Goal: Task Accomplishment & Management: Complete application form

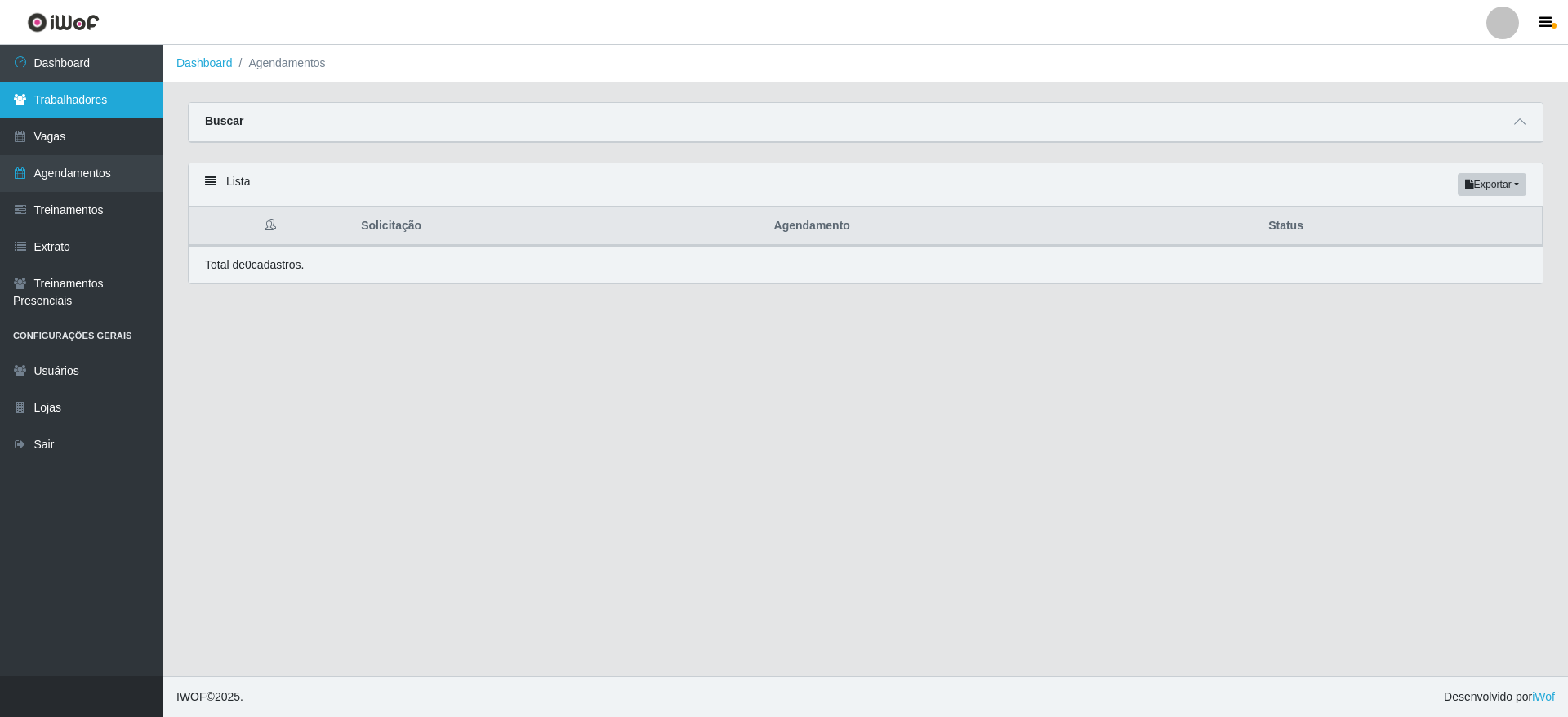
click at [105, 89] on link "Trabalhadores" at bounding box center [81, 100] width 163 height 37
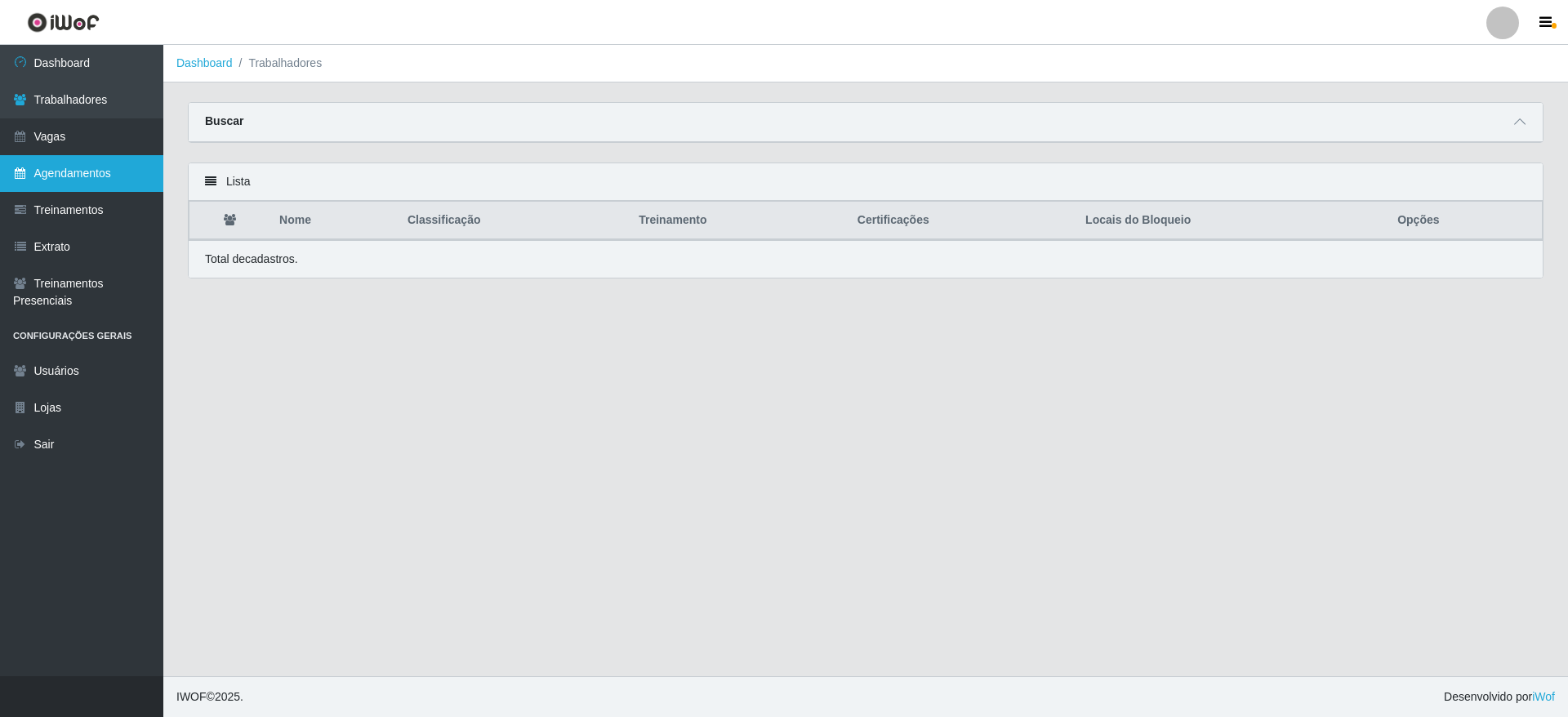
click at [130, 172] on link "Agendamentos" at bounding box center [81, 173] width 163 height 37
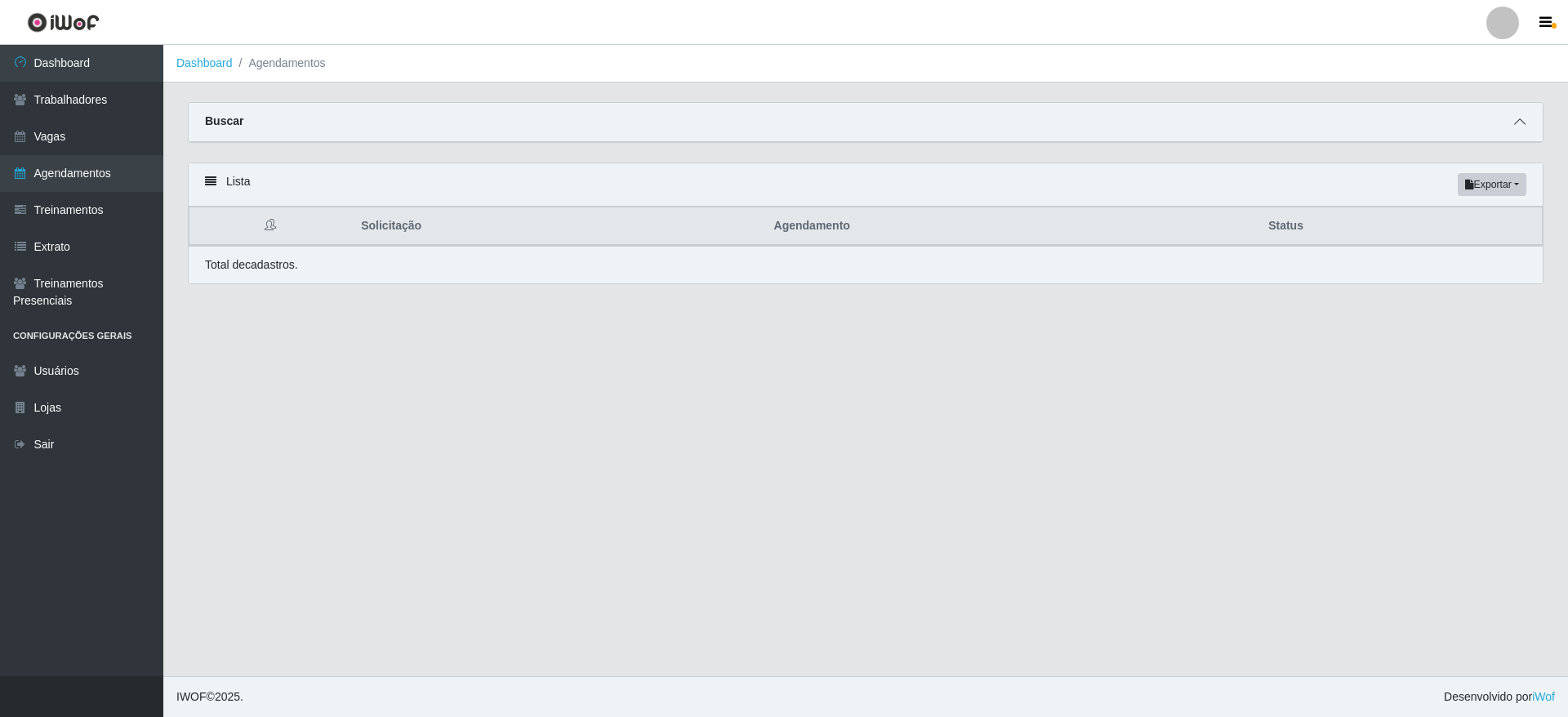
click at [1518, 122] on icon at bounding box center [1520, 121] width 11 height 11
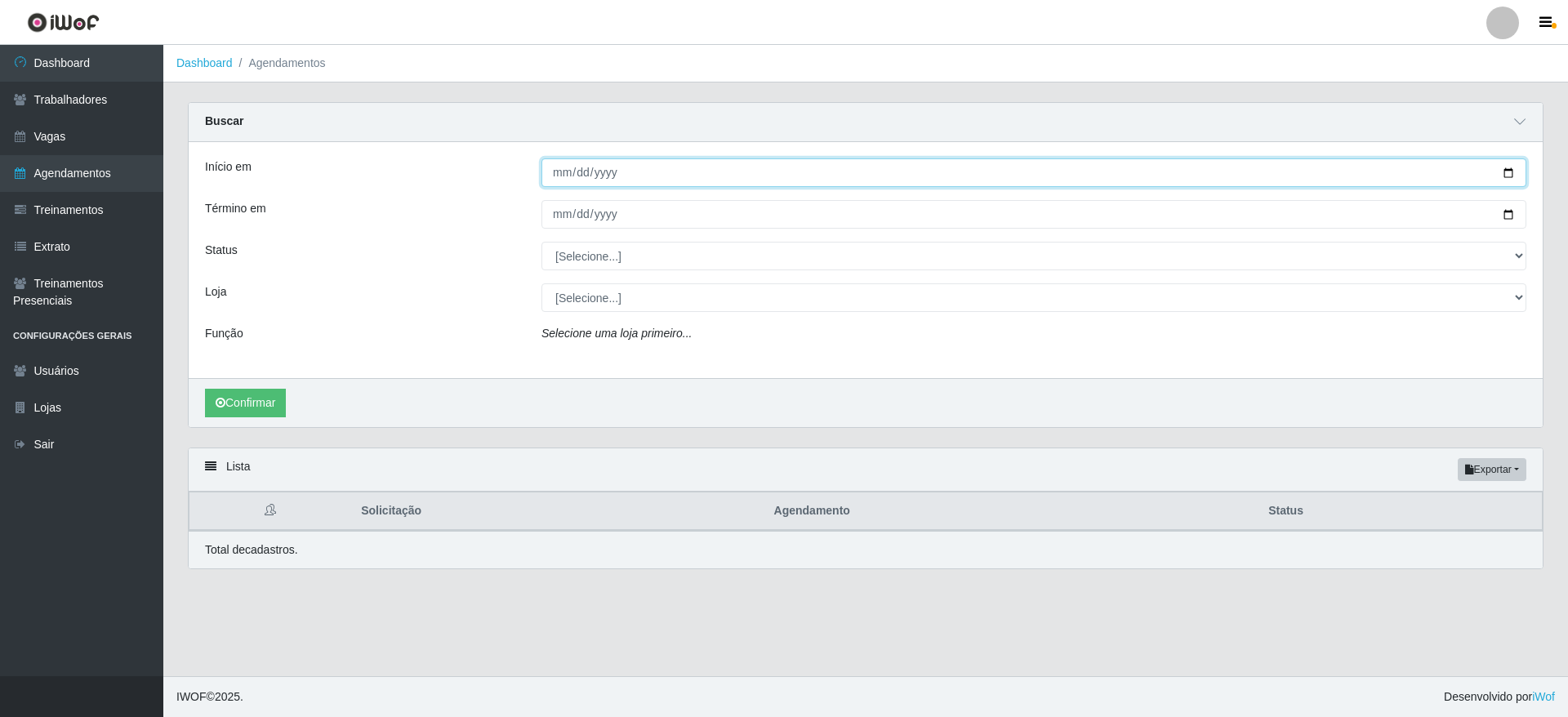
click at [1512, 171] on input "Início em" at bounding box center [1033, 172] width 985 height 29
type input "[DATE]"
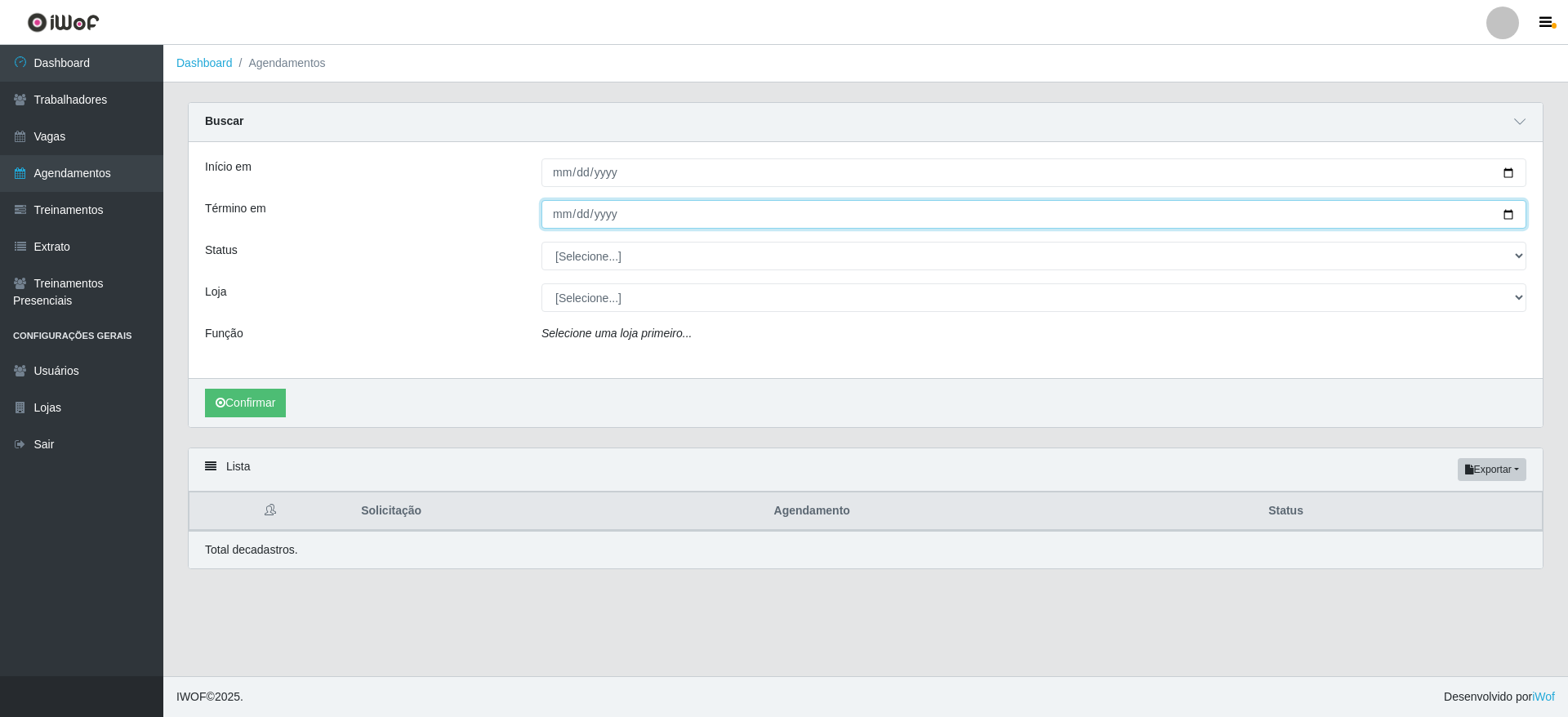
click at [1513, 215] on input "Término em" at bounding box center [1033, 214] width 985 height 29
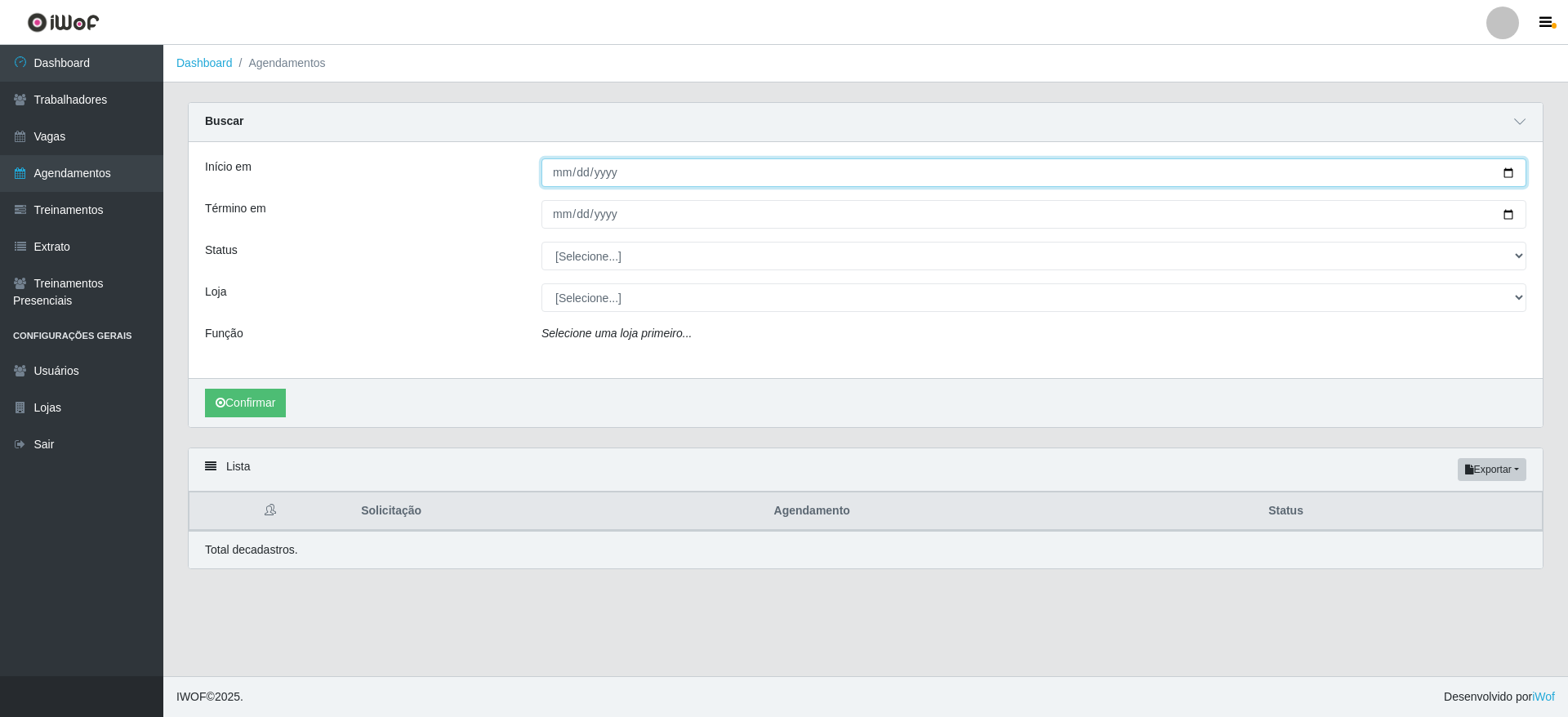
click at [1503, 179] on input "[DATE]" at bounding box center [1033, 172] width 985 height 29
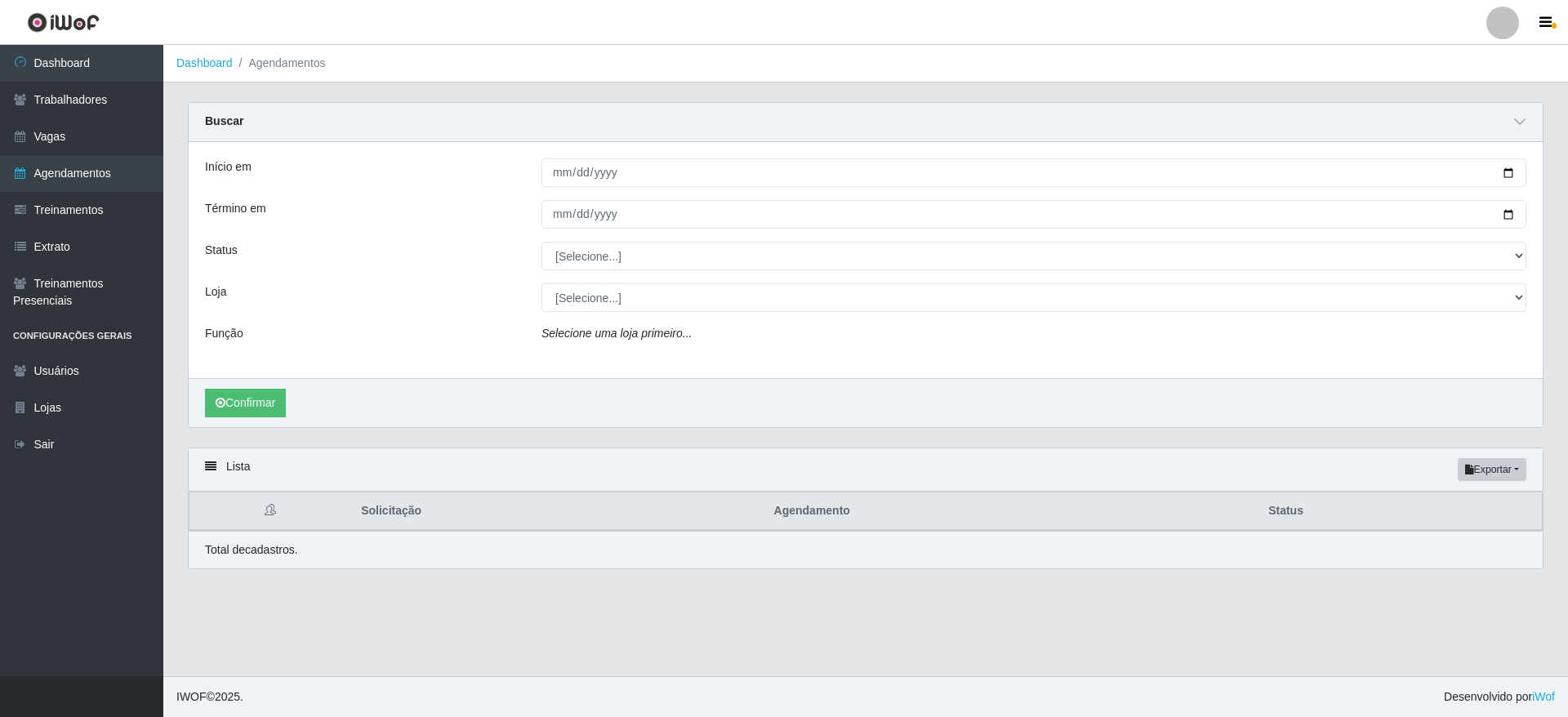
click at [1530, 169] on div "[DATE]" at bounding box center [1033, 172] width 1010 height 29
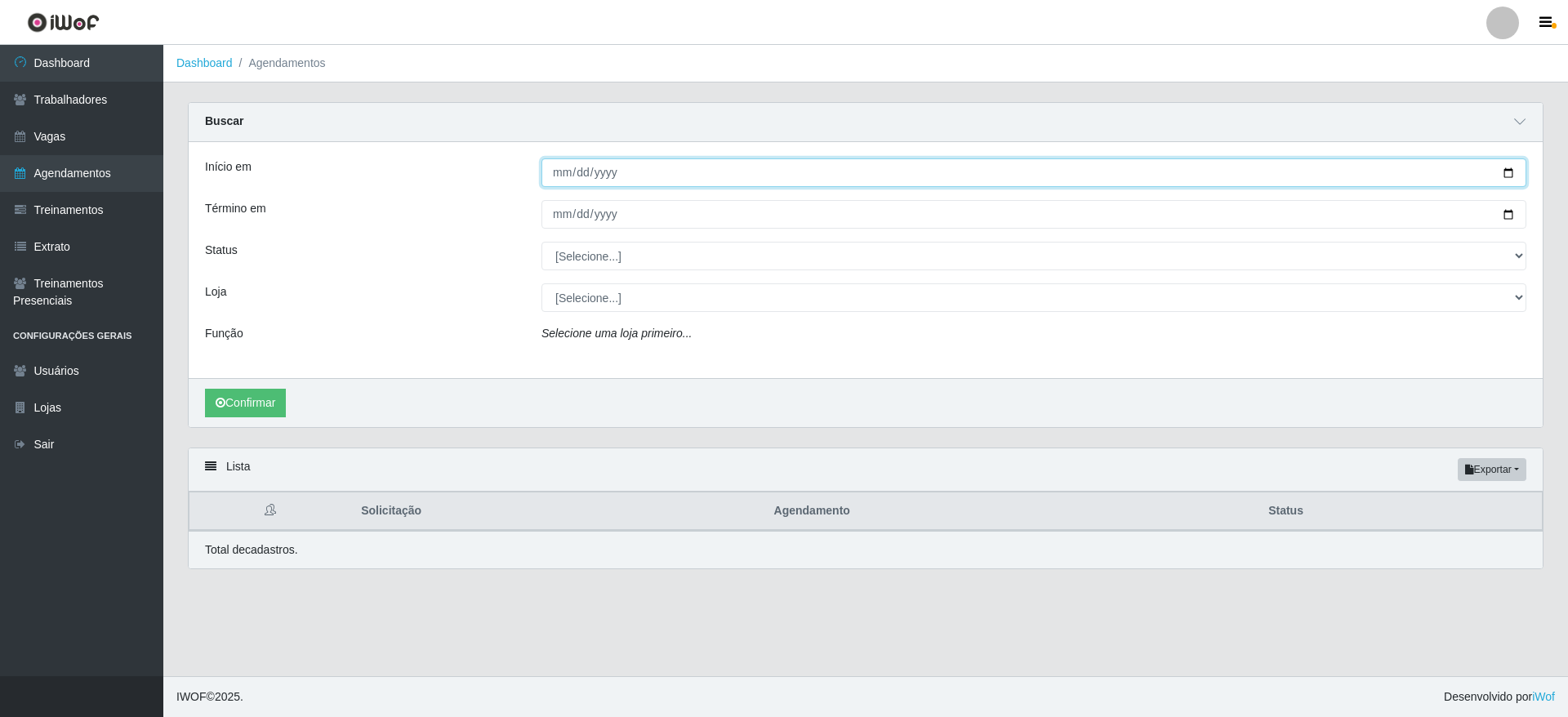
click at [1513, 173] on input "[DATE]" at bounding box center [1033, 172] width 985 height 29
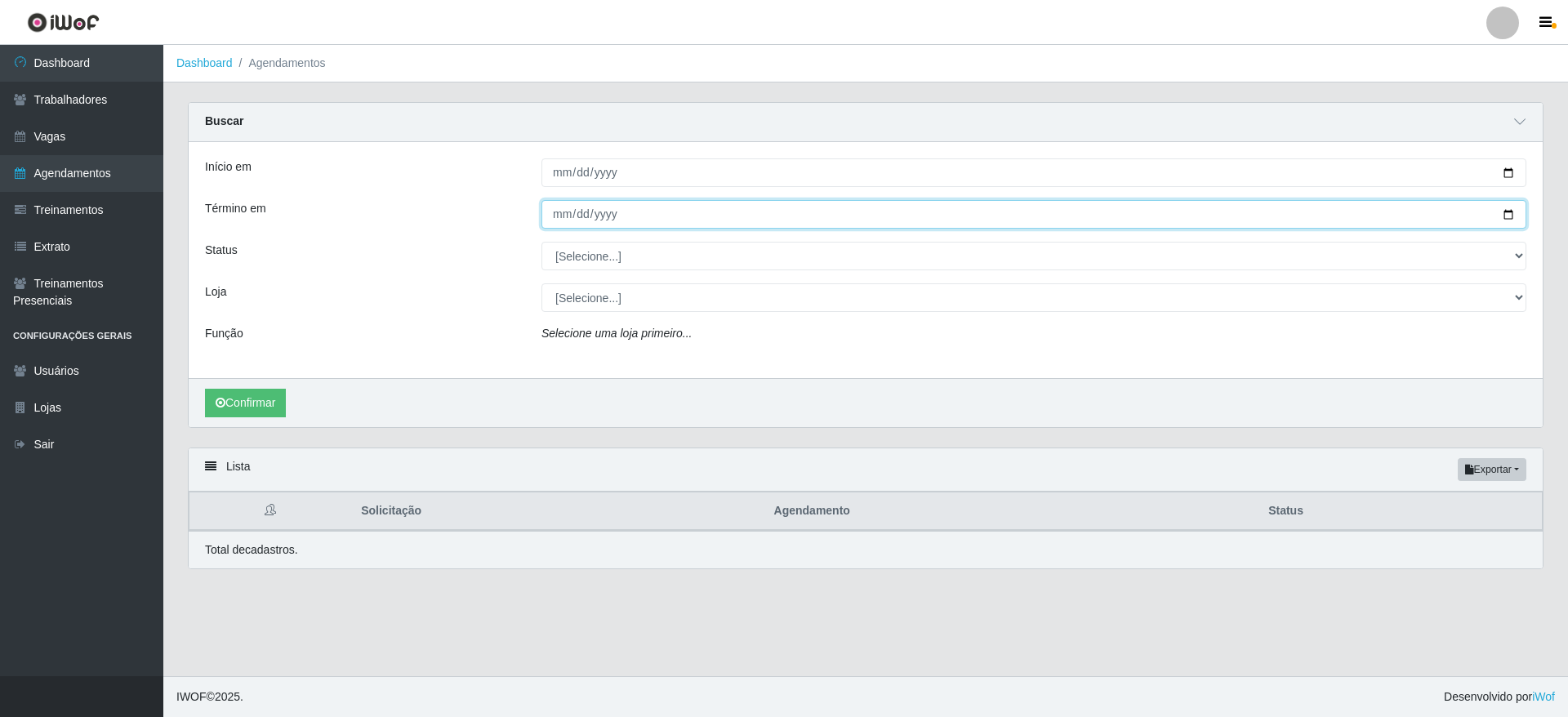
click at [1507, 211] on input "[DATE]" at bounding box center [1033, 214] width 985 height 29
type input "[DATE]"
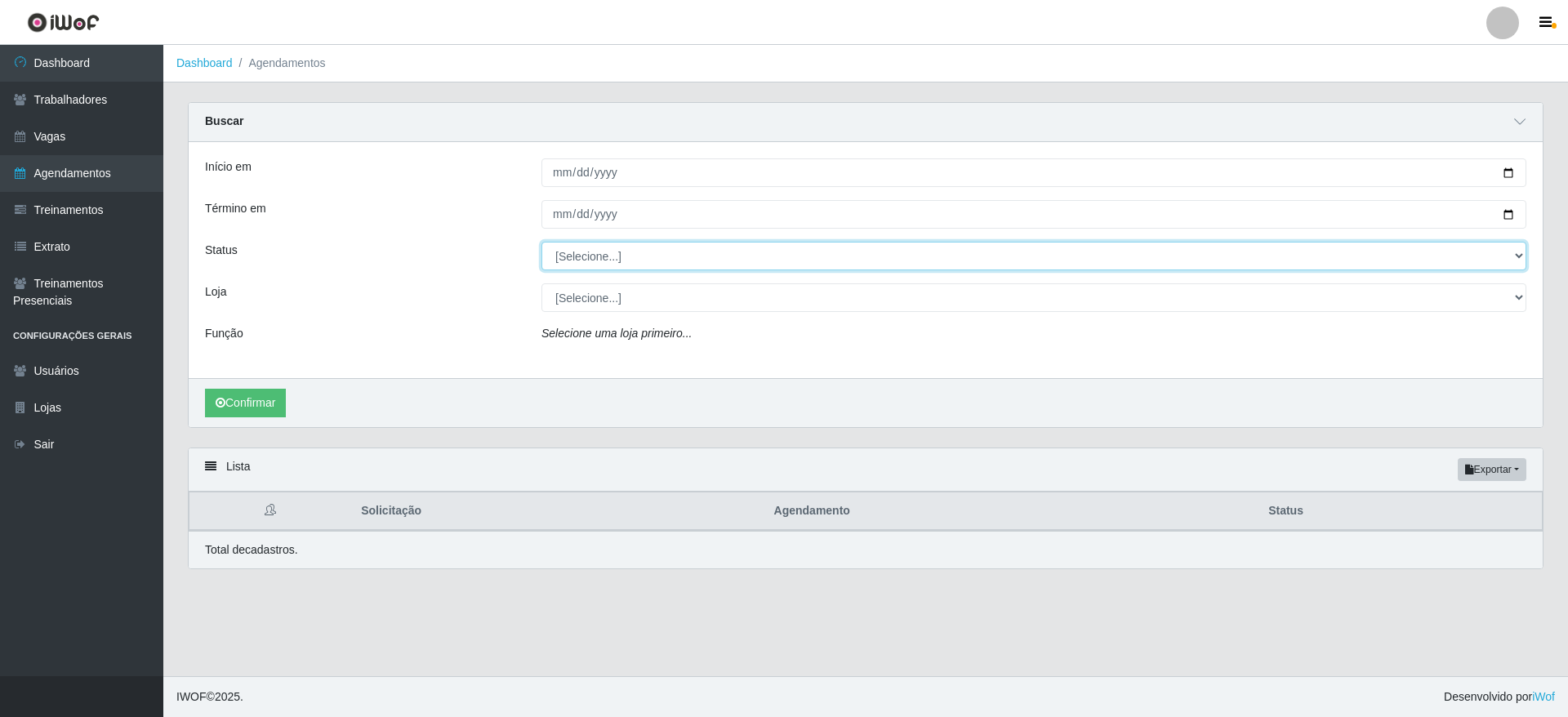
click at [661, 255] on select "[Selecione...] AGENDADO AGUARDANDO LIBERAR EM ANDAMENTO EM REVISÃO FINALIZADO C…" at bounding box center [1033, 256] width 985 height 29
select select "AGENDADO"
click at [541, 243] on select "[Selecione...] AGENDADO AGUARDANDO LIBERAR EM ANDAMENTO EM REVISÃO FINALIZADO C…" at bounding box center [1033, 256] width 985 height 29
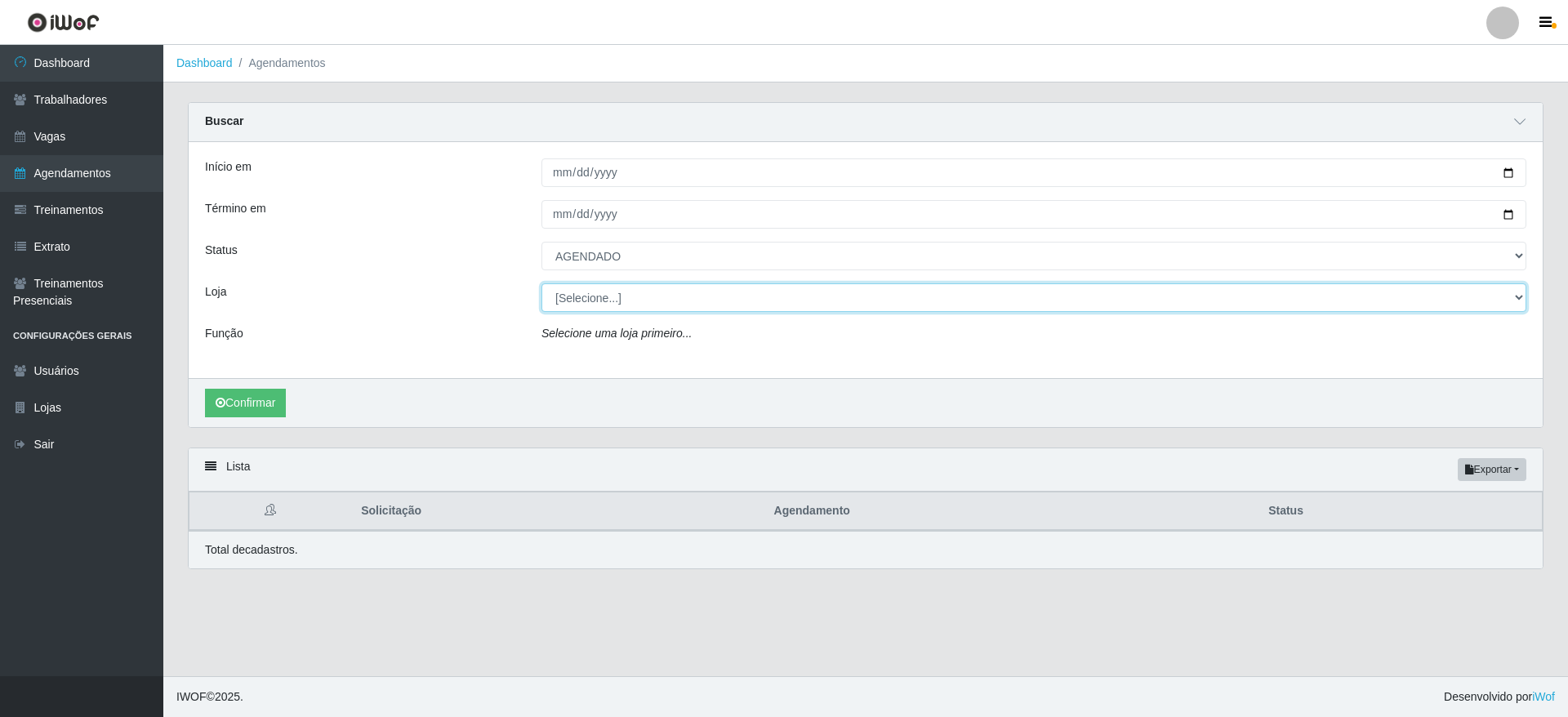
click at [622, 311] on select "[Selecione...] Atacado Vem - [GEOGRAPHIC_DATA] 30 Laranjeiras Velha Atacado Vem…" at bounding box center [1033, 298] width 985 height 29
click at [541, 285] on select "[Selecione...] Atacado Vem - [GEOGRAPHIC_DATA] 30 Laranjeiras Velha Atacado Vem…" at bounding box center [1033, 298] width 985 height 29
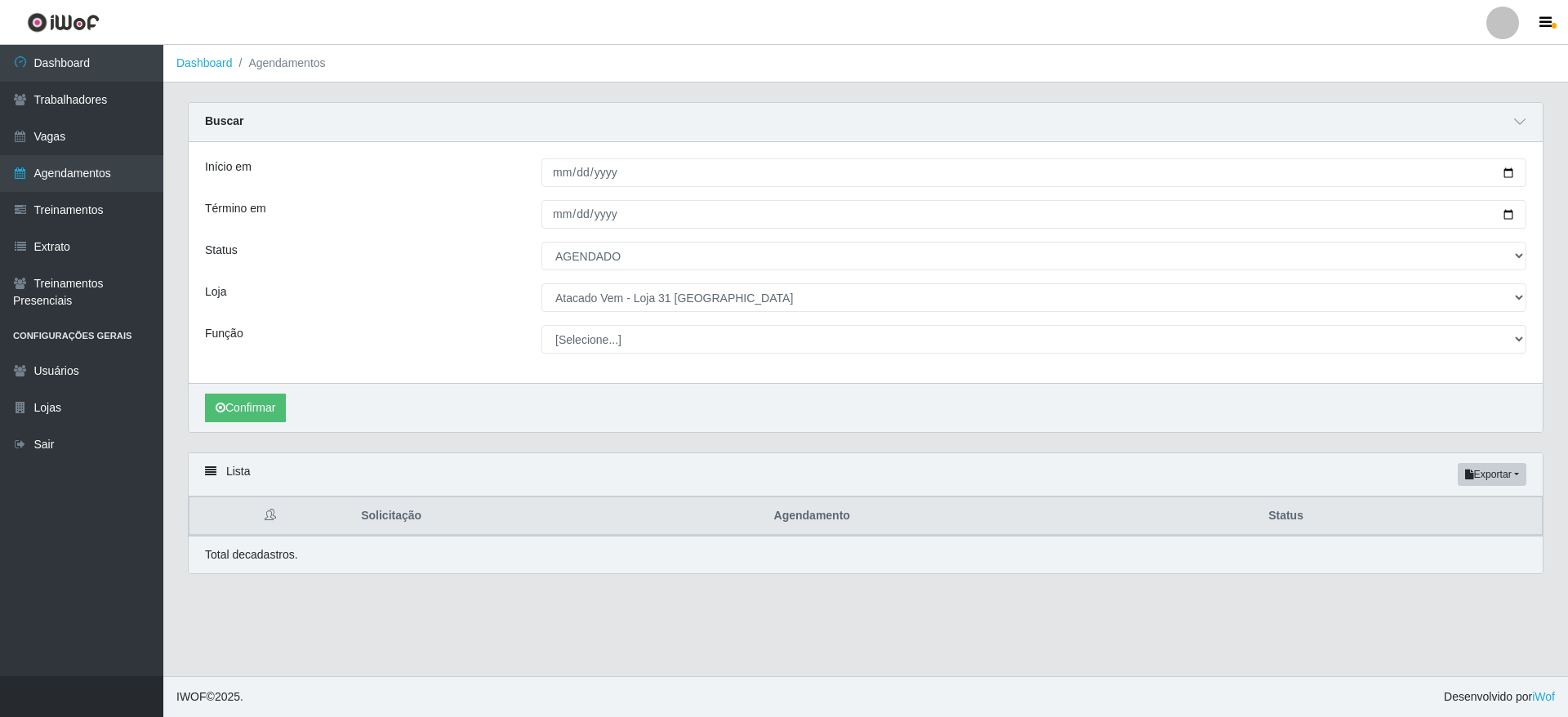
click at [264, 387] on div "Confirmar" at bounding box center [865, 408] width 1354 height 49
click at [267, 399] on button "Confirmar" at bounding box center [245, 408] width 81 height 29
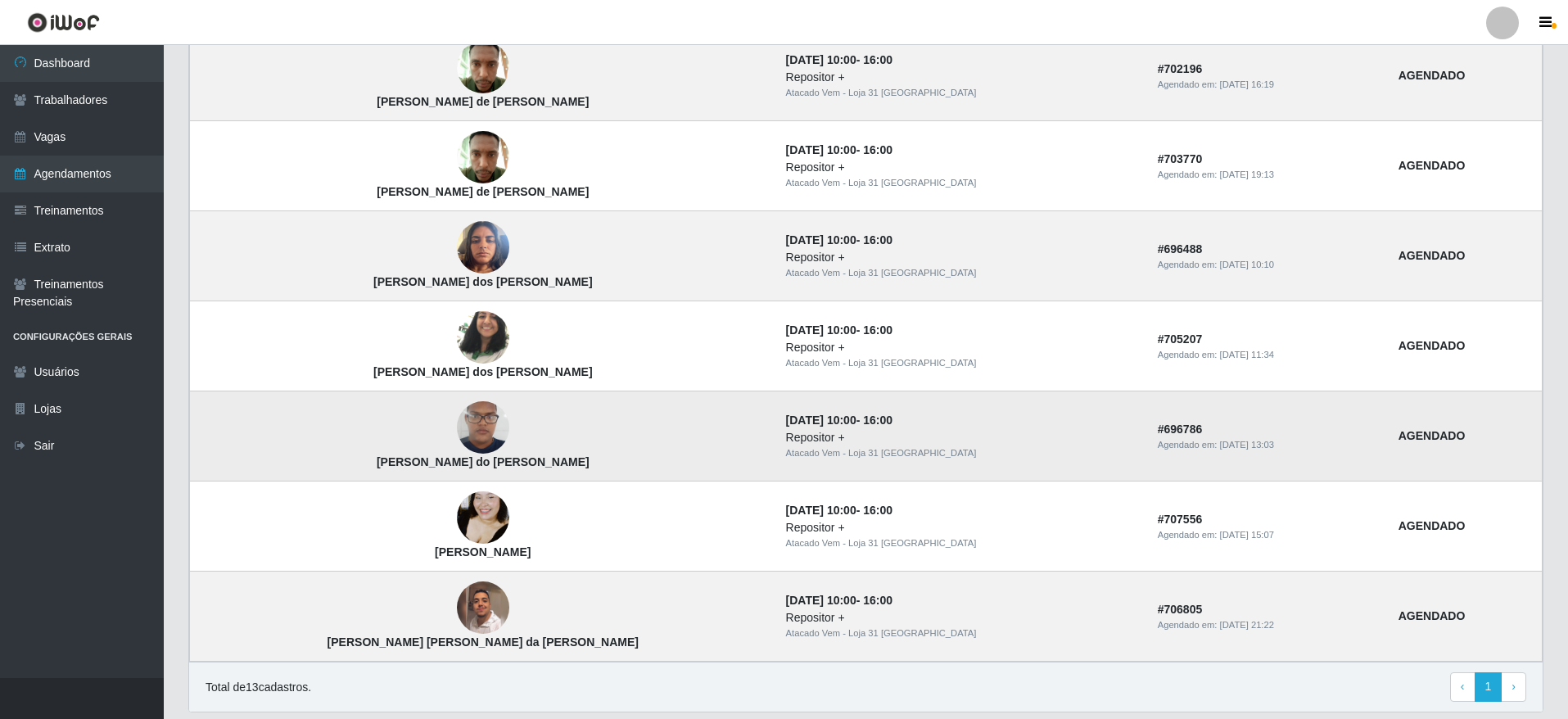
scroll to position [1102, 0]
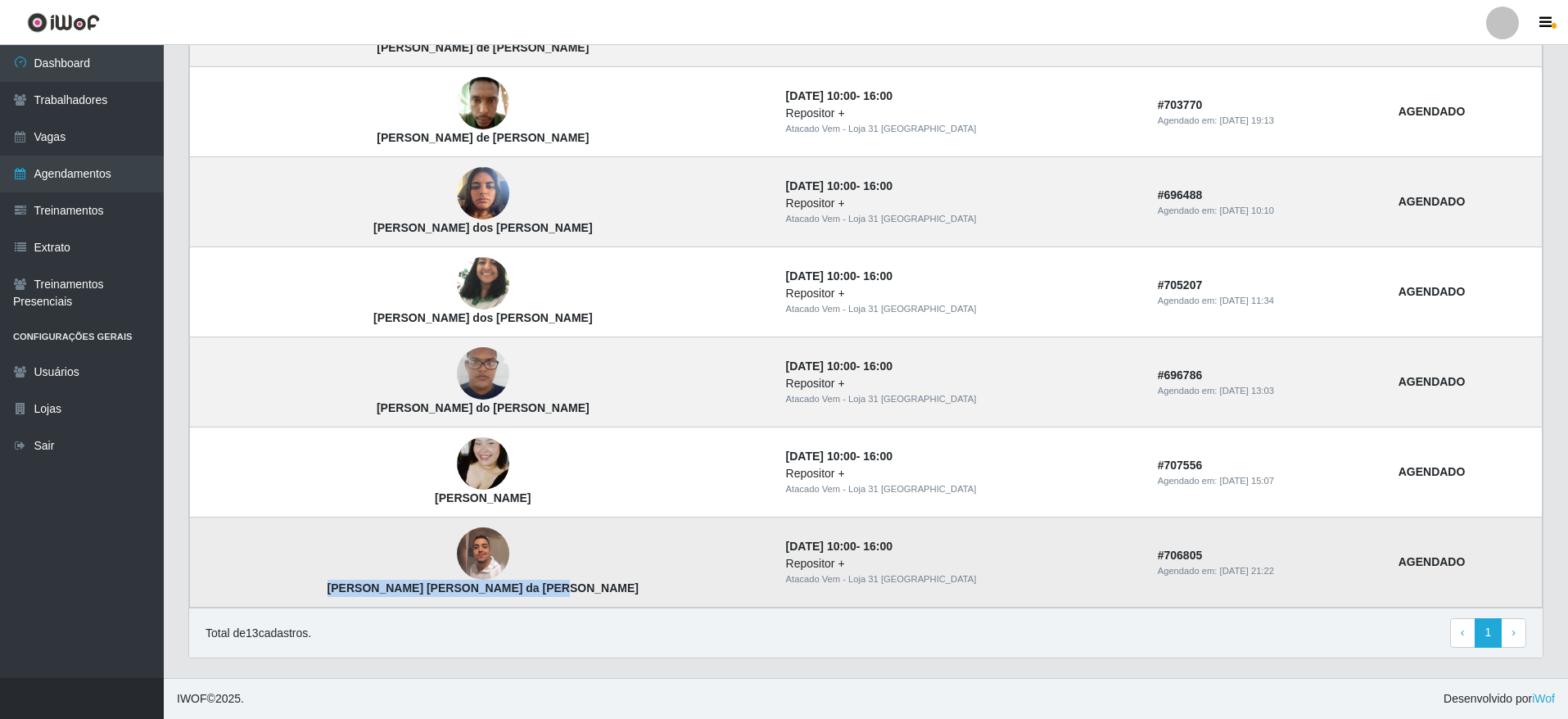
drag, startPoint x: 315, startPoint y: 591, endPoint x: 515, endPoint y: 595, distance: 200.0
click at [515, 595] on td "[PERSON_NAME] [PERSON_NAME] da [PERSON_NAME]" at bounding box center [483, 563] width 586 height 90
copy strong "[PERSON_NAME] [PERSON_NAME] da [PERSON_NAME]"
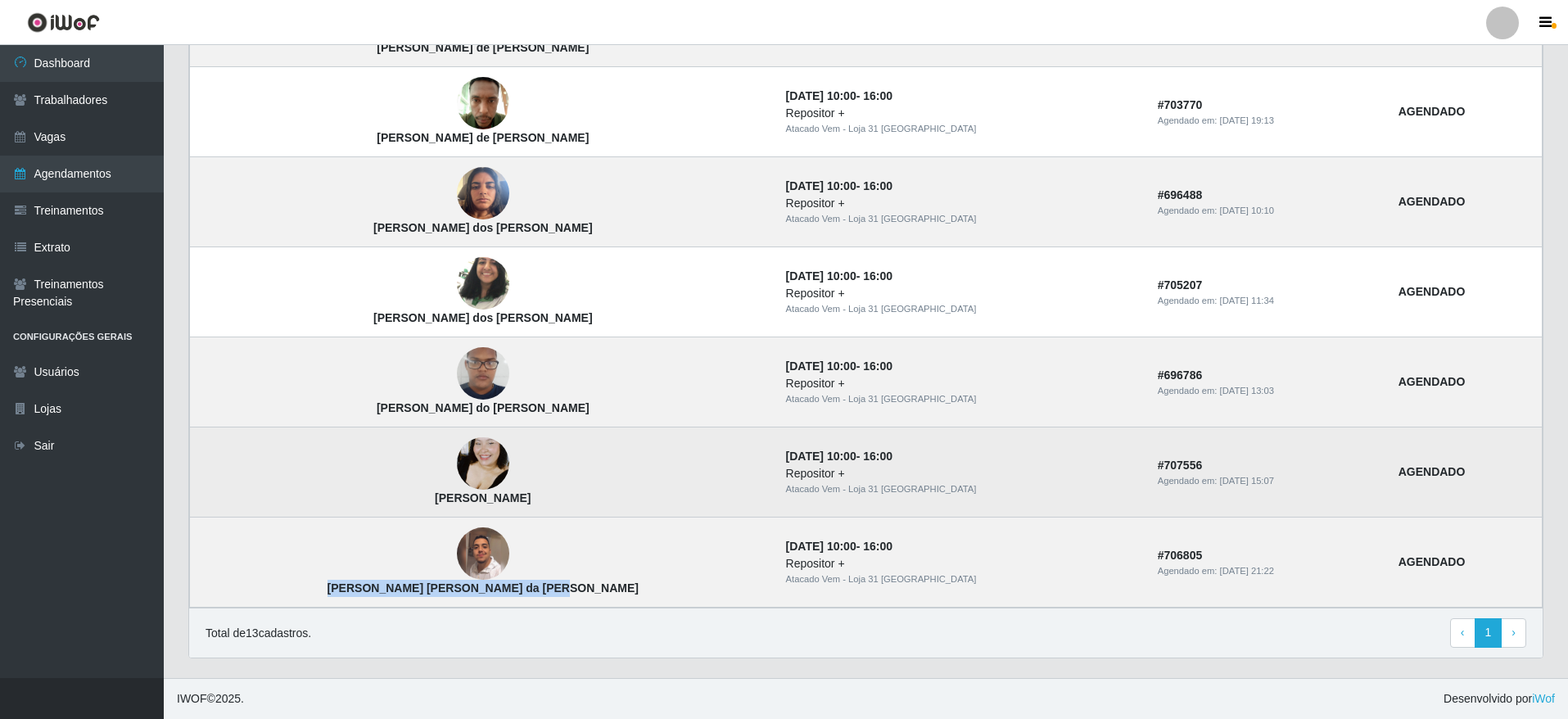
drag, startPoint x: 364, startPoint y: 508, endPoint x: 479, endPoint y: 510, distance: 115.0
click at [479, 510] on td "[PERSON_NAME]" at bounding box center [483, 473] width 586 height 90
copy strong "[PERSON_NAME]"
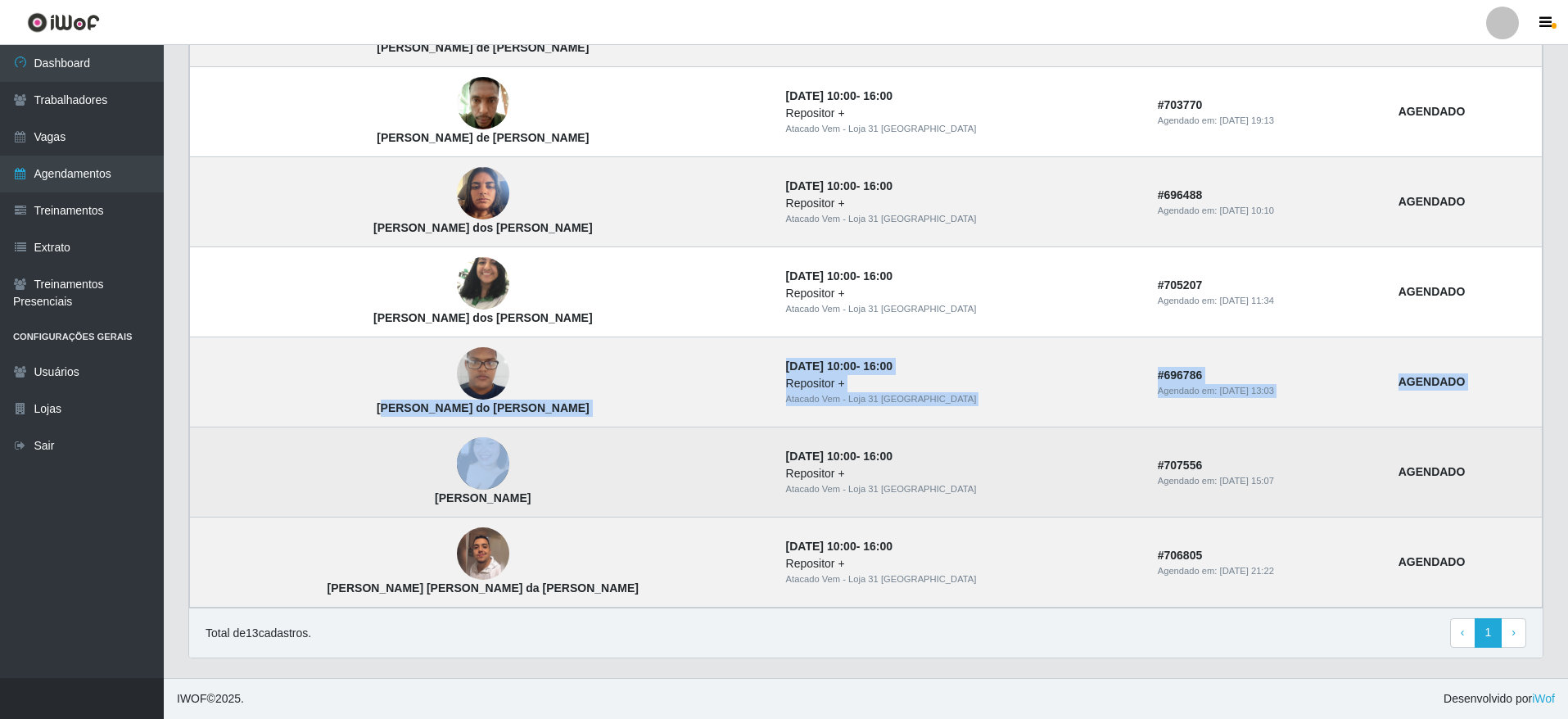
drag, startPoint x: 352, startPoint y: 411, endPoint x: 502, endPoint y: 428, distance: 151.0
click at [502, 428] on tbody "[PERSON_NAME] dos [PERSON_NAME] [DATE] 10:00 - 16:00 Repositor + Atacado Vem - …" at bounding box center [866, 21] width 1353 height 1172
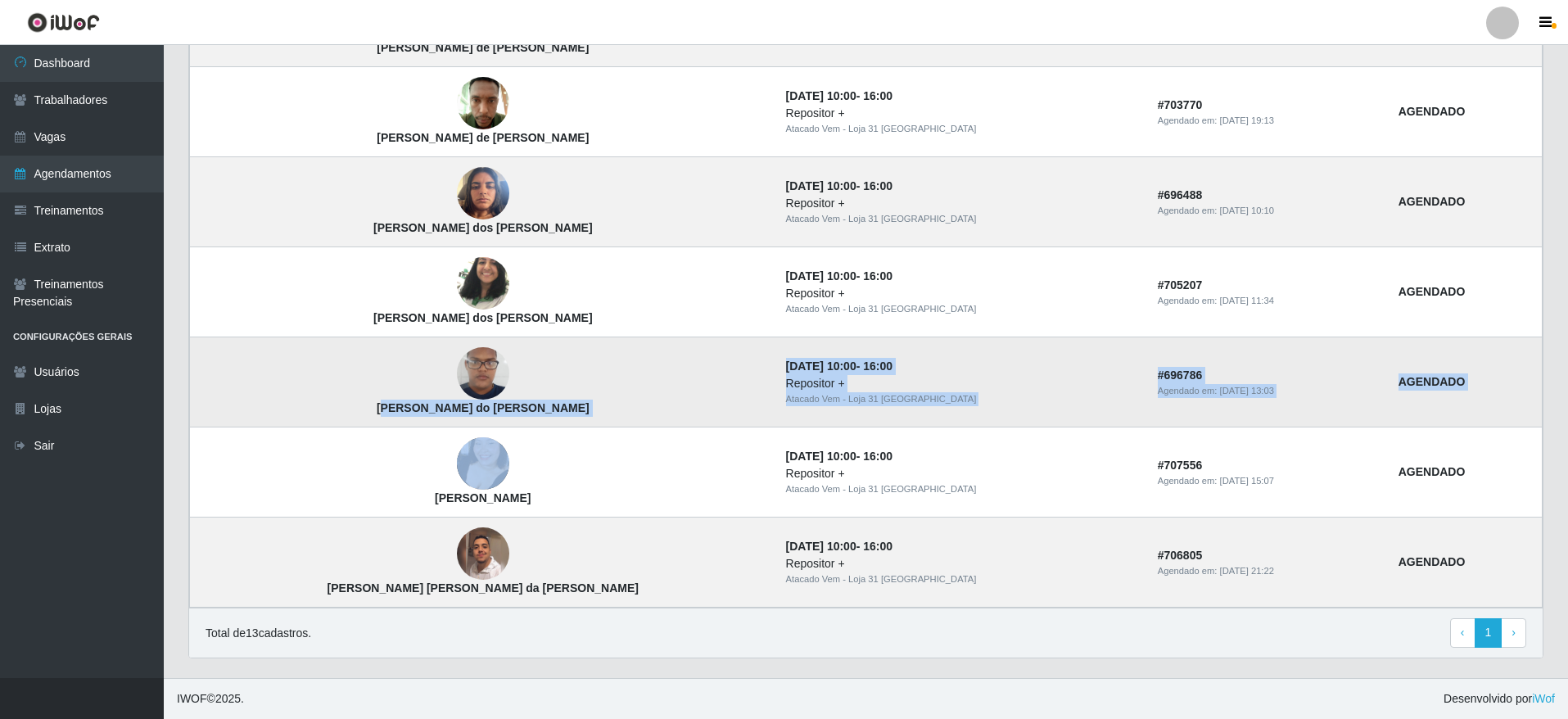
click at [491, 415] on td "[PERSON_NAME] do [PERSON_NAME]" at bounding box center [483, 383] width 586 height 90
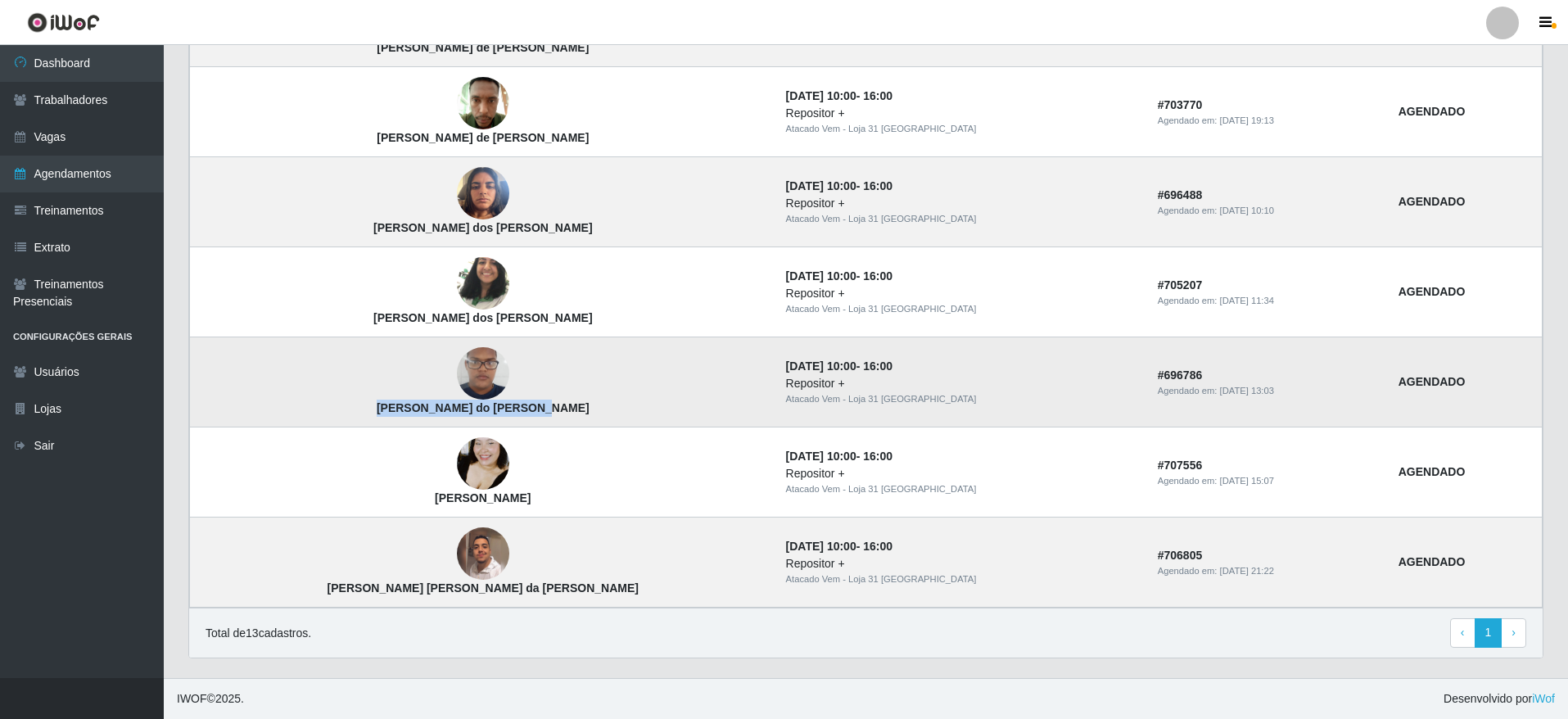
drag, startPoint x: 491, startPoint y: 410, endPoint x: 330, endPoint y: 408, distance: 161.0
click at [330, 408] on td "[PERSON_NAME] do [PERSON_NAME]" at bounding box center [483, 383] width 586 height 90
copy strong "[PERSON_NAME] do [PERSON_NAME]"
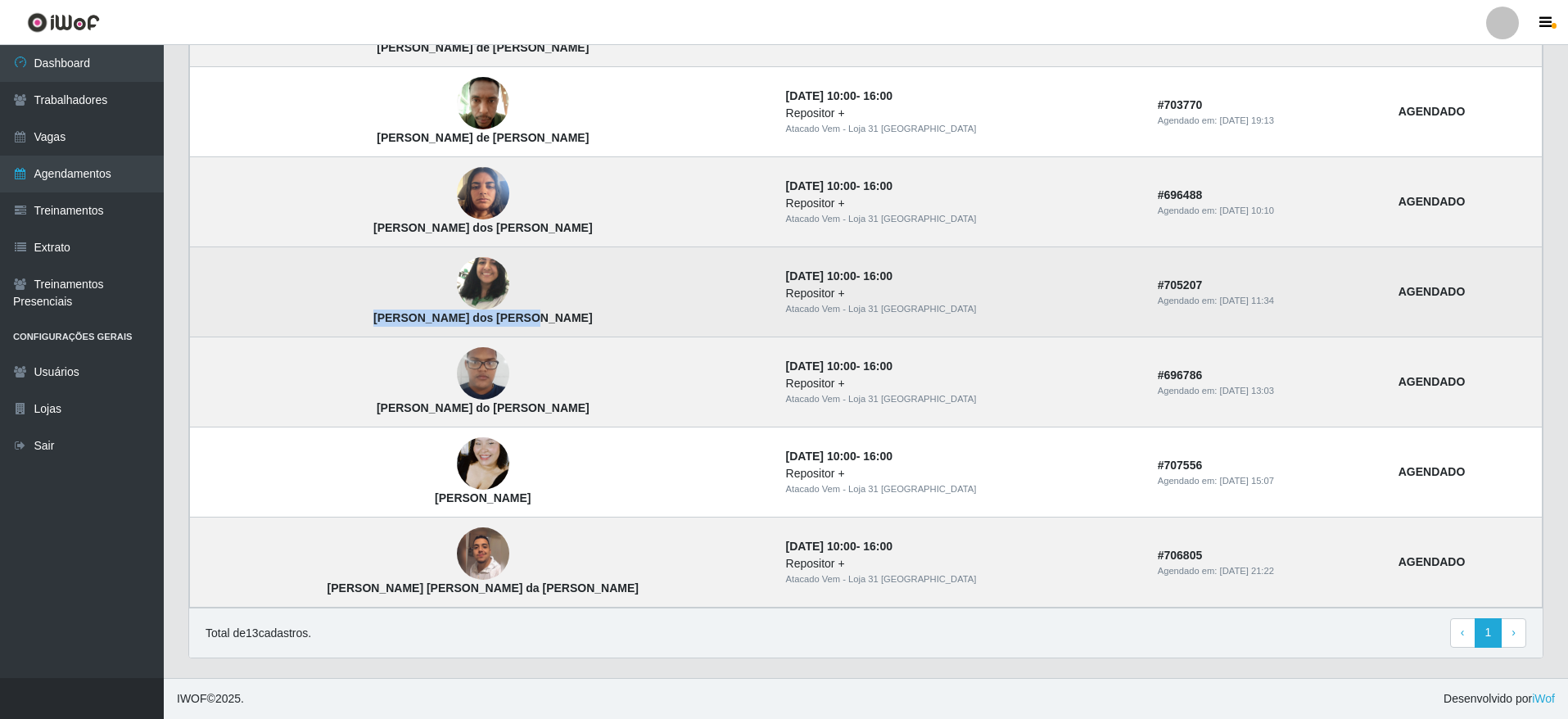
drag, startPoint x: 499, startPoint y: 319, endPoint x: 343, endPoint y: 320, distance: 156.0
click at [343, 320] on td "[PERSON_NAME] dos [PERSON_NAME]" at bounding box center [483, 293] width 586 height 90
copy strong "[PERSON_NAME] dos [PERSON_NAME]"
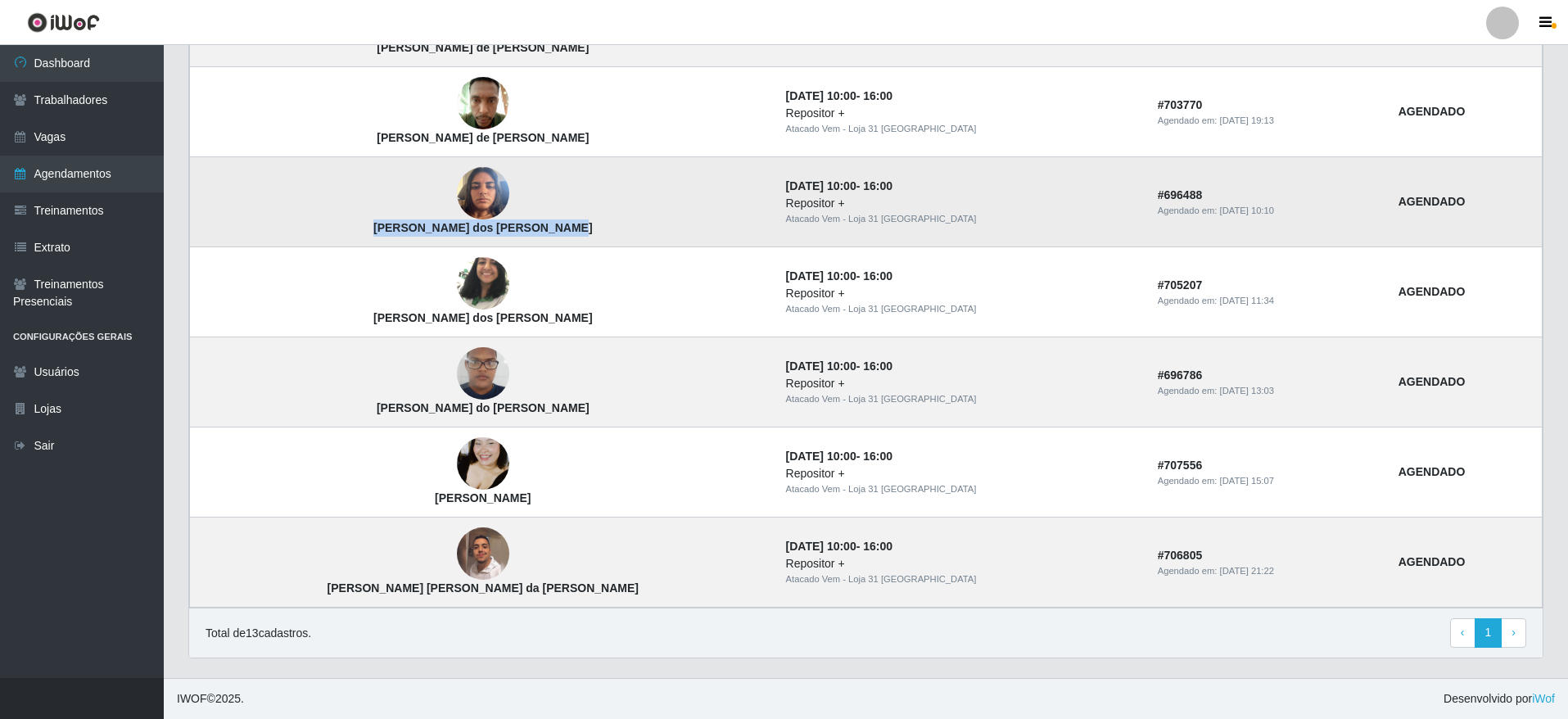
drag, startPoint x: 506, startPoint y: 234, endPoint x: 334, endPoint y: 235, distance: 172.0
click at [334, 235] on td "[PERSON_NAME] dos [PERSON_NAME]" at bounding box center [483, 202] width 586 height 90
copy strong "[PERSON_NAME] dos [PERSON_NAME]"
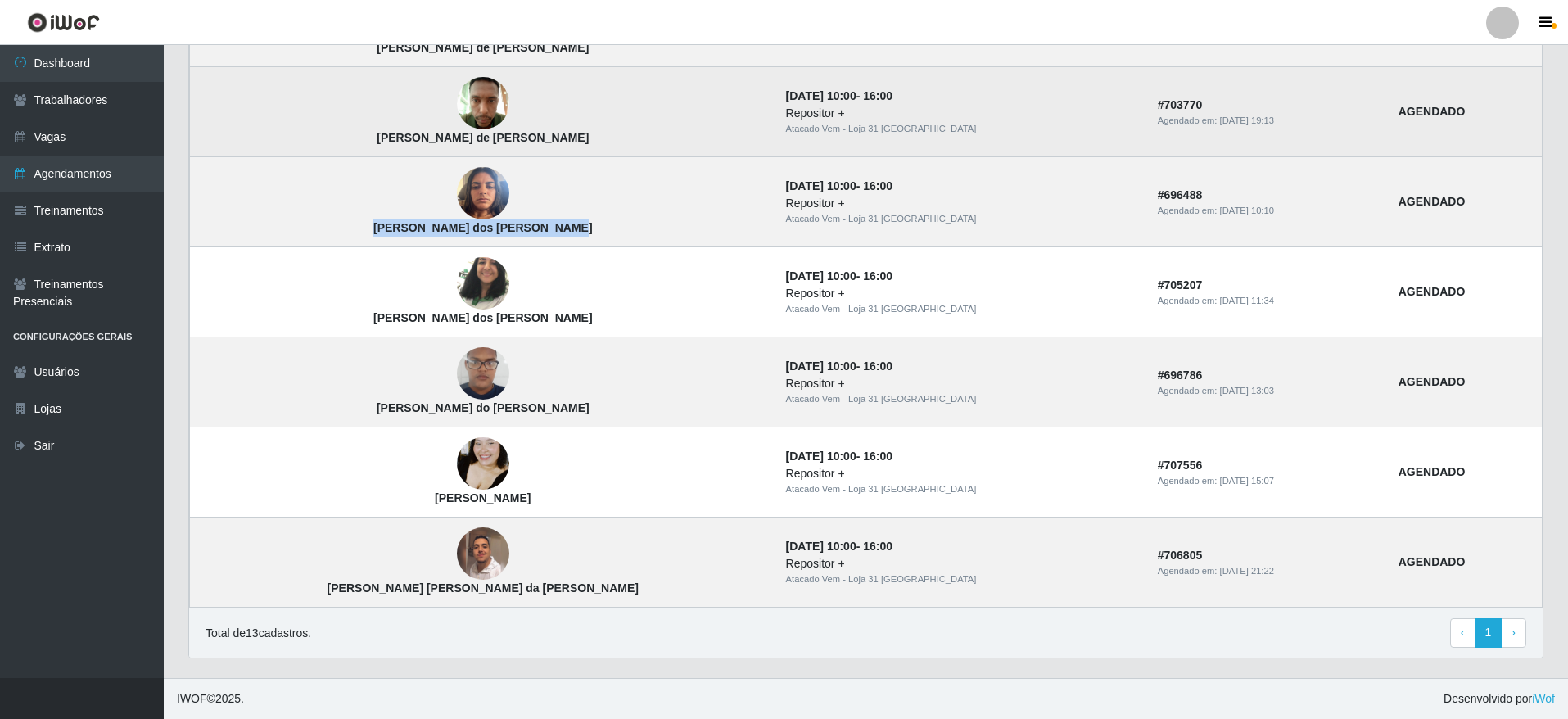
drag, startPoint x: 513, startPoint y: 133, endPoint x: 285, endPoint y: 132, distance: 228.0
click at [285, 132] on td "[PERSON_NAME] de [PERSON_NAME]" at bounding box center [483, 113] width 586 height 90
copy strong "[PERSON_NAME] de [PERSON_NAME]"
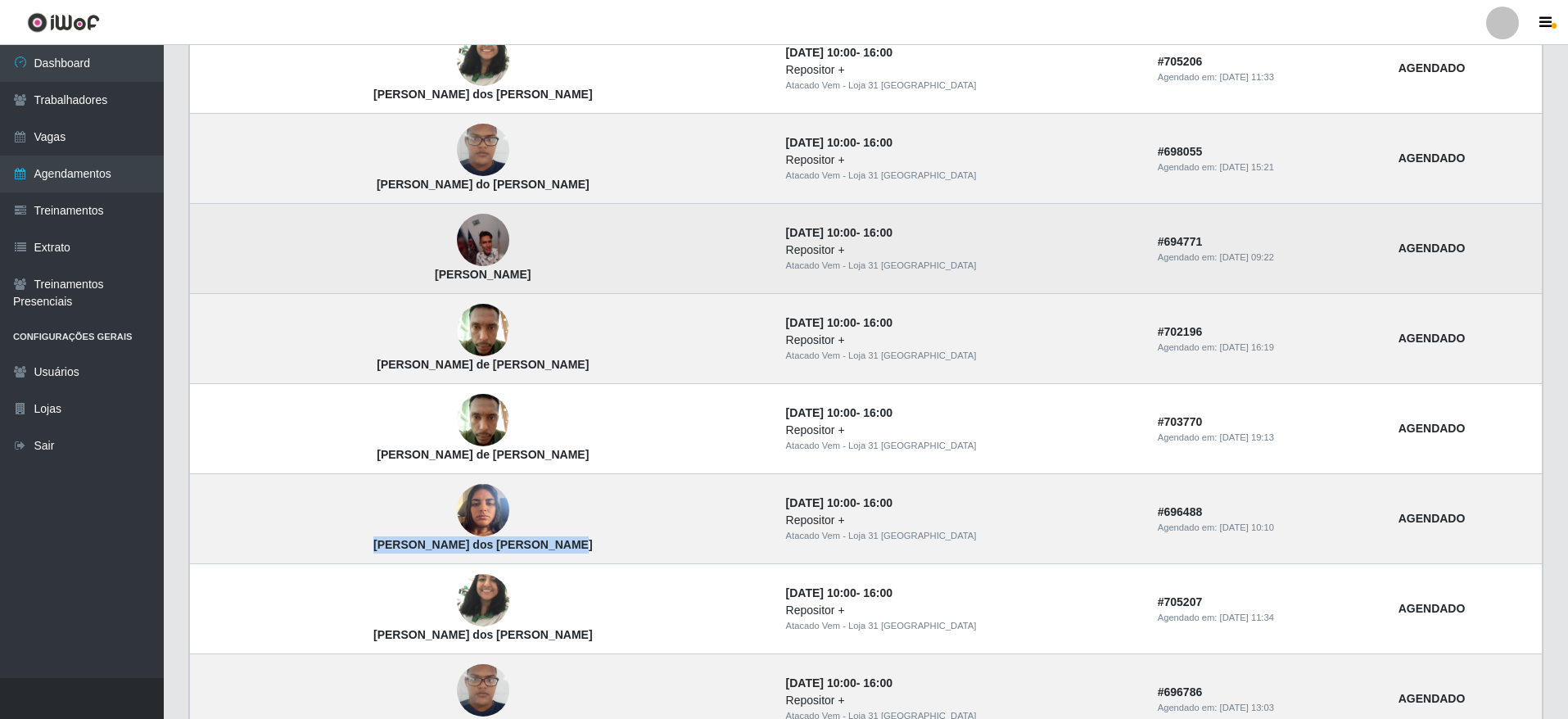
scroll to position [733, 0]
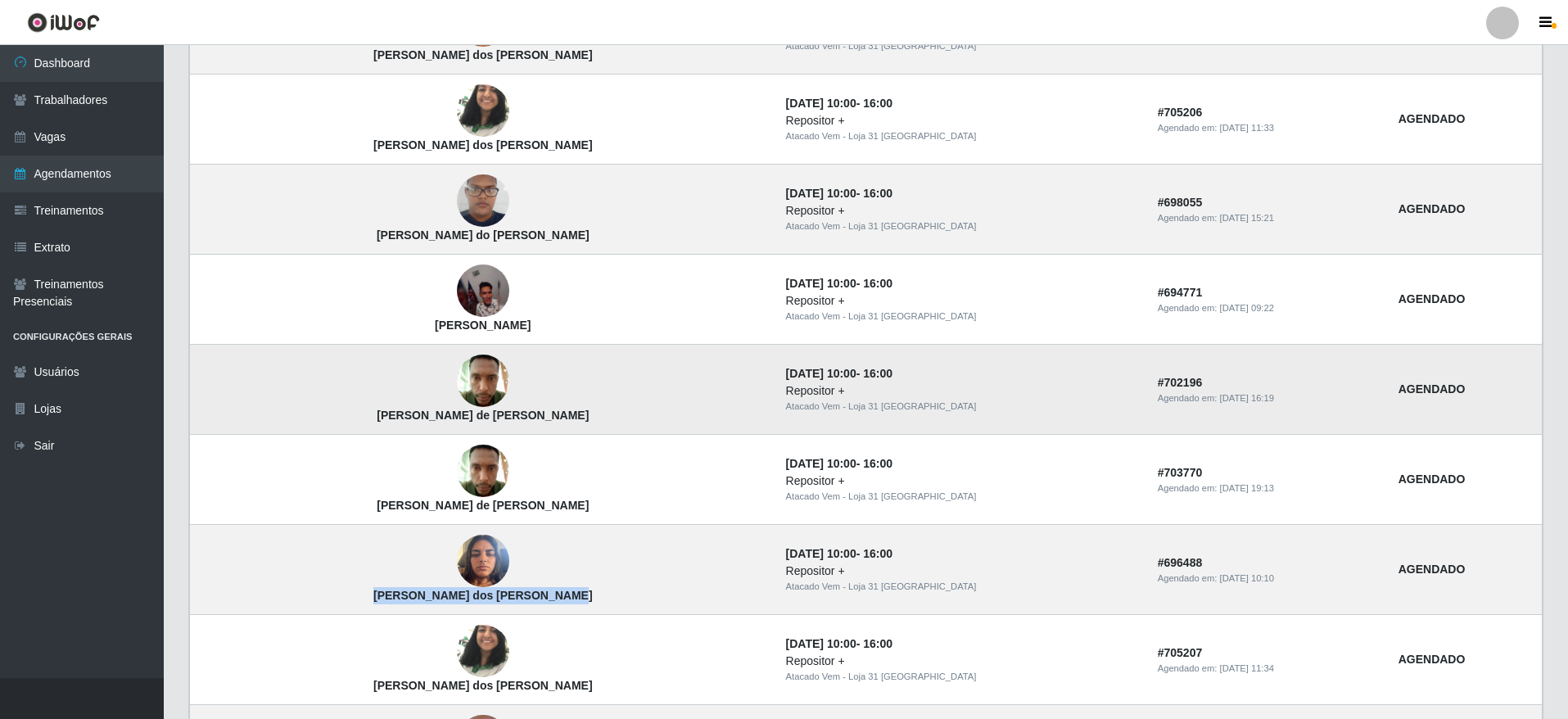
drag, startPoint x: 506, startPoint y: 404, endPoint x: 515, endPoint y: 420, distance: 18.4
click at [515, 420] on td "[PERSON_NAME] de [PERSON_NAME]" at bounding box center [483, 390] width 586 height 90
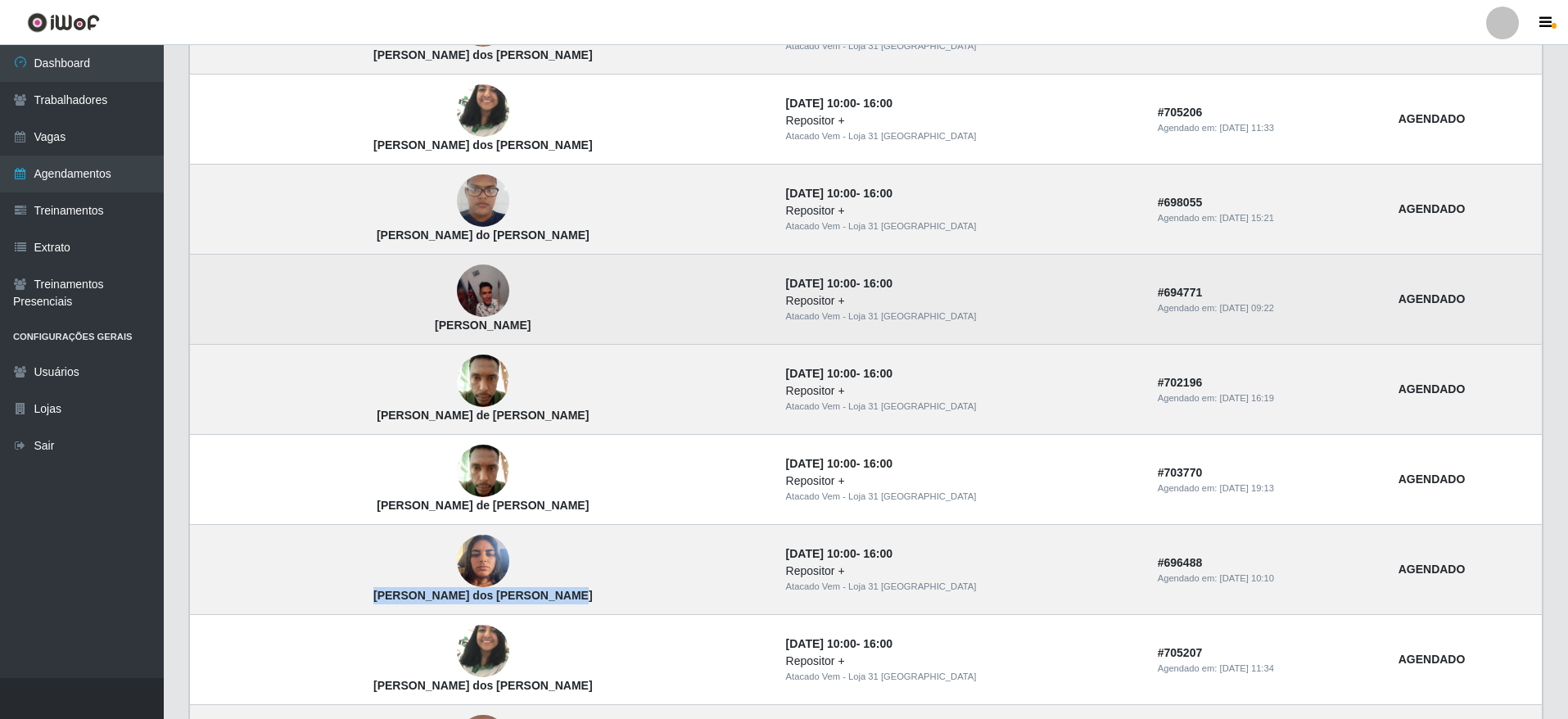
copy td "[PERSON_NAME] de [PERSON_NAME]"
drag, startPoint x: 377, startPoint y: 322, endPoint x: 451, endPoint y: 325, distance: 74.1
click at [451, 325] on td "[PERSON_NAME]" at bounding box center [483, 300] width 586 height 90
drag, startPoint x: 459, startPoint y: 330, endPoint x: 380, endPoint y: 324, distance: 79.2
click at [380, 324] on td "[PERSON_NAME]" at bounding box center [483, 300] width 586 height 90
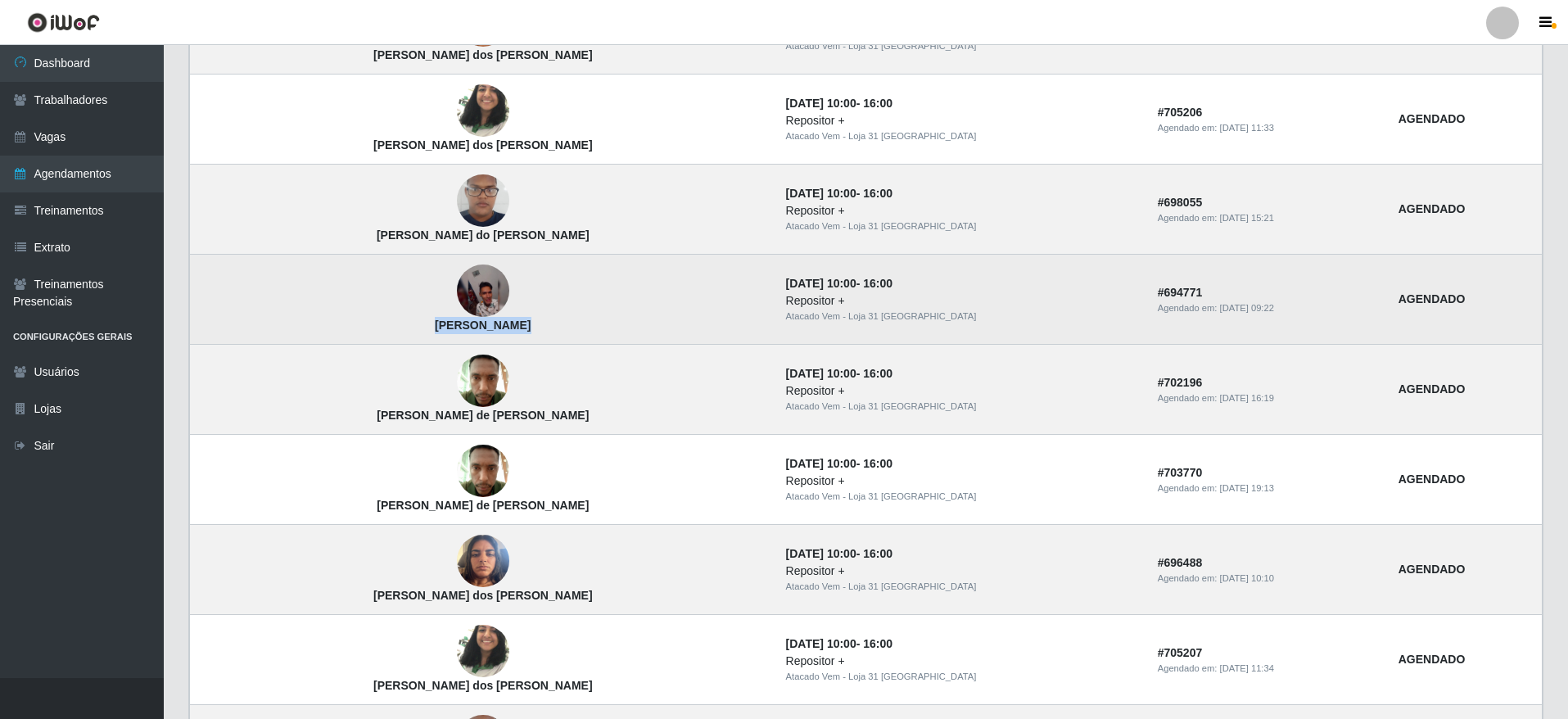
copy strong "[PERSON_NAME]"
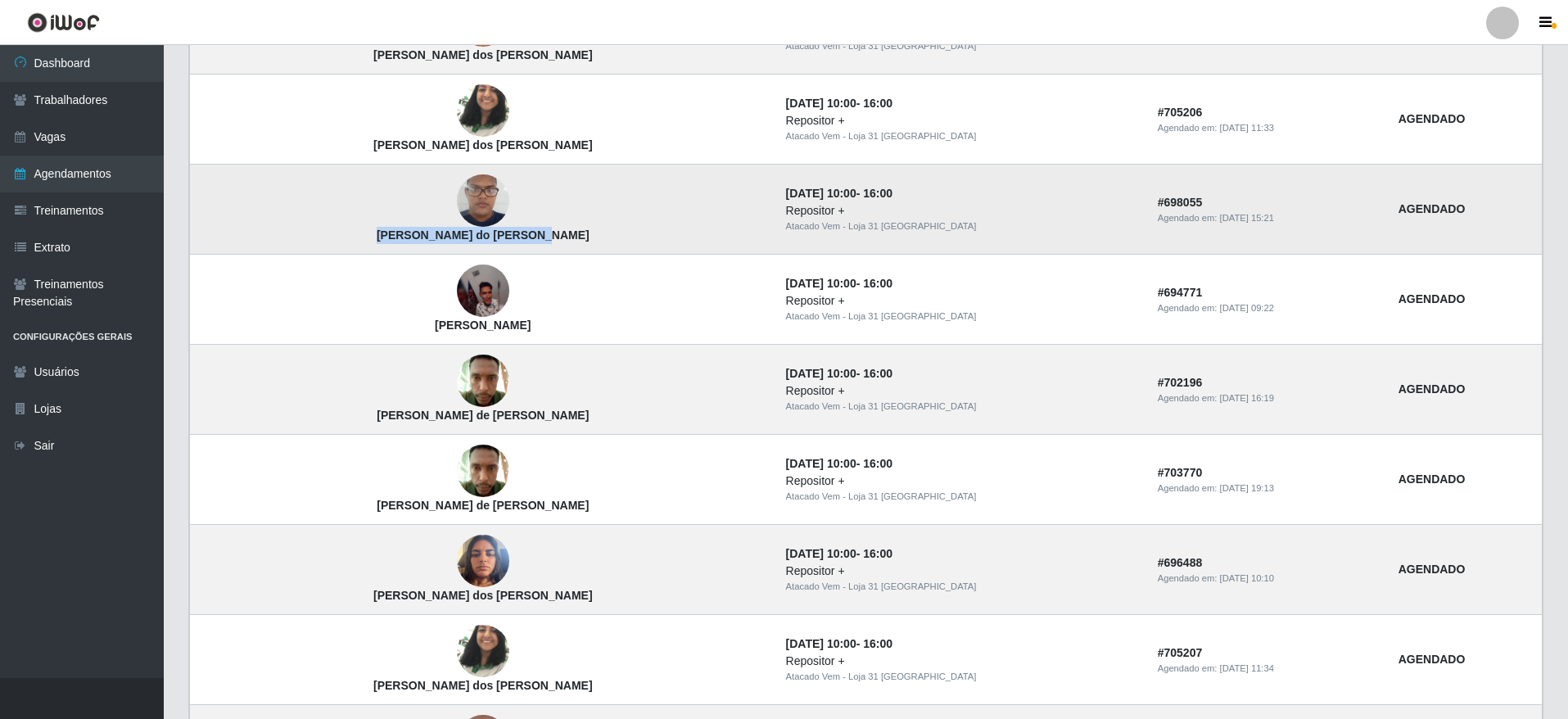
drag, startPoint x: 501, startPoint y: 245, endPoint x: 339, endPoint y: 238, distance: 162.2
click at [339, 238] on td "[PERSON_NAME] do [PERSON_NAME]" at bounding box center [483, 210] width 586 height 90
copy strong "[PERSON_NAME] do [PERSON_NAME]"
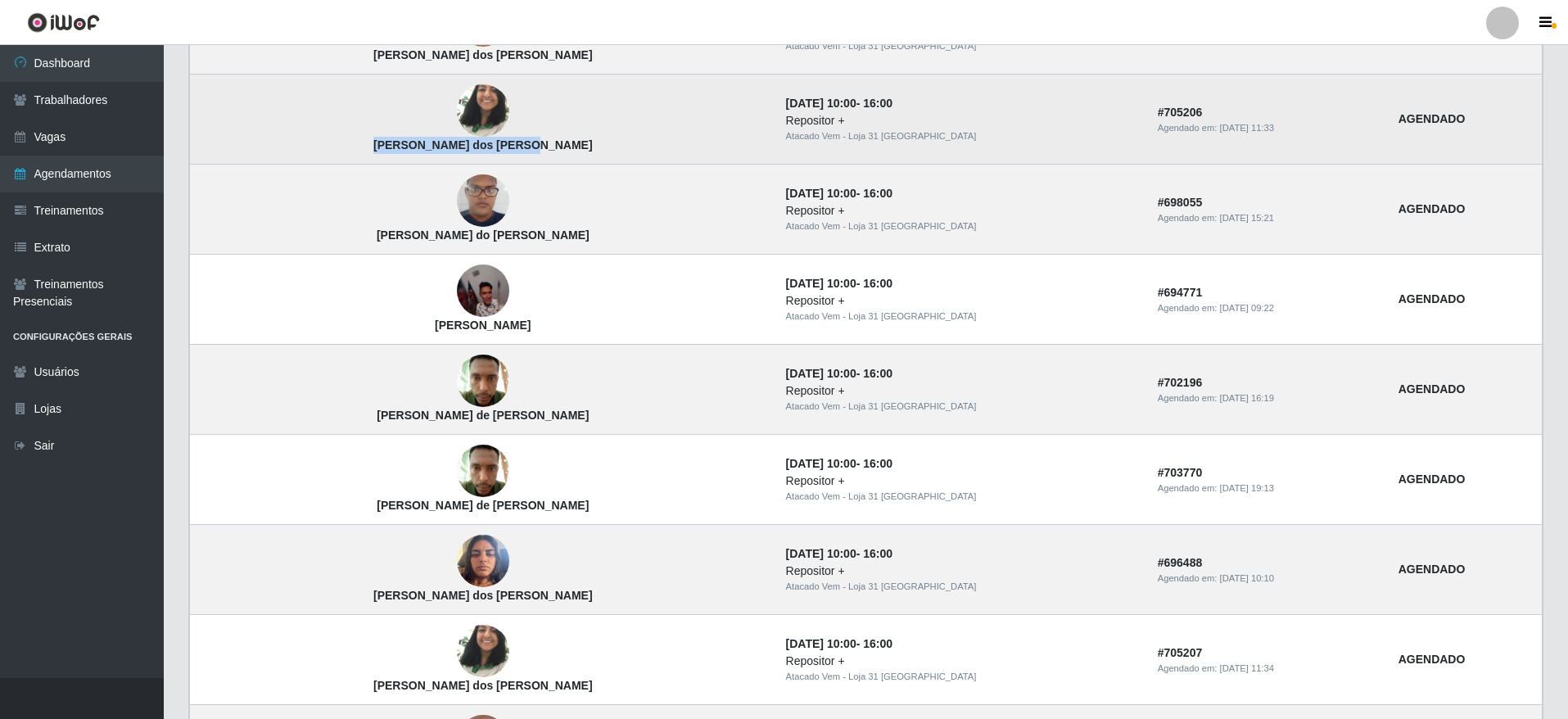
drag, startPoint x: 493, startPoint y: 143, endPoint x: 345, endPoint y: 155, distance: 148.5
click at [345, 155] on td "[PERSON_NAME] dos [PERSON_NAME]" at bounding box center [483, 120] width 586 height 90
copy strong "[PERSON_NAME] dos [PERSON_NAME]"
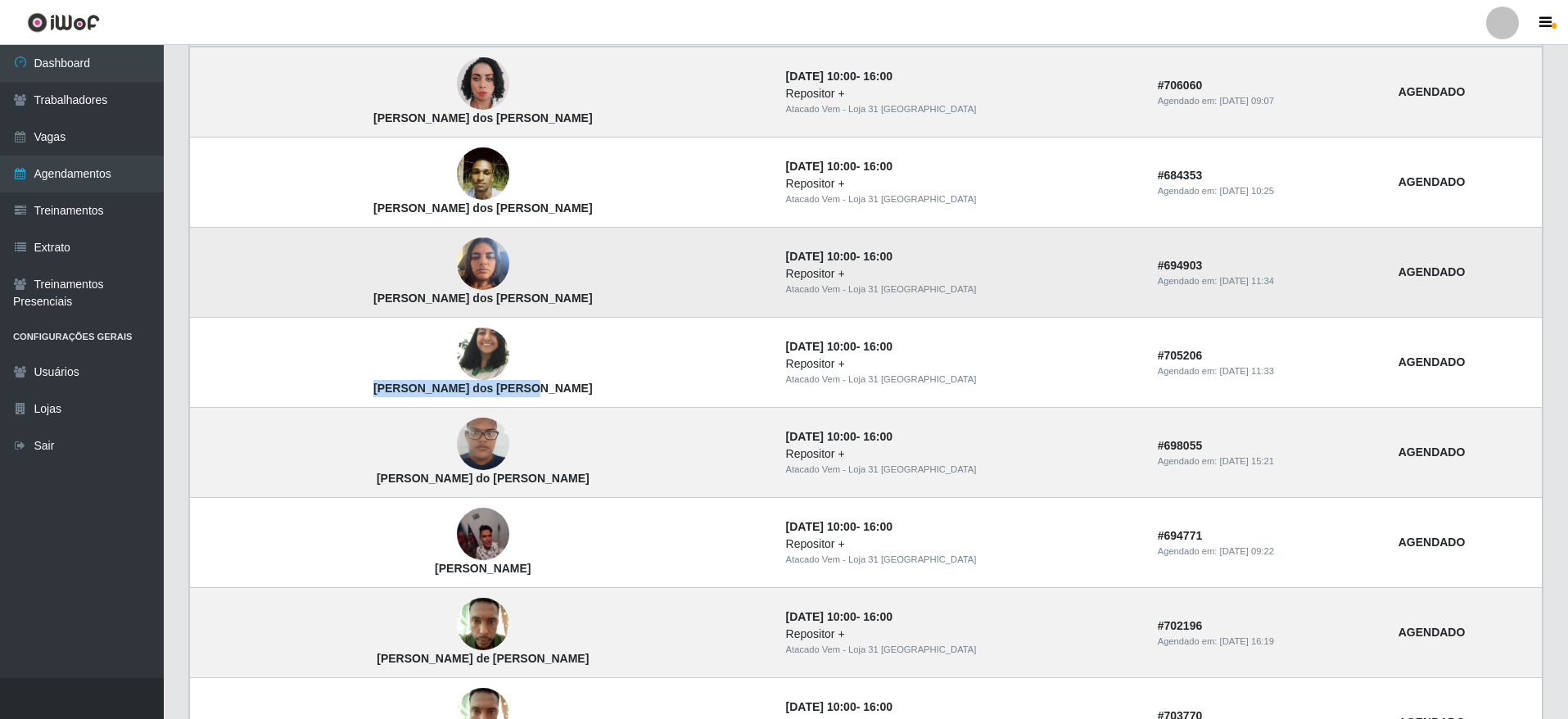
scroll to position [487, 0]
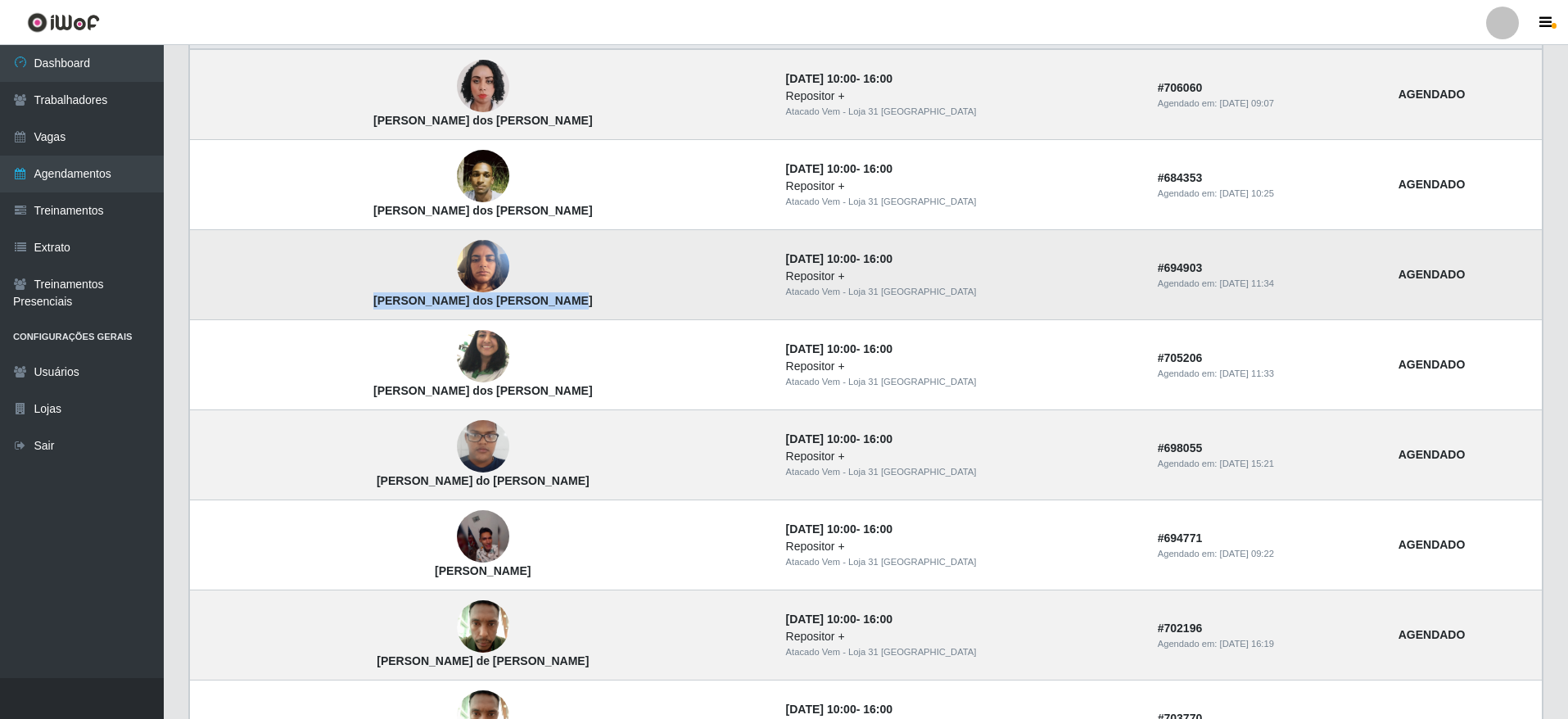
drag, startPoint x: 497, startPoint y: 298, endPoint x: 325, endPoint y: 311, distance: 172.5
click at [325, 311] on td "[PERSON_NAME] dos [PERSON_NAME]" at bounding box center [483, 276] width 586 height 90
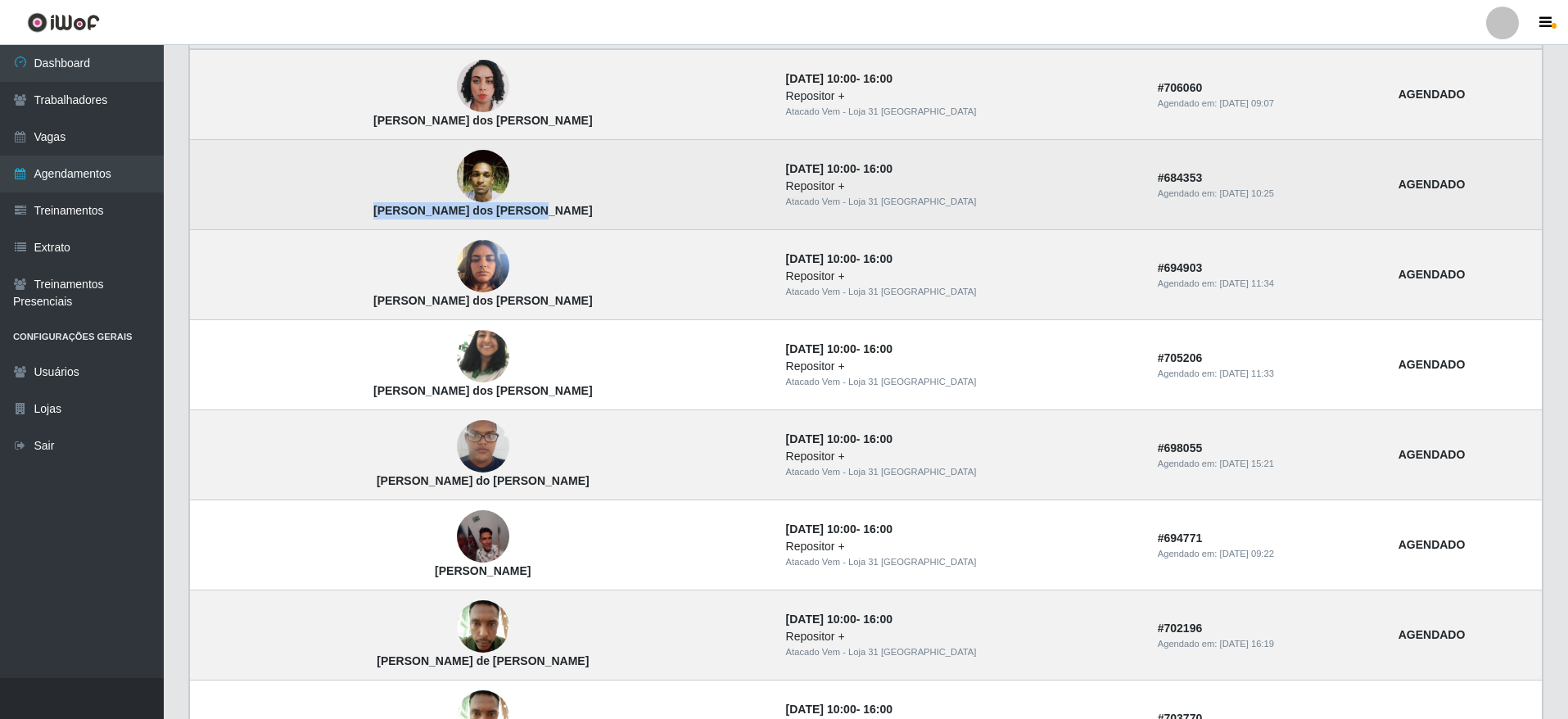
drag, startPoint x: 496, startPoint y: 213, endPoint x: 340, endPoint y: 214, distance: 156.0
click at [340, 214] on td "[PERSON_NAME] dos [PERSON_NAME]" at bounding box center [483, 185] width 586 height 90
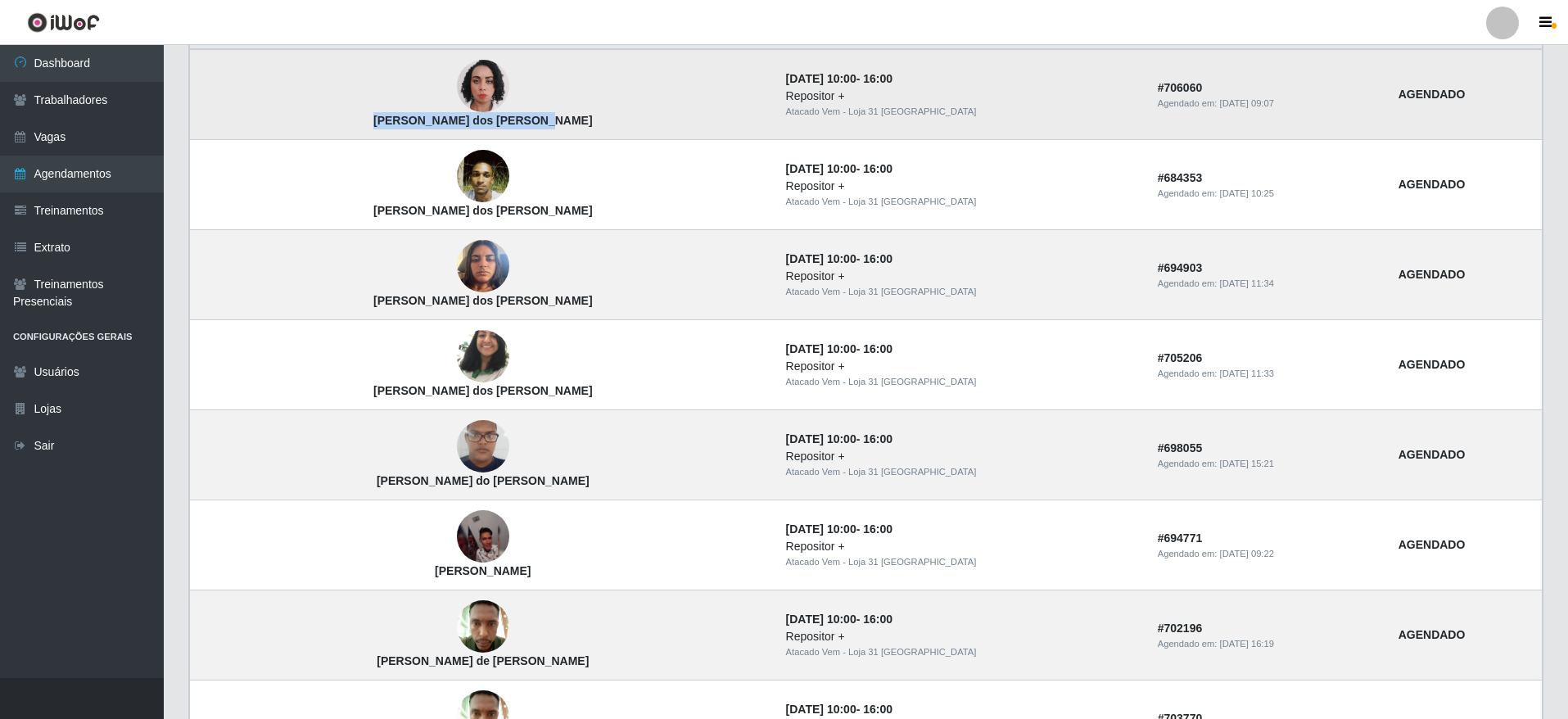
drag, startPoint x: 434, startPoint y: 119, endPoint x: 318, endPoint y: 119, distance: 116.0
click at [318, 119] on td "[PERSON_NAME] dos [PERSON_NAME]" at bounding box center [483, 95] width 586 height 91
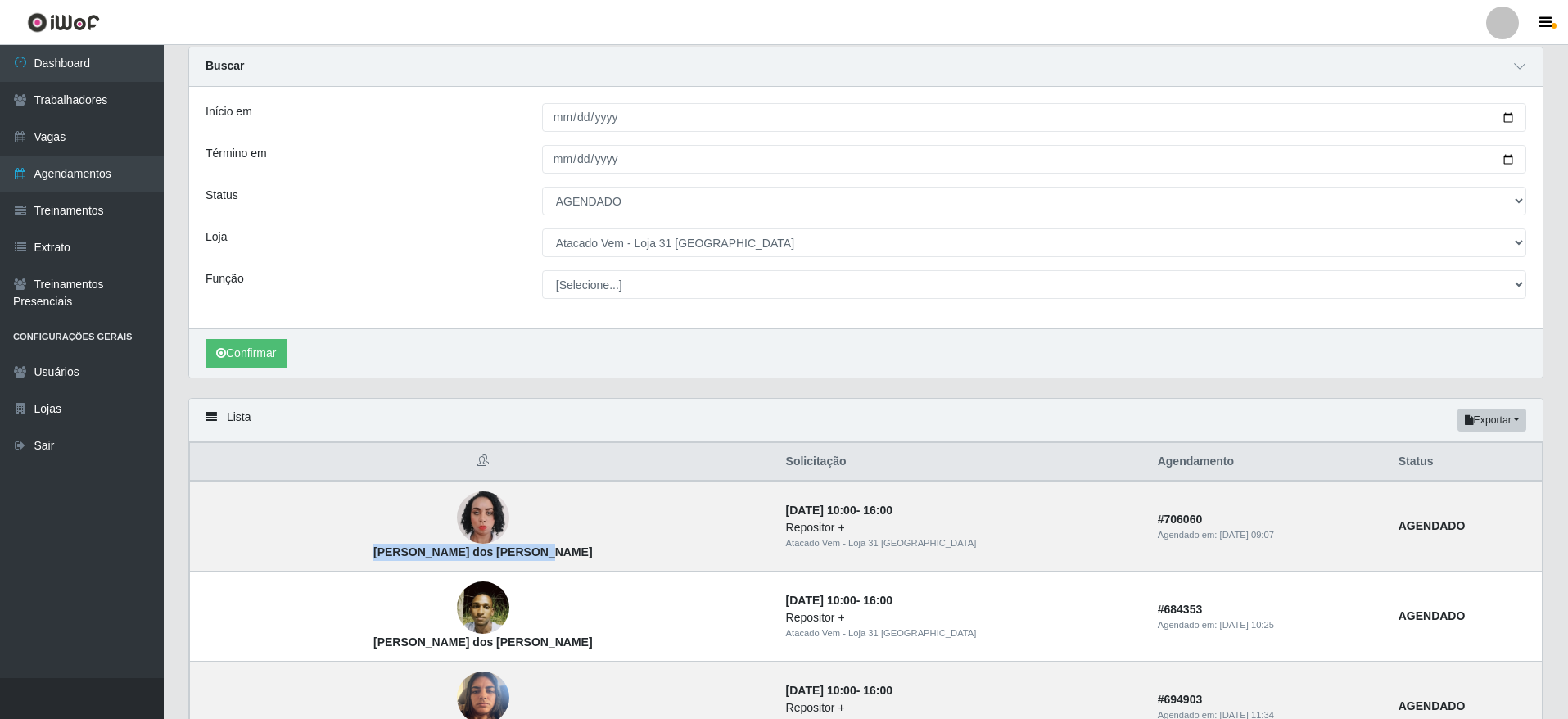
scroll to position [0, 0]
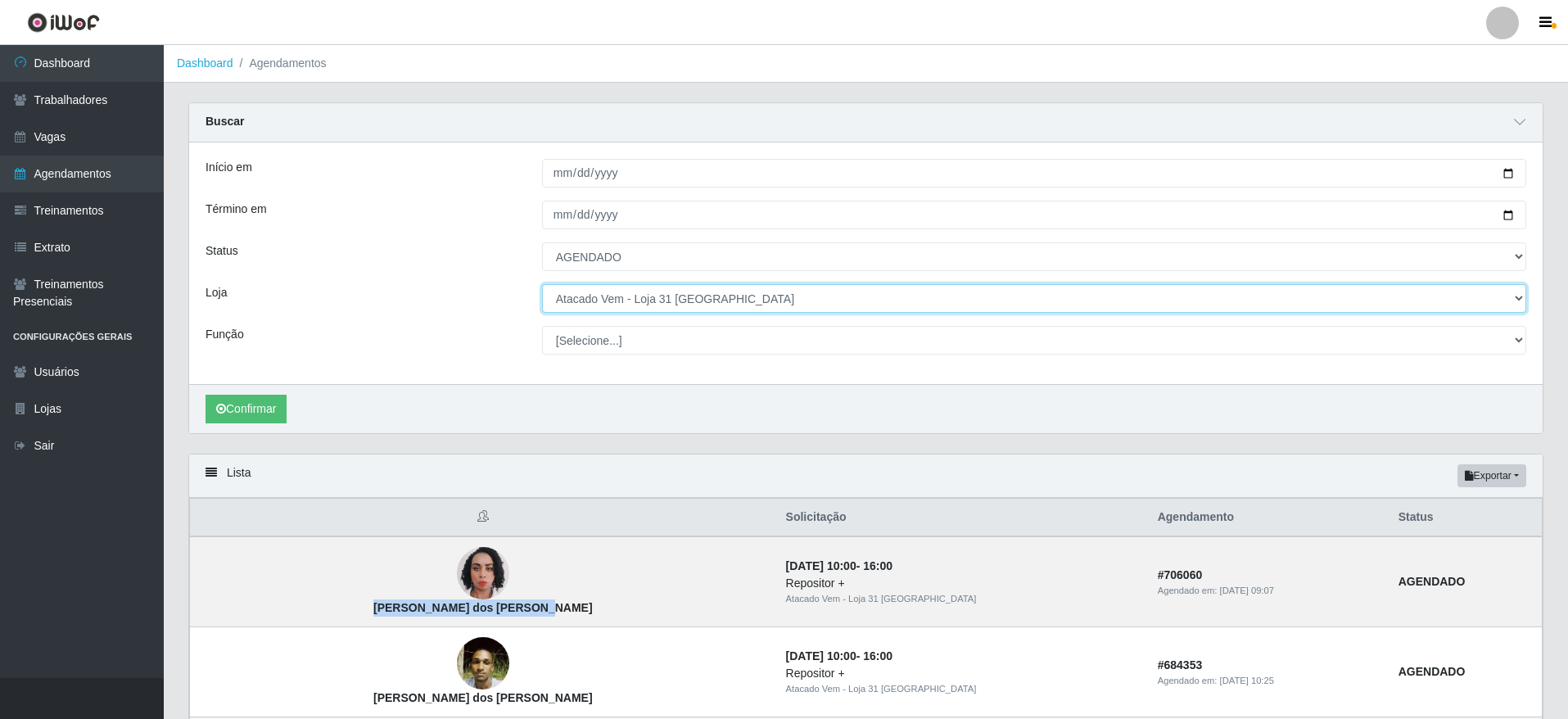
click at [710, 304] on select "[Selecione...] Atacado Vem - [GEOGRAPHIC_DATA] 30 Laranjeiras Velha Atacado Vem…" at bounding box center [1034, 299] width 984 height 29
click at [542, 285] on select "[Selecione...] Atacado Vem - [GEOGRAPHIC_DATA] 30 Laranjeiras Velha Atacado Vem…" at bounding box center [1034, 299] width 984 height 29
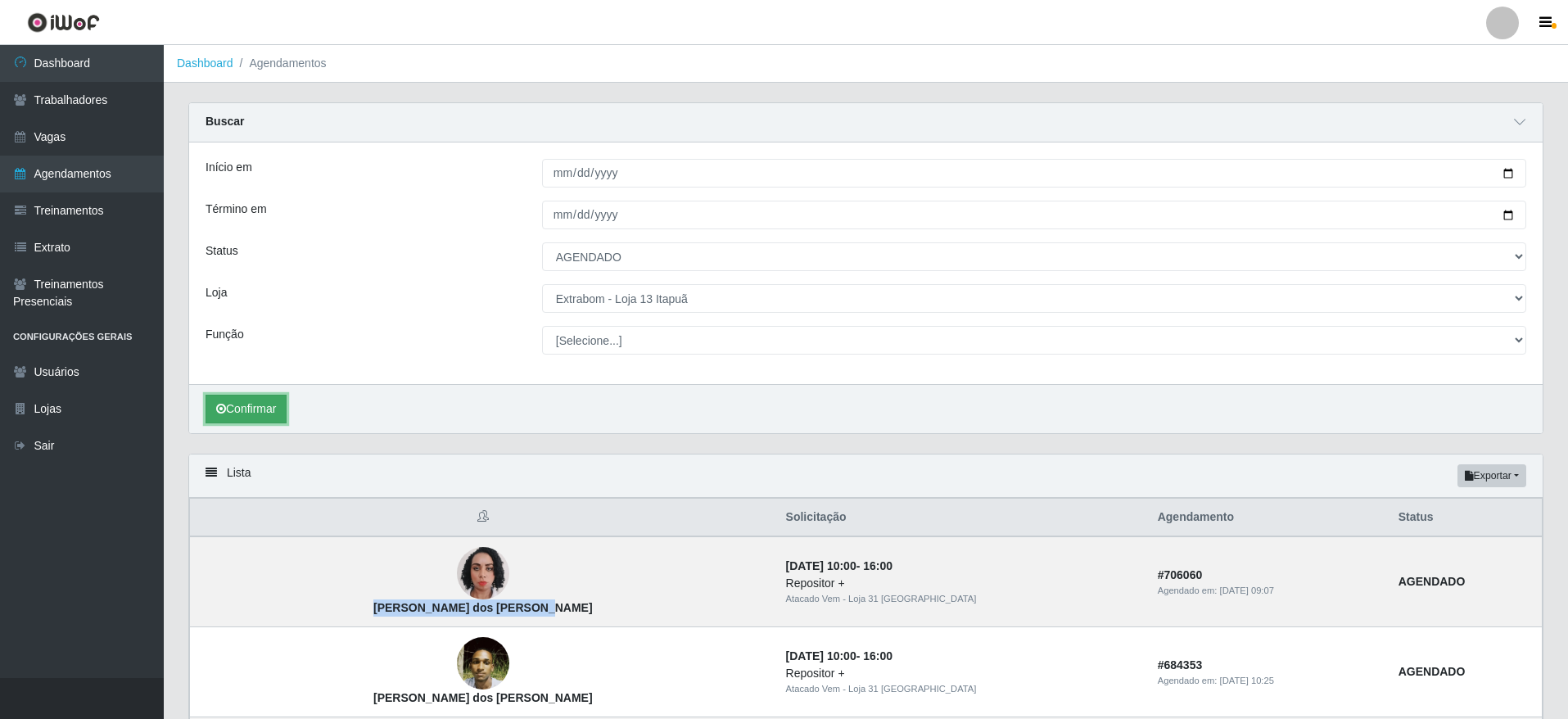
click at [279, 413] on button "Confirmar" at bounding box center [246, 409] width 81 height 29
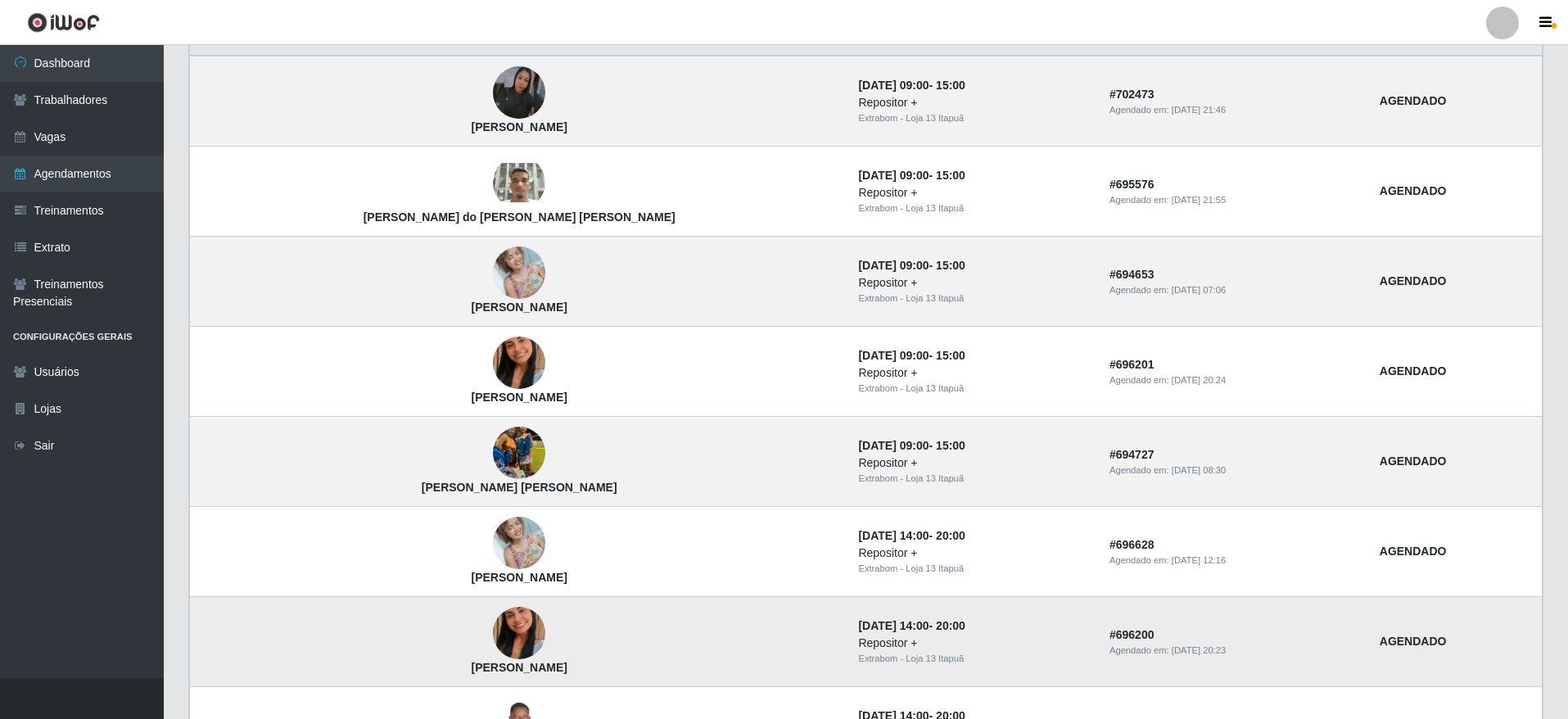
scroll to position [741, 0]
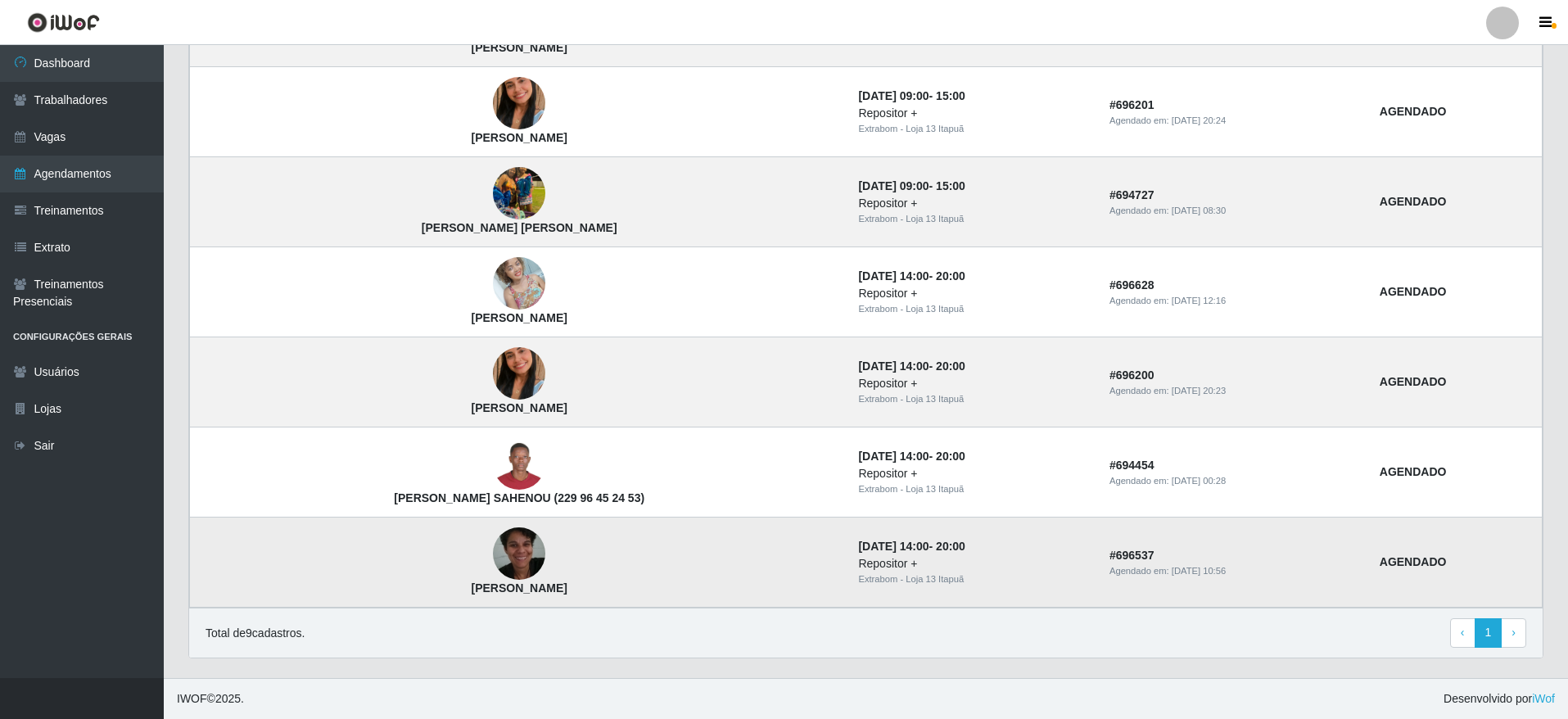
drag, startPoint x: 368, startPoint y: 595, endPoint x: 512, endPoint y: 584, distance: 144.4
click at [512, 584] on td "[PERSON_NAME]" at bounding box center [520, 563] width 659 height 90
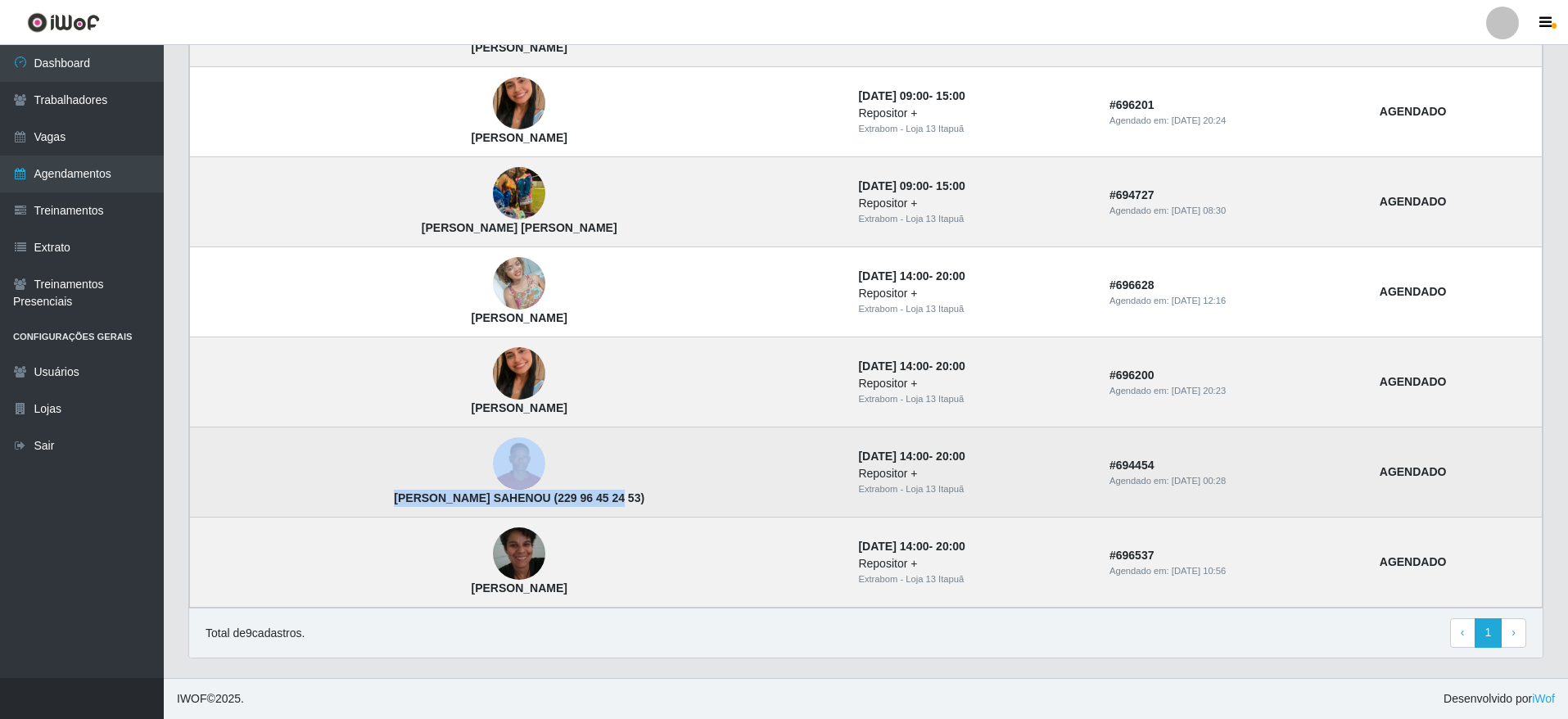
drag, startPoint x: 336, startPoint y: 489, endPoint x: 558, endPoint y: 505, distance: 222.6
click at [558, 505] on td "[PERSON_NAME] SAHENOU (229 96 45 24 53)" at bounding box center [520, 473] width 659 height 90
drag, startPoint x: 557, startPoint y: 505, endPoint x: 541, endPoint y: 505, distance: 16.0
click at [555, 505] on td "[PERSON_NAME] SAHENOU (229 96 45 24 53)" at bounding box center [520, 473] width 659 height 90
click at [542, 503] on strong "[PERSON_NAME] SAHENOU (229 96 45 24 53)" at bounding box center [519, 498] width 251 height 13
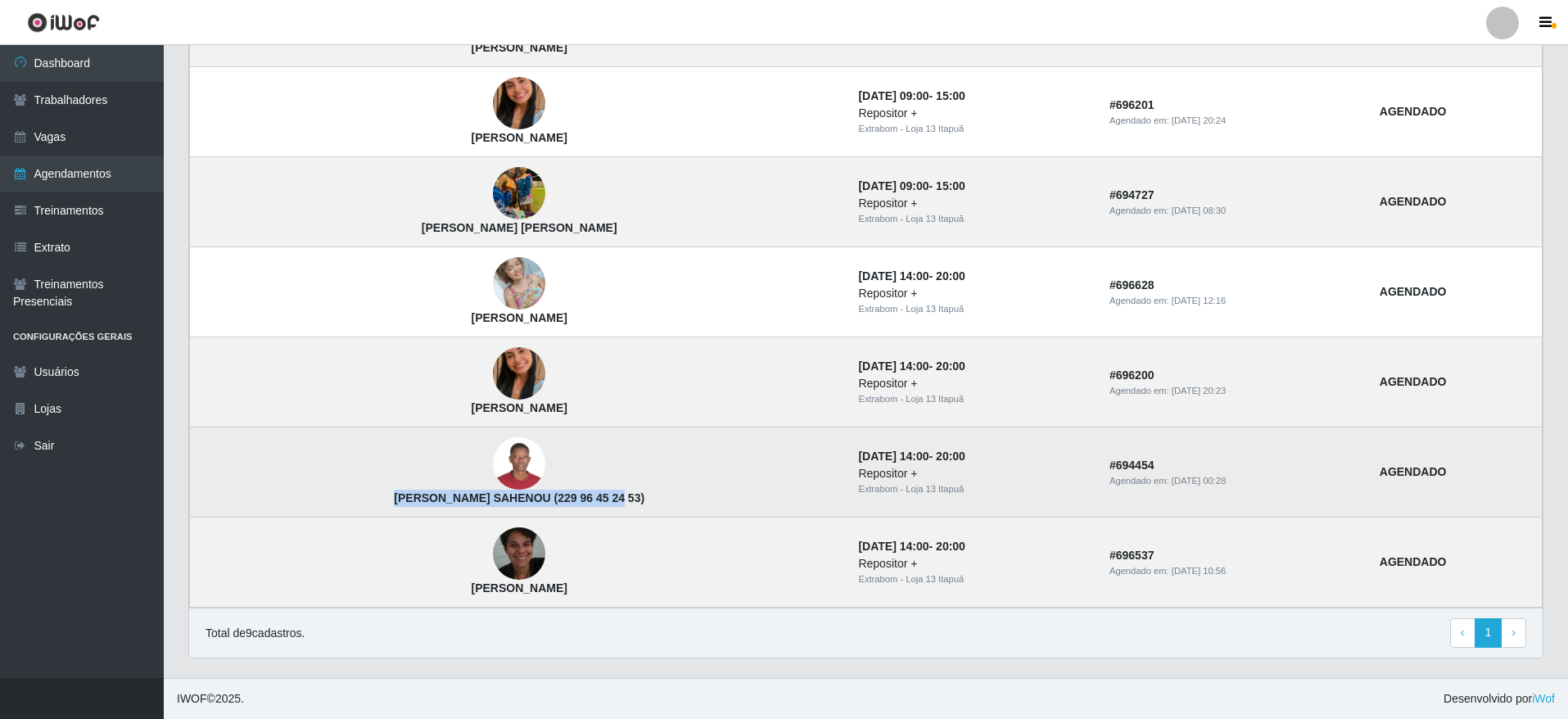
drag, startPoint x: 550, startPoint y: 497, endPoint x: 345, endPoint y: 499, distance: 205.0
click at [345, 499] on td "[PERSON_NAME] SAHENOU (229 96 45 24 53)" at bounding box center [520, 473] width 659 height 90
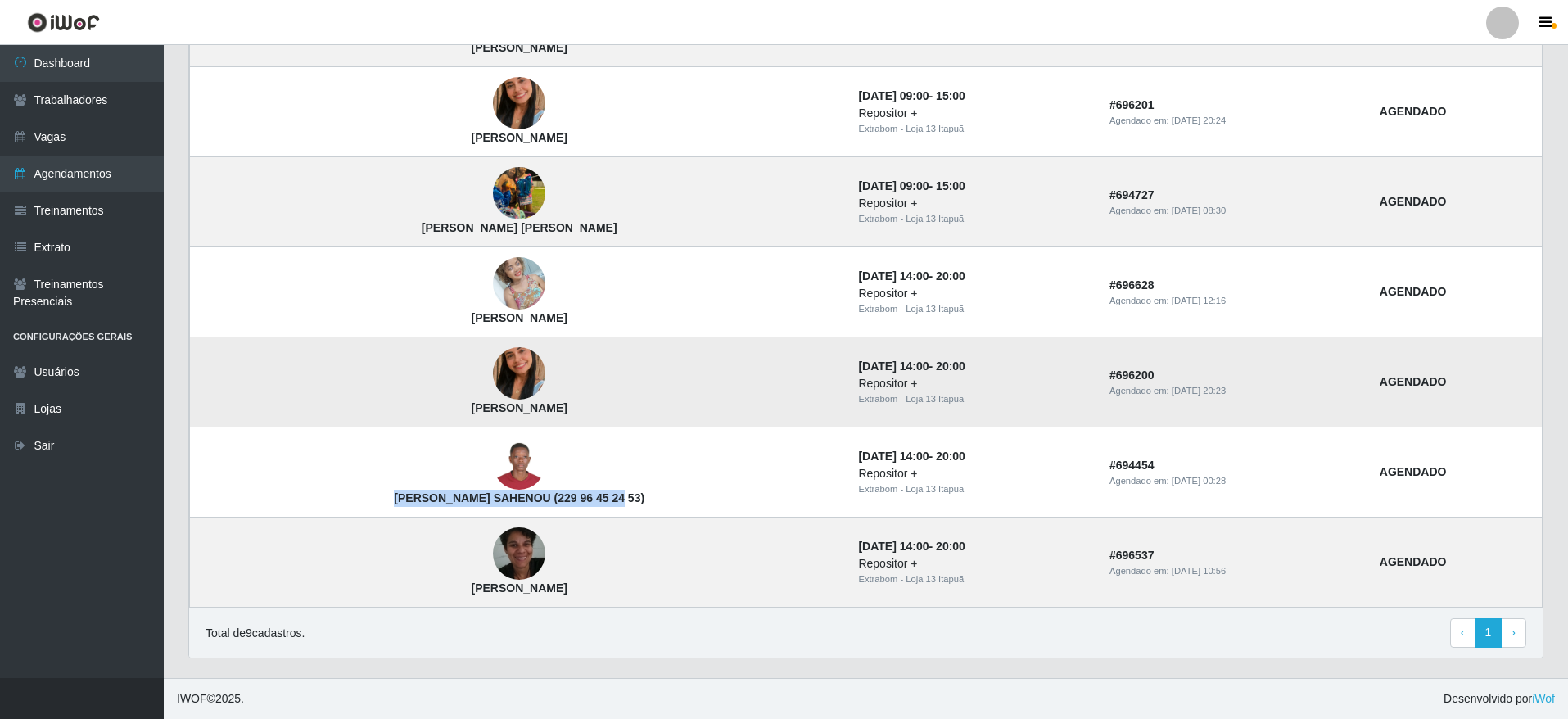
drag, startPoint x: 504, startPoint y: 414, endPoint x: 384, endPoint y: 413, distance: 120.0
click at [384, 413] on td "[PERSON_NAME]" at bounding box center [520, 383] width 659 height 90
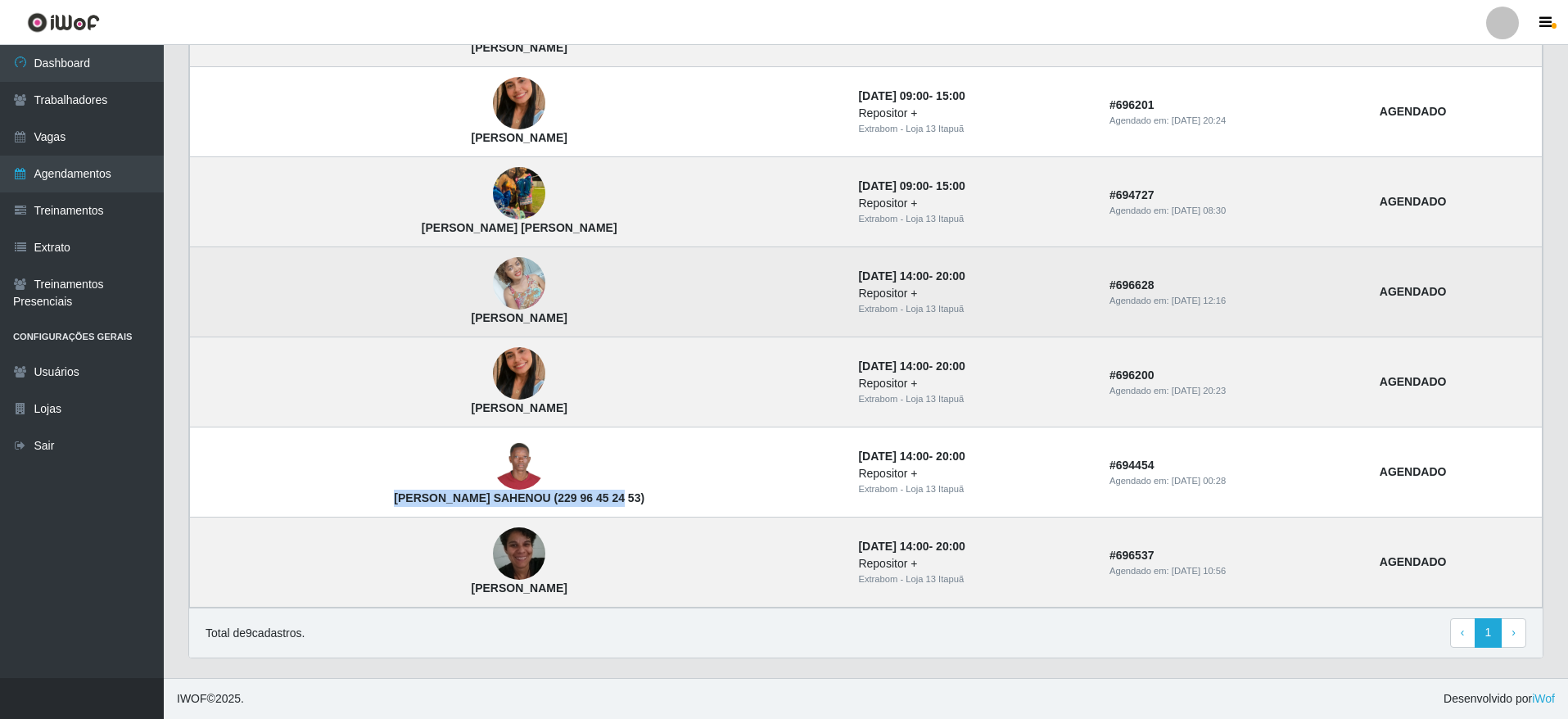
drag, startPoint x: 524, startPoint y: 315, endPoint x: 380, endPoint y: 329, distance: 144.7
click at [380, 329] on td "[PERSON_NAME]" at bounding box center [520, 293] width 659 height 90
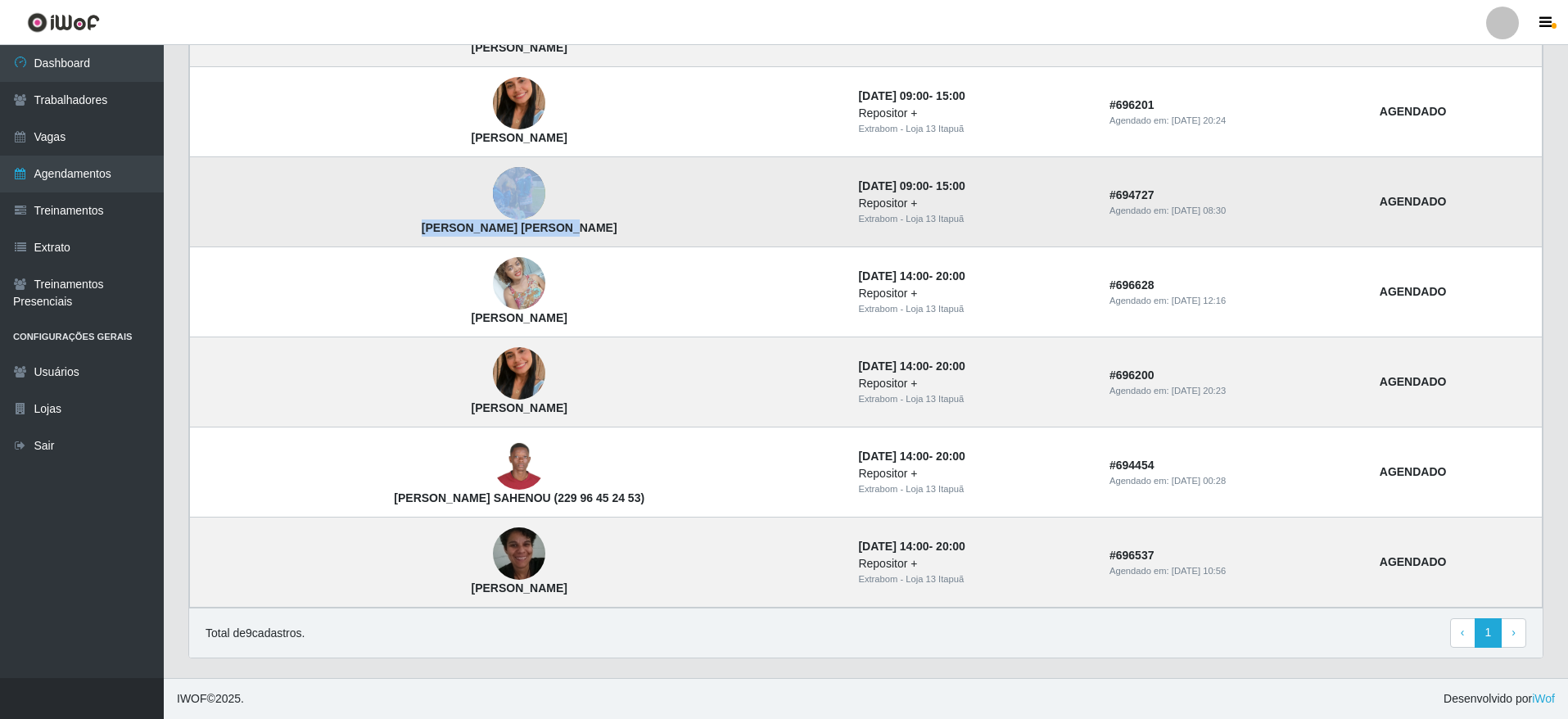
drag, startPoint x: 506, startPoint y: 217, endPoint x: 516, endPoint y: 225, distance: 12.8
click at [516, 225] on td "[PERSON_NAME] [PERSON_NAME]" at bounding box center [520, 202] width 659 height 90
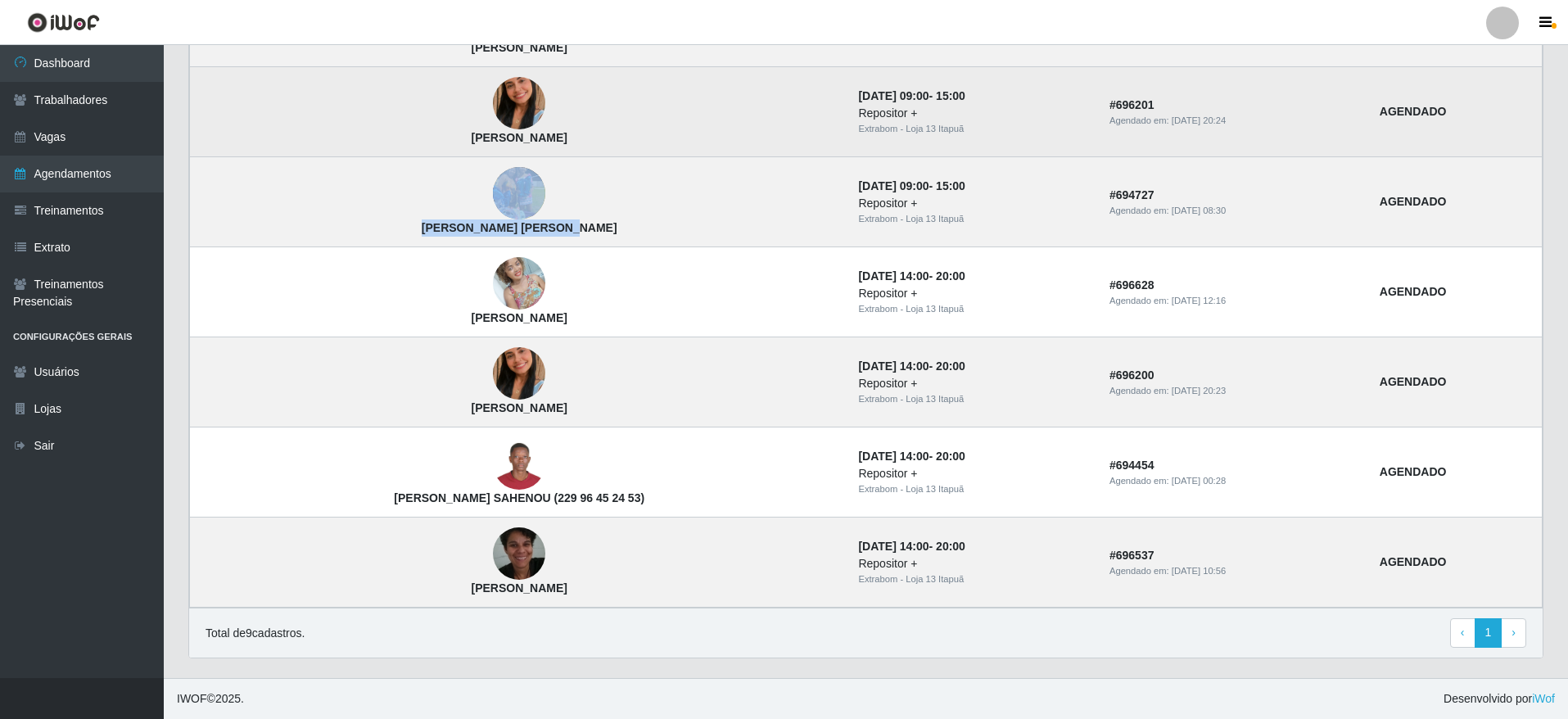
drag, startPoint x: 378, startPoint y: 137, endPoint x: 511, endPoint y: 144, distance: 133.2
click at [511, 144] on td "[PERSON_NAME]" at bounding box center [520, 113] width 659 height 90
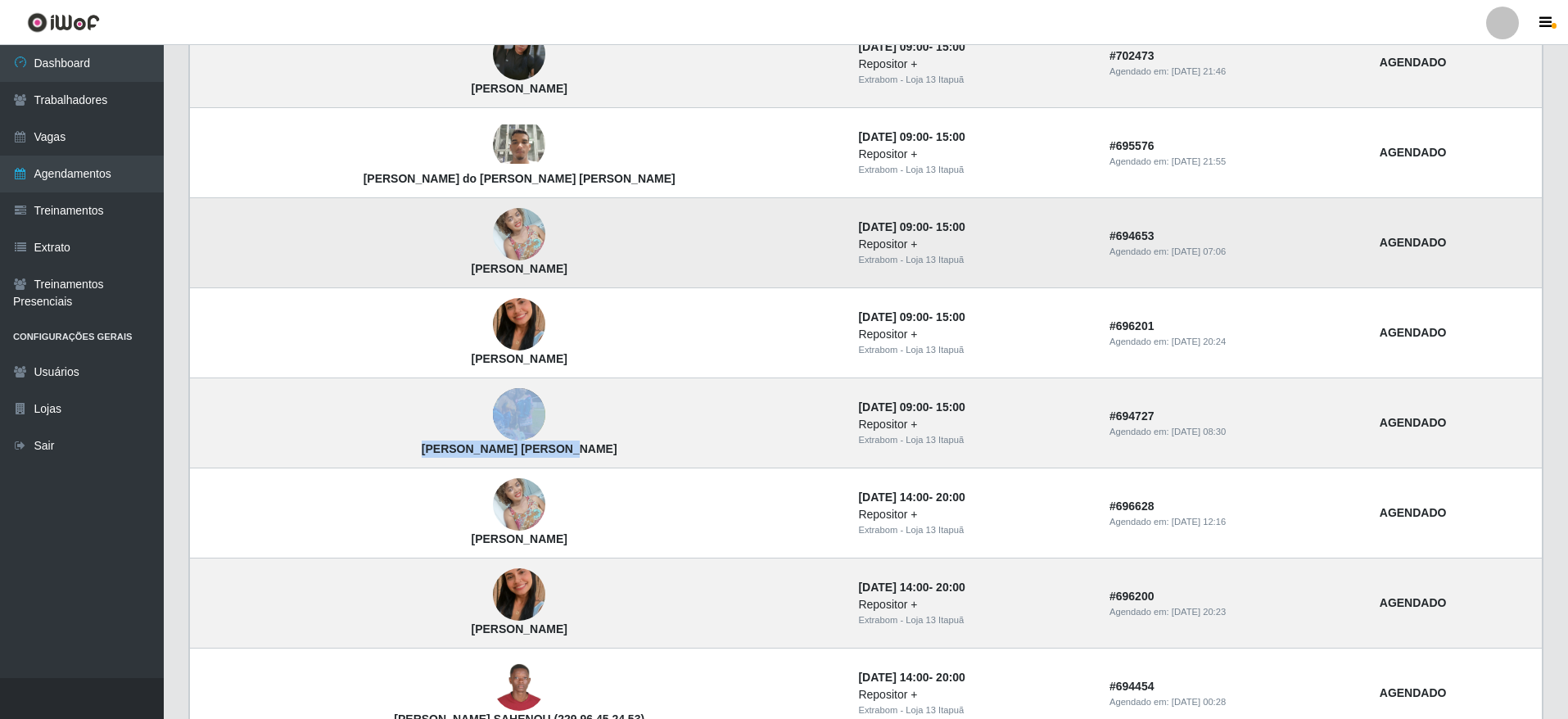
scroll to position [495, 0]
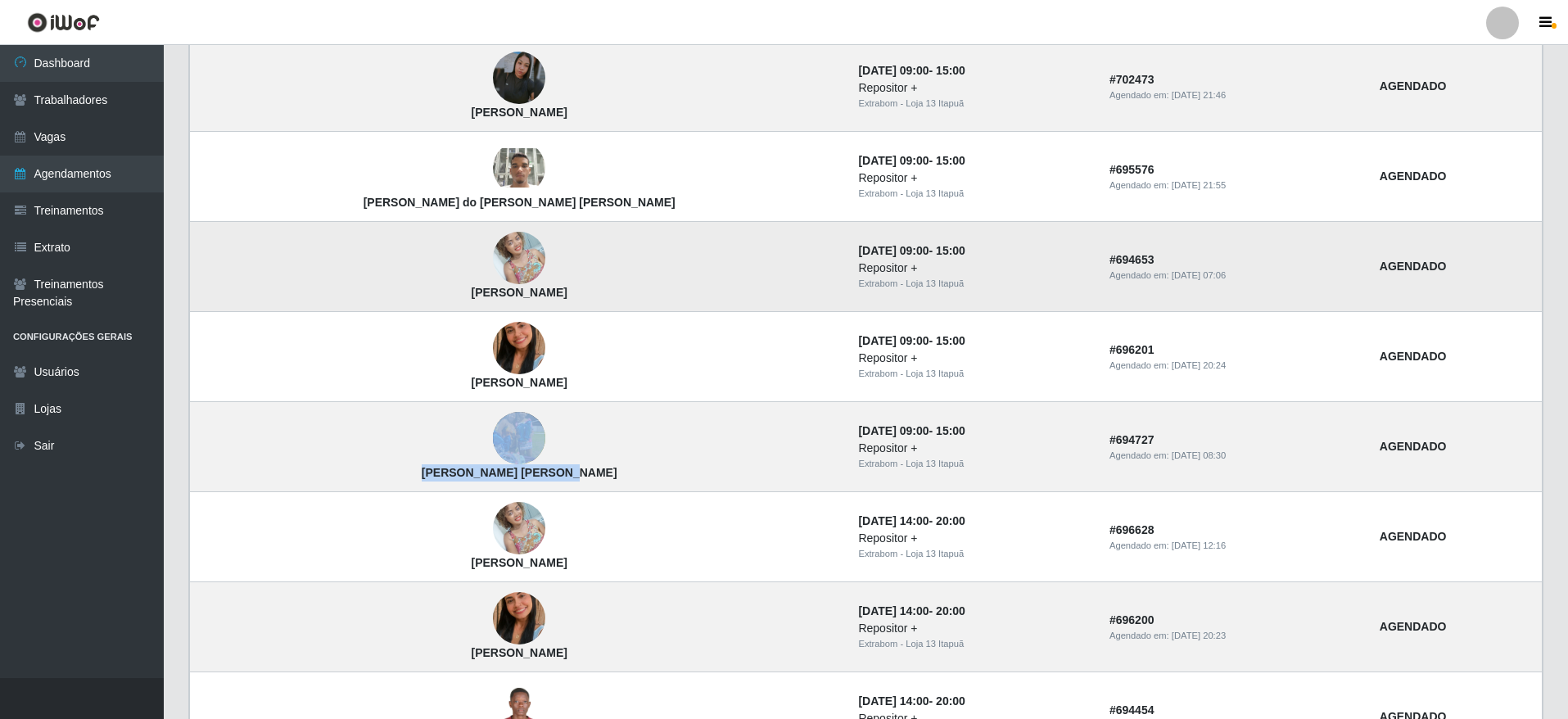
drag, startPoint x: 382, startPoint y: 291, endPoint x: 518, endPoint y: 287, distance: 136.1
click at [518, 287] on td "[PERSON_NAME]" at bounding box center [520, 267] width 659 height 90
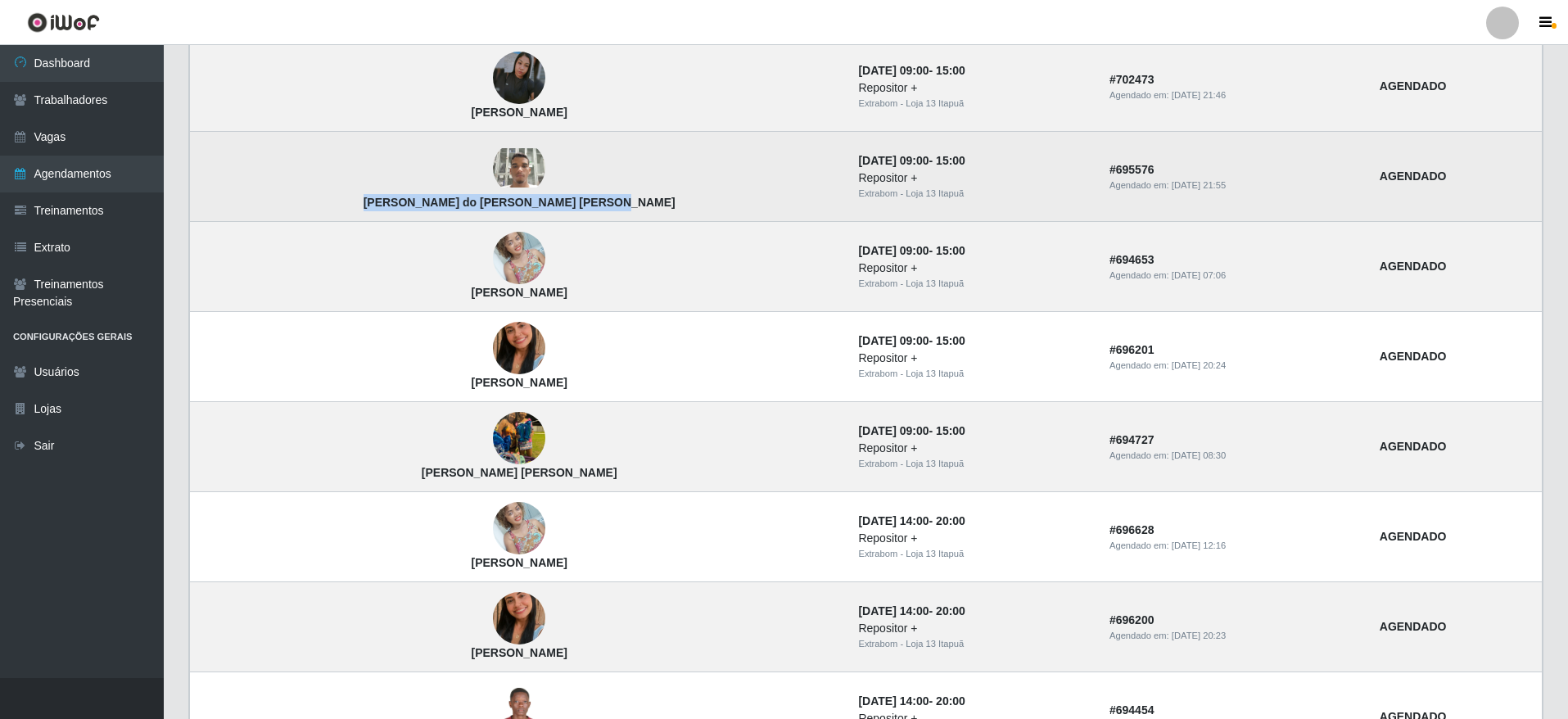
drag, startPoint x: 335, startPoint y: 208, endPoint x: 579, endPoint y: 204, distance: 244.0
click at [579, 204] on td "[PERSON_NAME] do [PERSON_NAME] [PERSON_NAME]" at bounding box center [520, 177] width 659 height 90
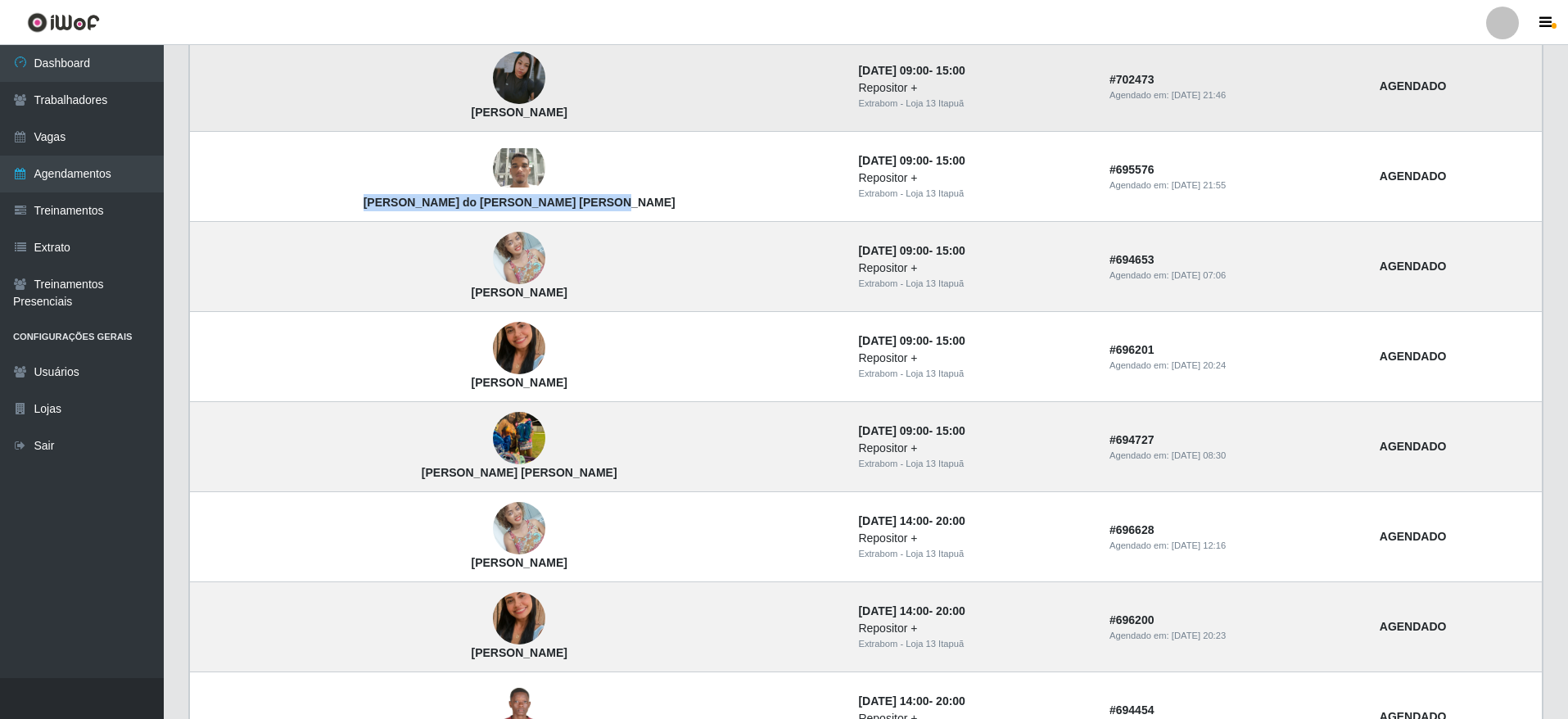
drag, startPoint x: 363, startPoint y: 111, endPoint x: 542, endPoint y: 118, distance: 179.1
click at [542, 118] on td "[PERSON_NAME]" at bounding box center [520, 86] width 659 height 91
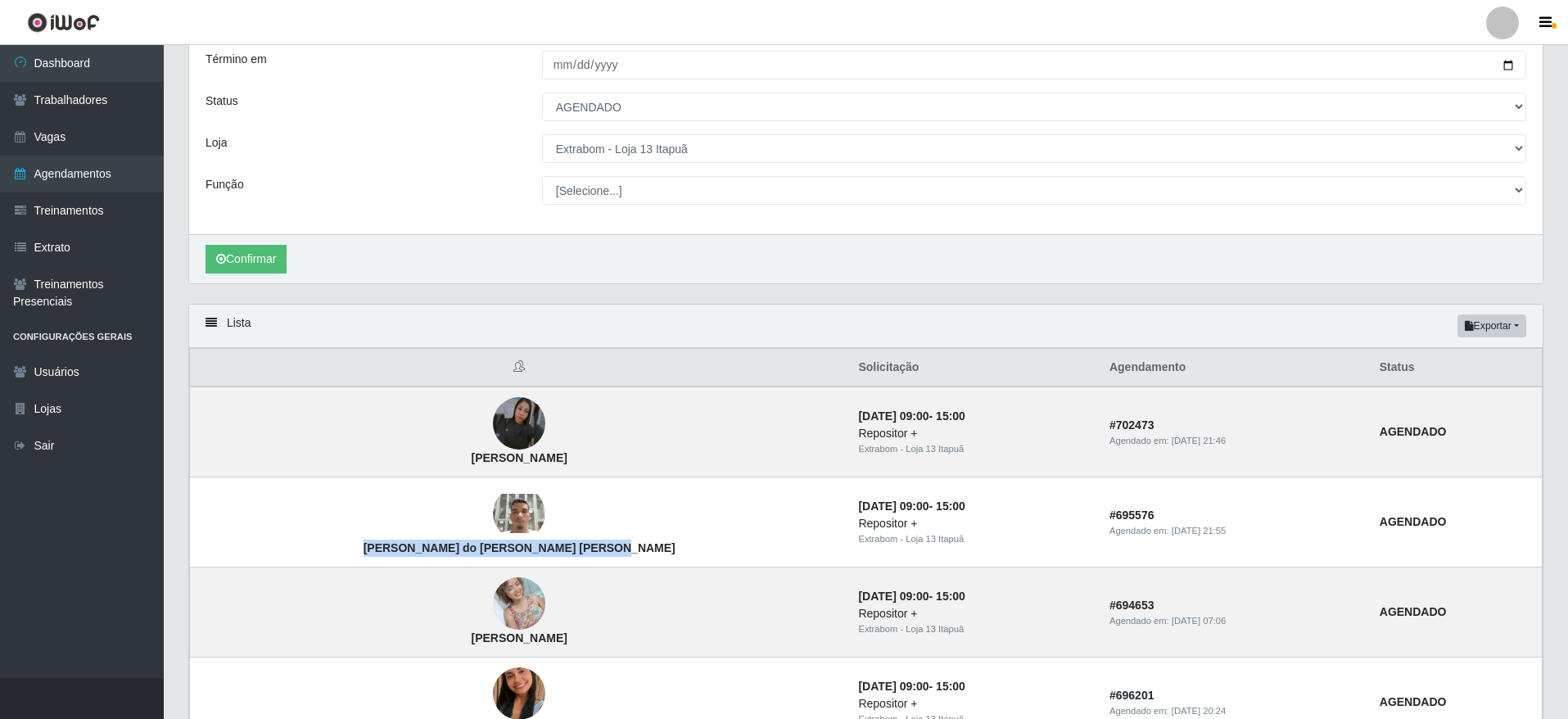
scroll to position [127, 0]
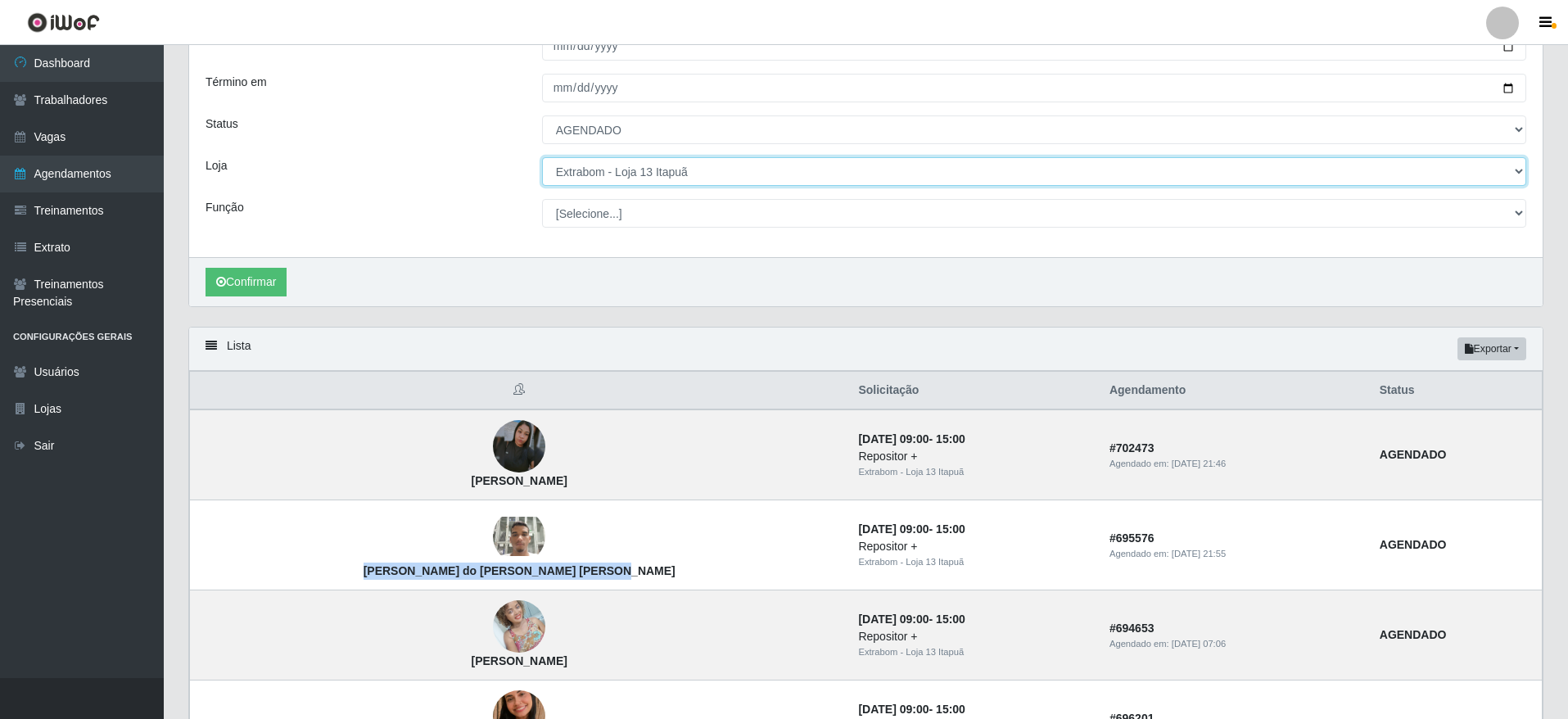
click at [643, 171] on select "[Selecione...] Atacado Vem - [GEOGRAPHIC_DATA] 30 Laranjeiras Velha Atacado Vem…" at bounding box center [1034, 171] width 984 height 29
click at [542, 158] on select "[Selecione...] Atacado Vem - [GEOGRAPHIC_DATA] 30 Laranjeiras Velha Atacado Vem…" at bounding box center [1034, 171] width 984 height 29
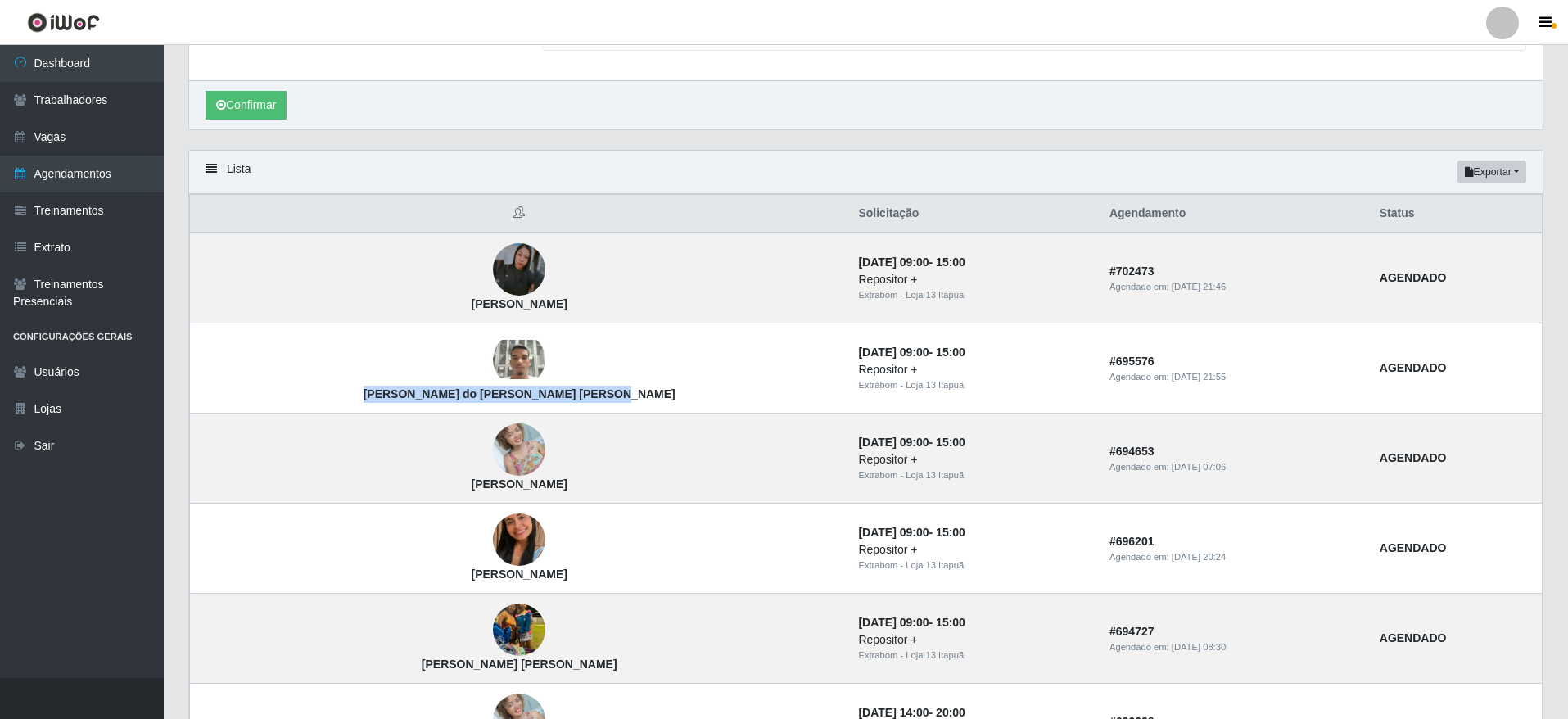
scroll to position [250, 0]
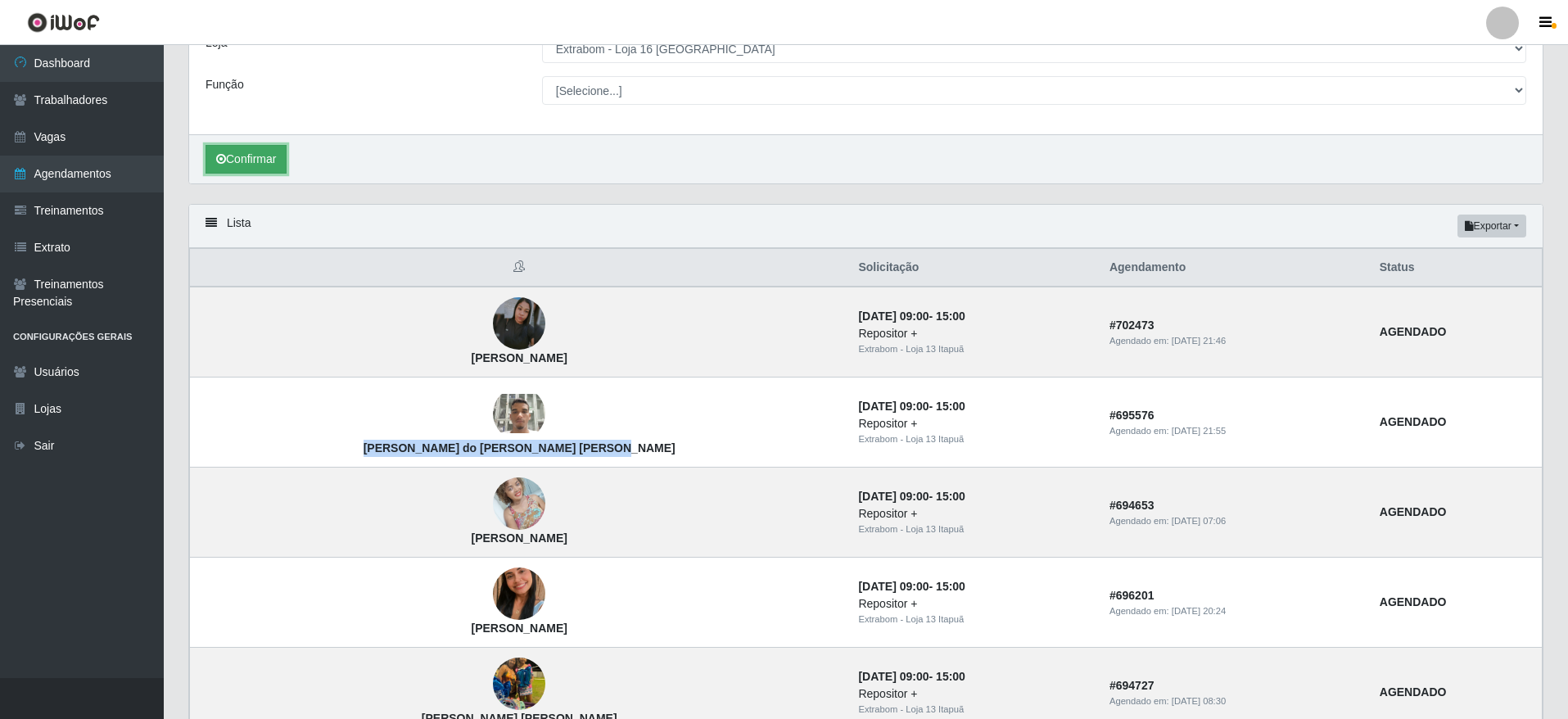
click at [252, 160] on button "Confirmar" at bounding box center [246, 159] width 81 height 29
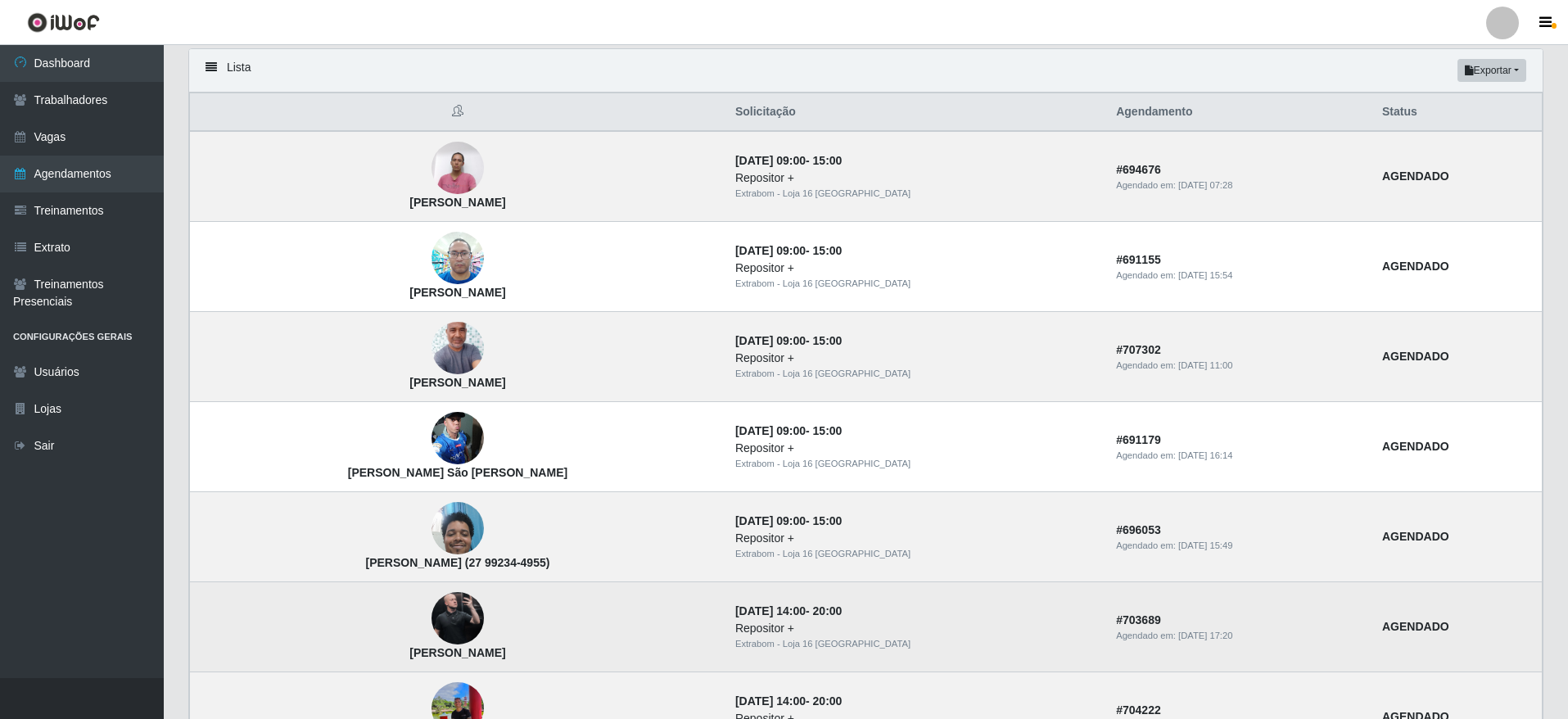
scroll to position [652, 0]
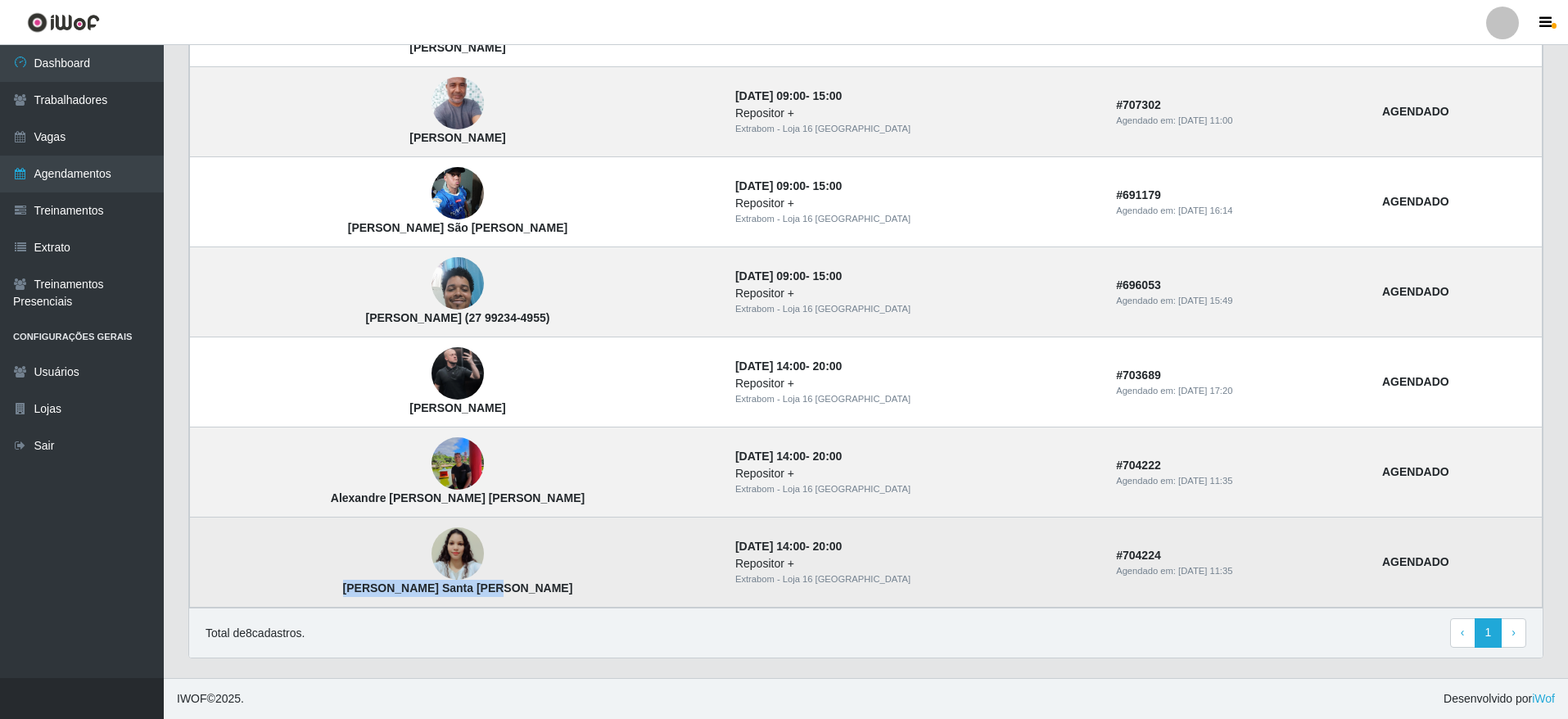
drag, startPoint x: 526, startPoint y: 596, endPoint x: 365, endPoint y: 587, distance: 161.3
click at [365, 587] on td "[PERSON_NAME] Santa [PERSON_NAME]" at bounding box center [457, 563] width 535 height 90
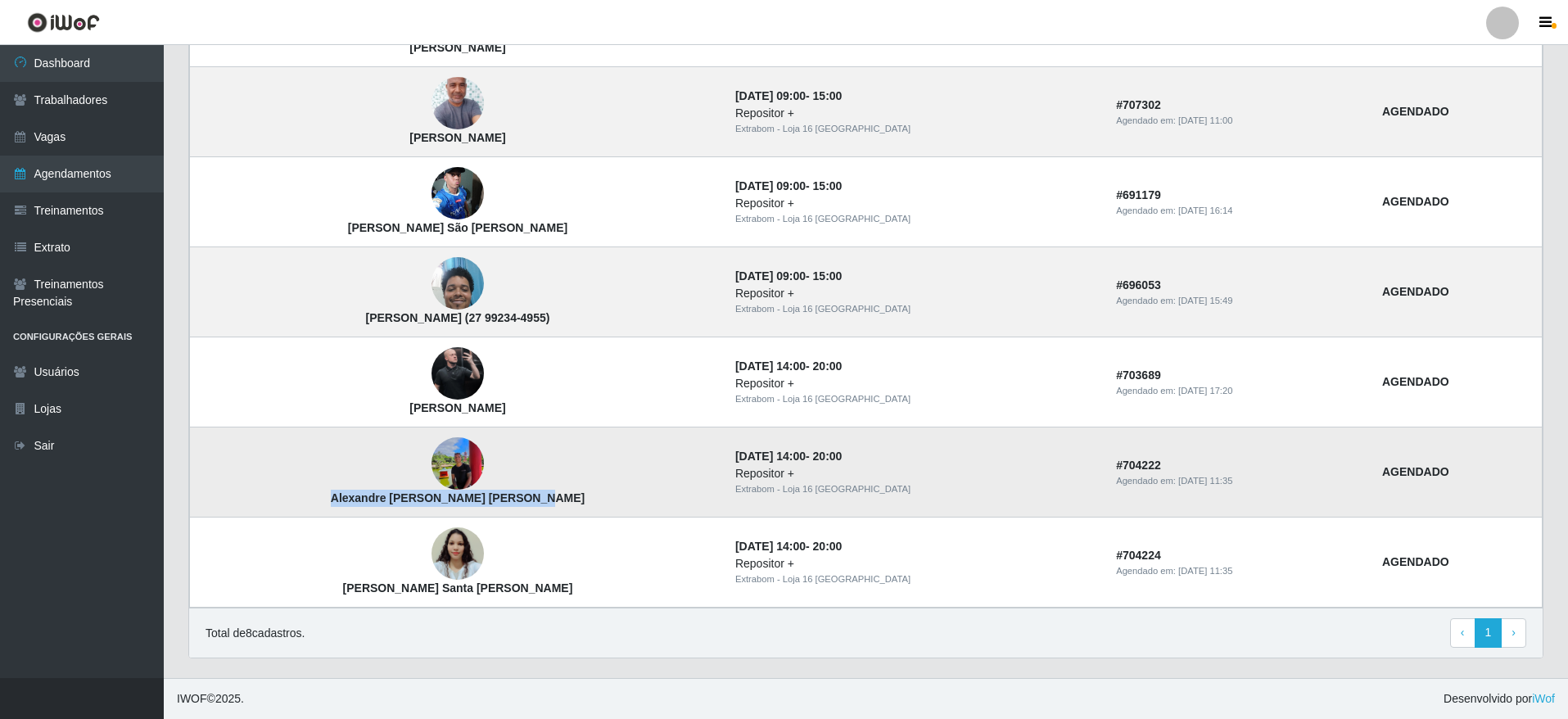
drag, startPoint x: 572, startPoint y: 500, endPoint x: 352, endPoint y: 504, distance: 220.0
click at [352, 504] on td "Alexandre [PERSON_NAME] [PERSON_NAME]" at bounding box center [457, 473] width 535 height 90
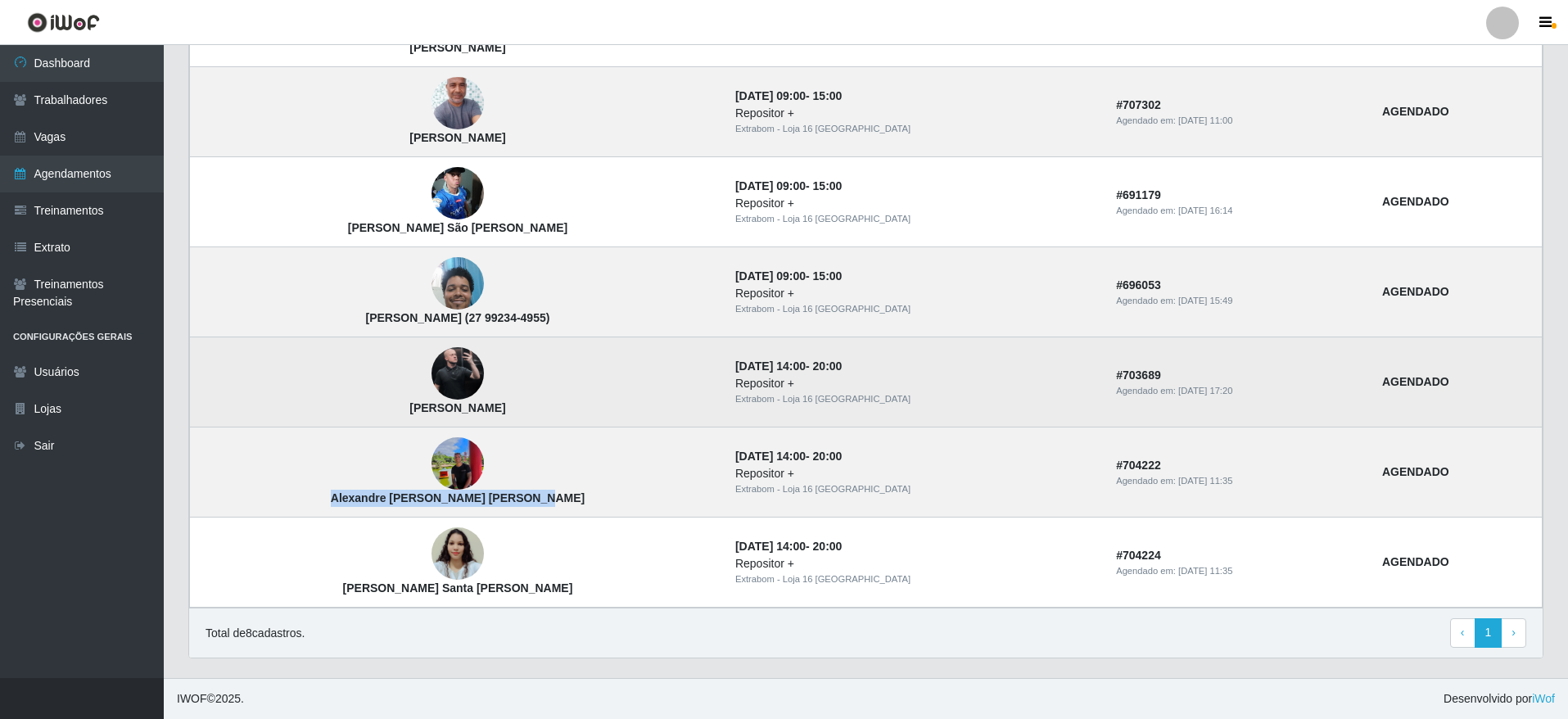
drag, startPoint x: 483, startPoint y: 411, endPoint x: 360, endPoint y: 411, distance: 123.0
click at [360, 411] on td "[PERSON_NAME]" at bounding box center [457, 383] width 535 height 90
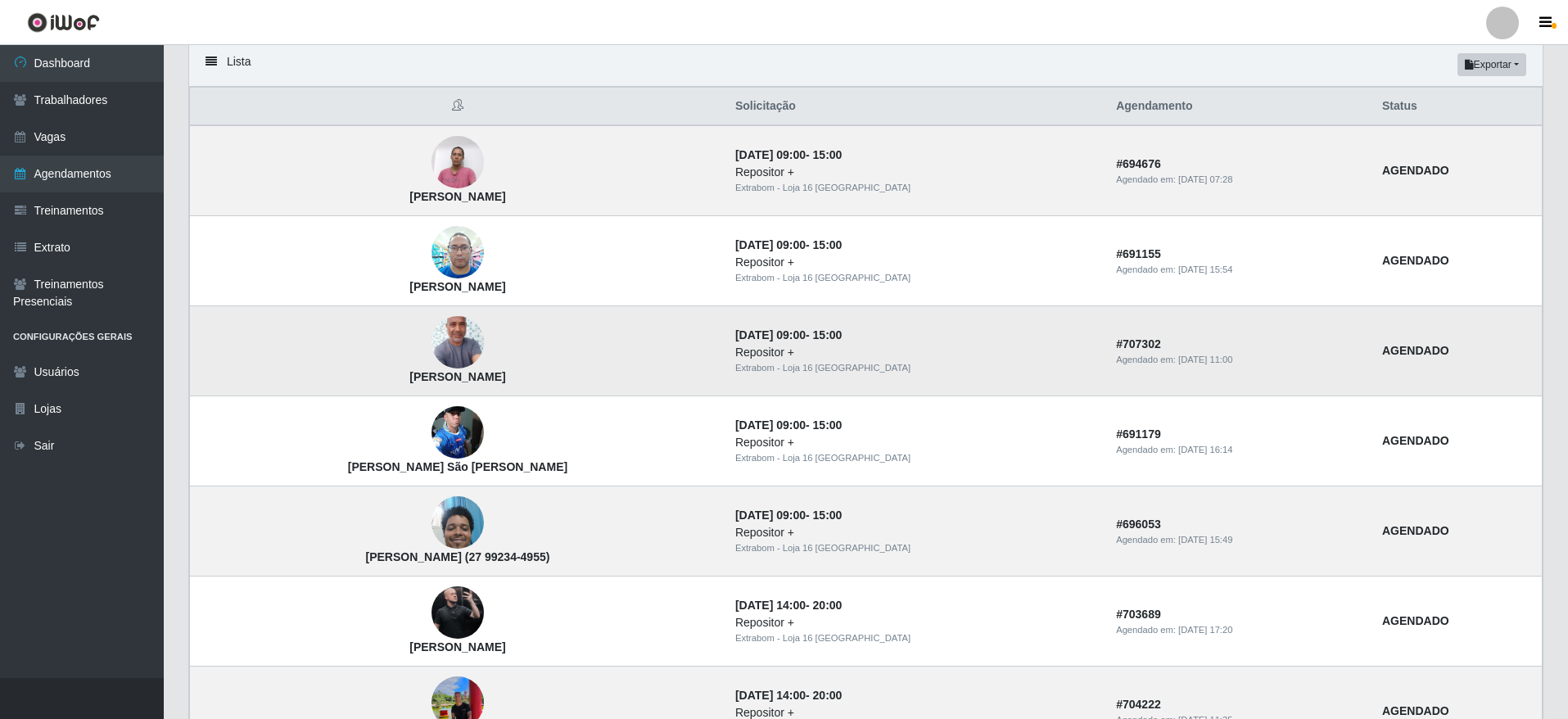
scroll to position [406, 0]
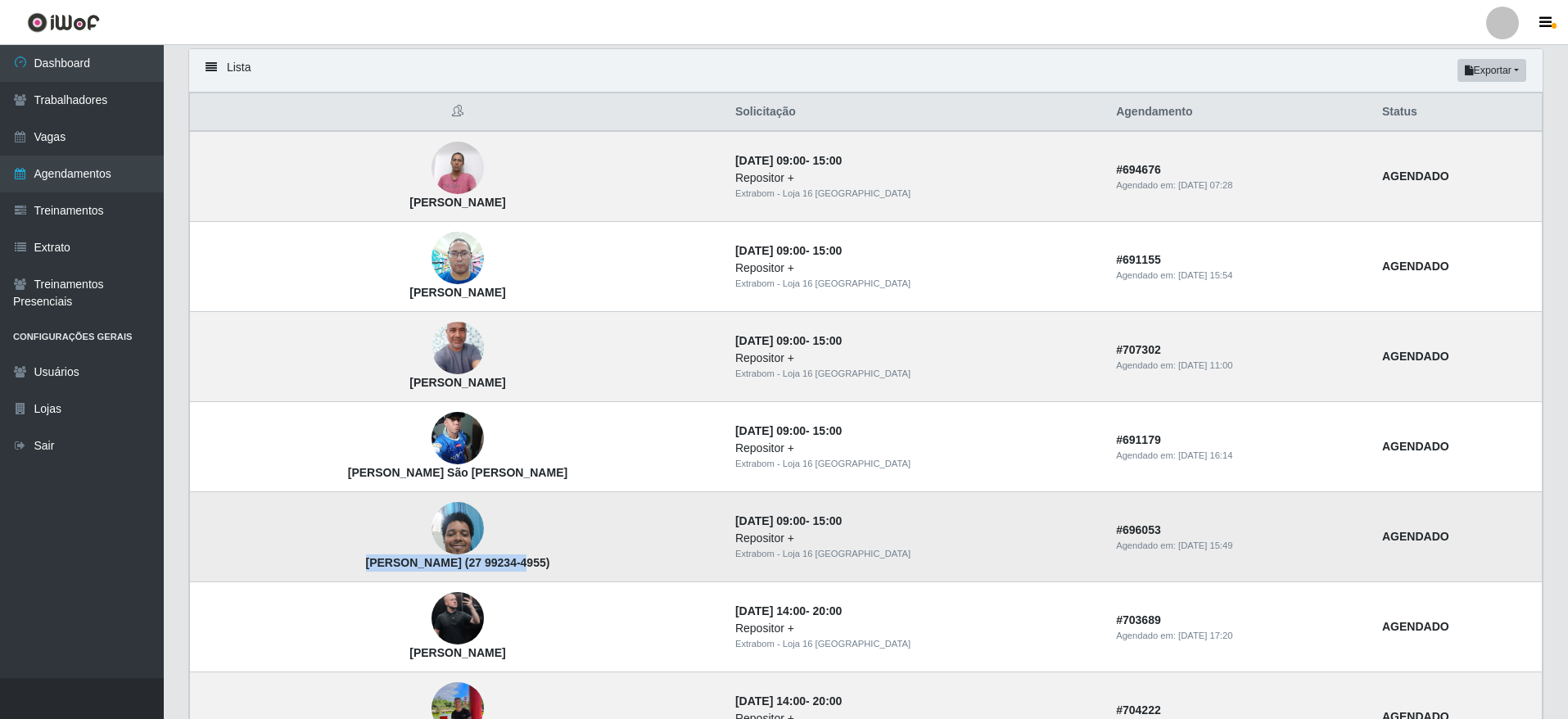
drag, startPoint x: 473, startPoint y: 562, endPoint x: 334, endPoint y: 571, distance: 139.3
click at [334, 571] on td "[PERSON_NAME] (27 99234-4955)" at bounding box center [457, 537] width 535 height 90
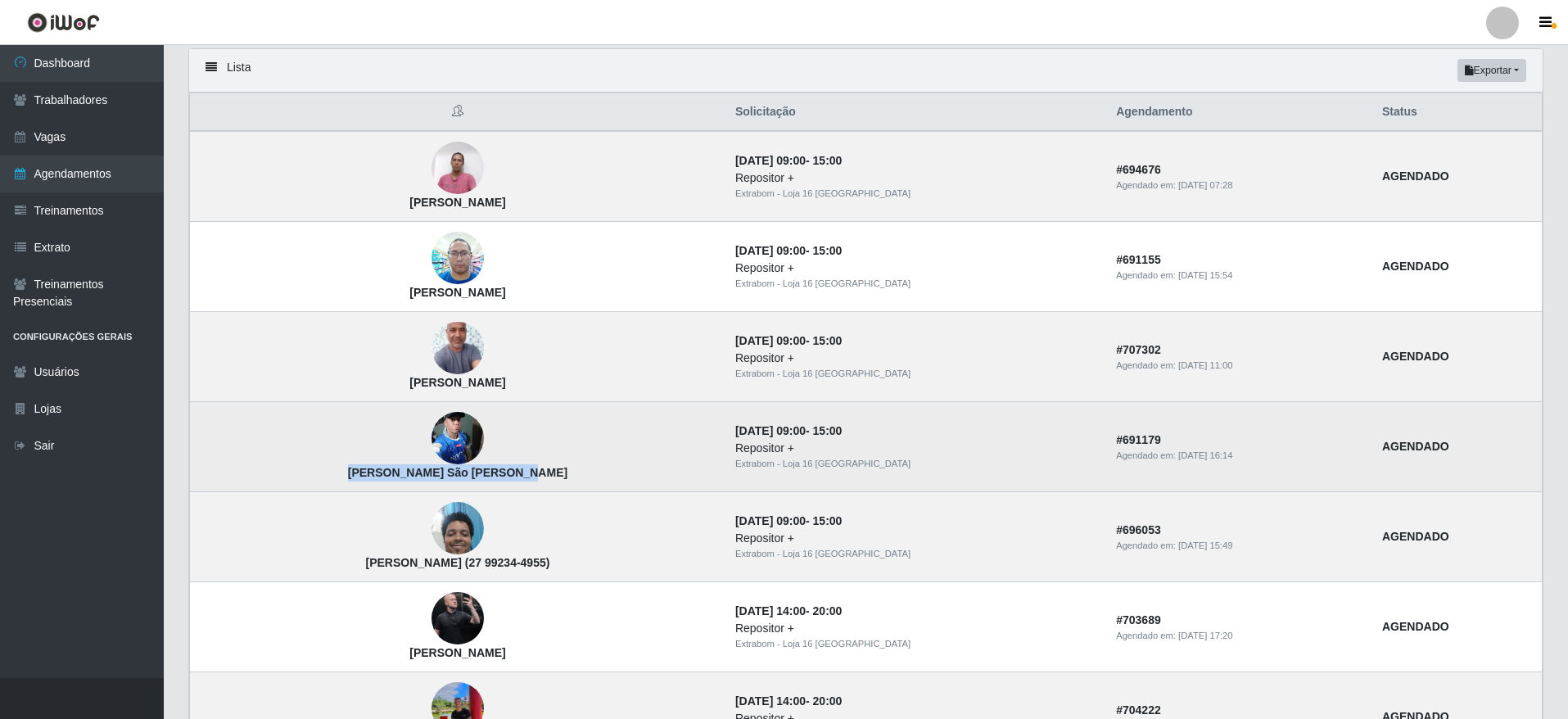
drag, startPoint x: 358, startPoint y: 473, endPoint x: 537, endPoint y: 473, distance: 179.0
click at [537, 473] on td "[PERSON_NAME] São [PERSON_NAME]" at bounding box center [457, 448] width 535 height 90
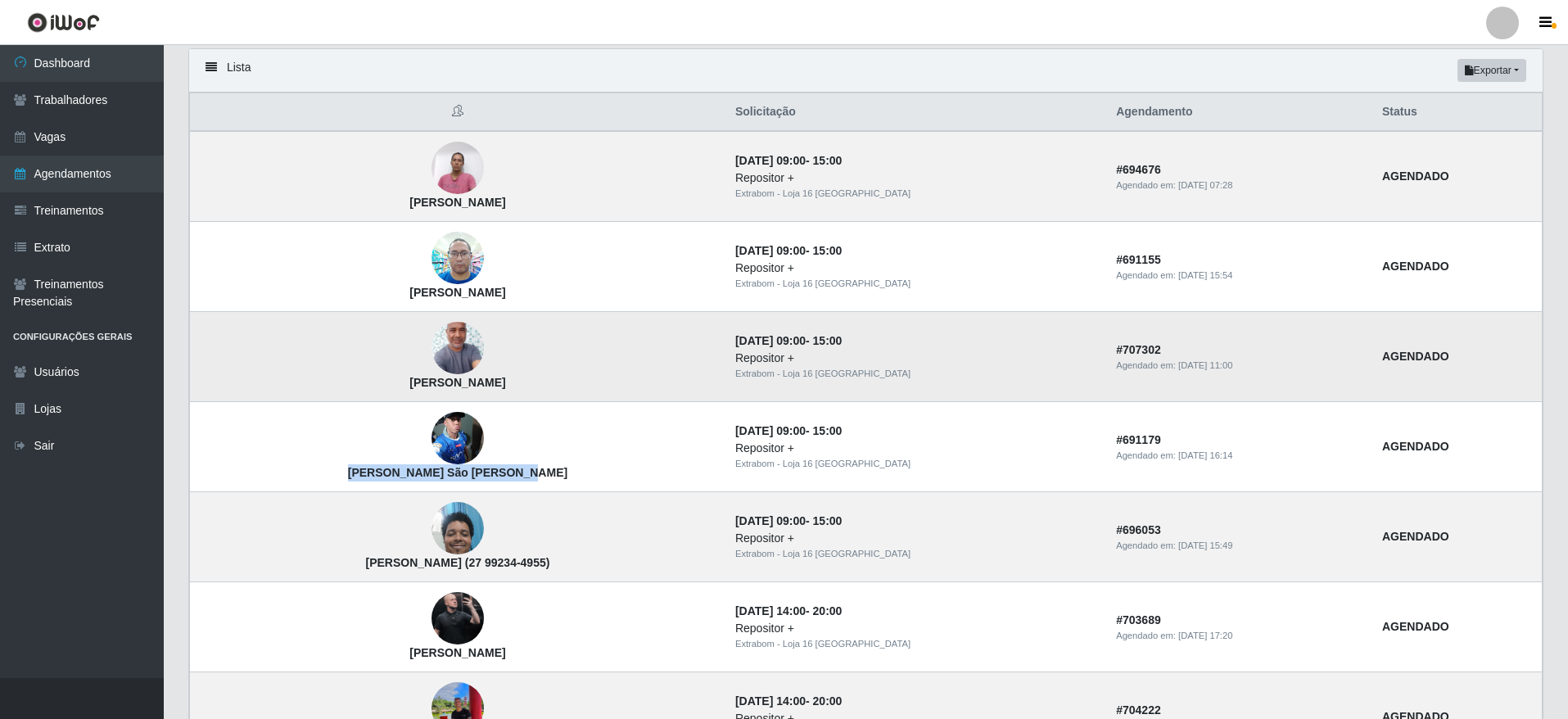
drag, startPoint x: 399, startPoint y: 385, endPoint x: 525, endPoint y: 383, distance: 126.0
click at [525, 383] on td "[PERSON_NAME]" at bounding box center [457, 357] width 535 height 90
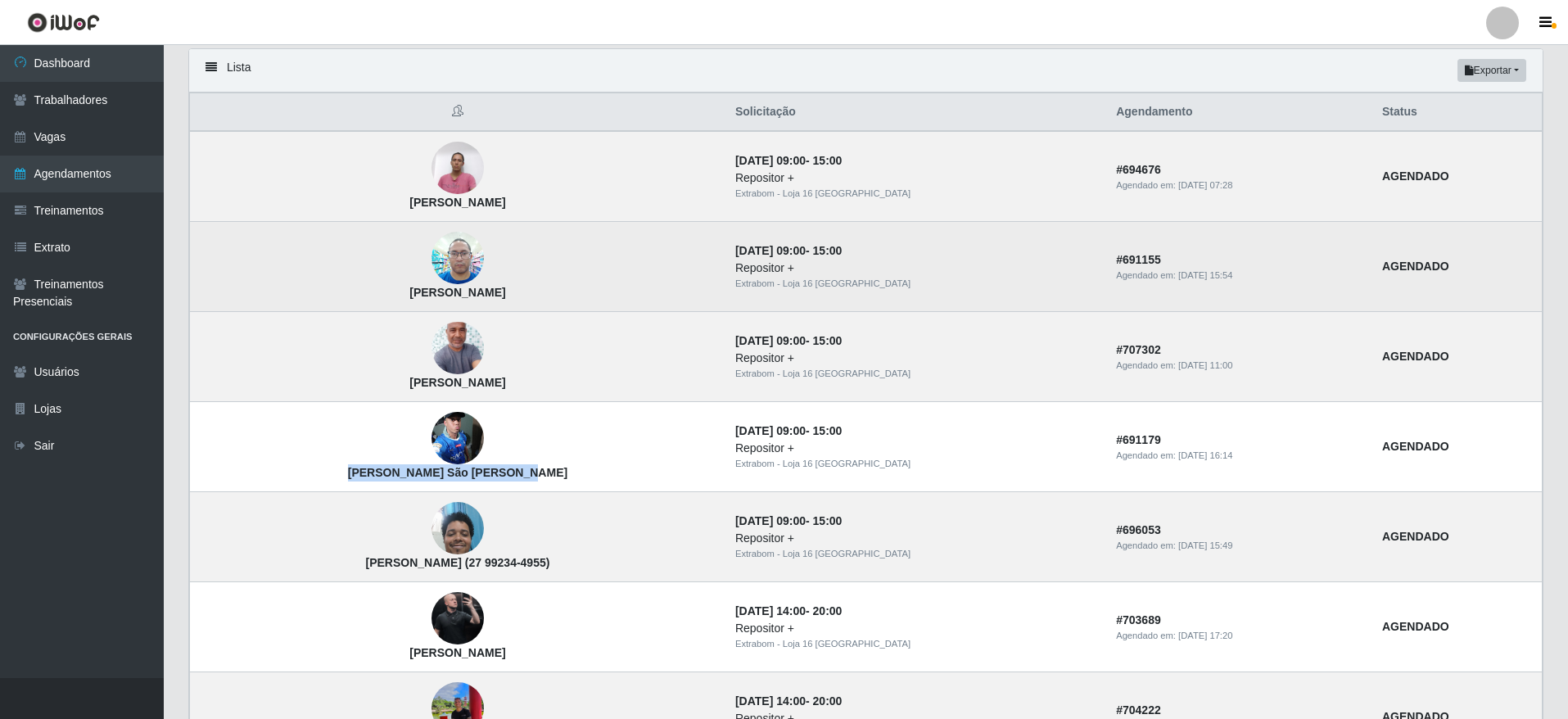
drag, startPoint x: 400, startPoint y: 299, endPoint x: 509, endPoint y: 296, distance: 109.0
click at [509, 296] on td "[PERSON_NAME]" at bounding box center [457, 267] width 535 height 90
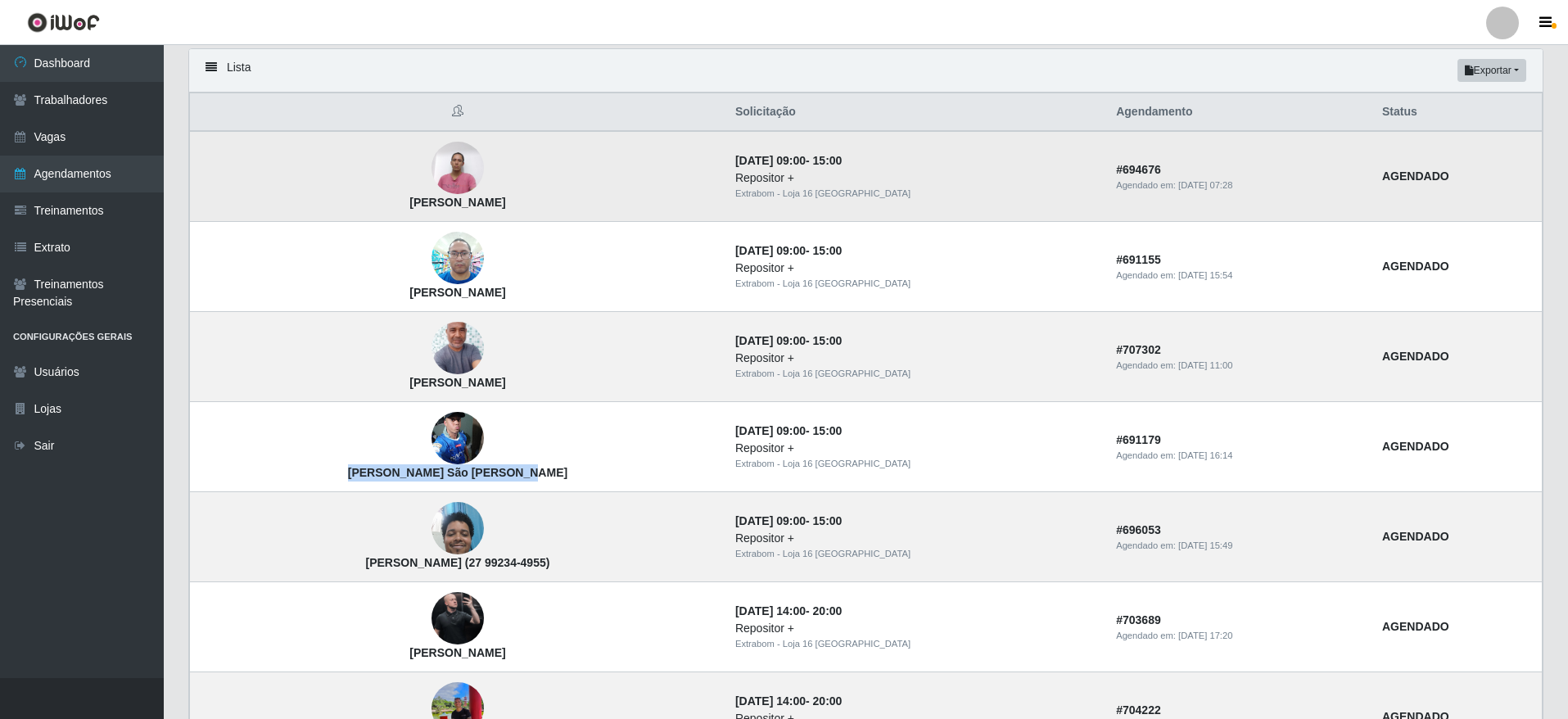
drag, startPoint x: 382, startPoint y: 201, endPoint x: 536, endPoint y: 211, distance: 154.3
click at [536, 211] on td "[PERSON_NAME]" at bounding box center [457, 176] width 535 height 91
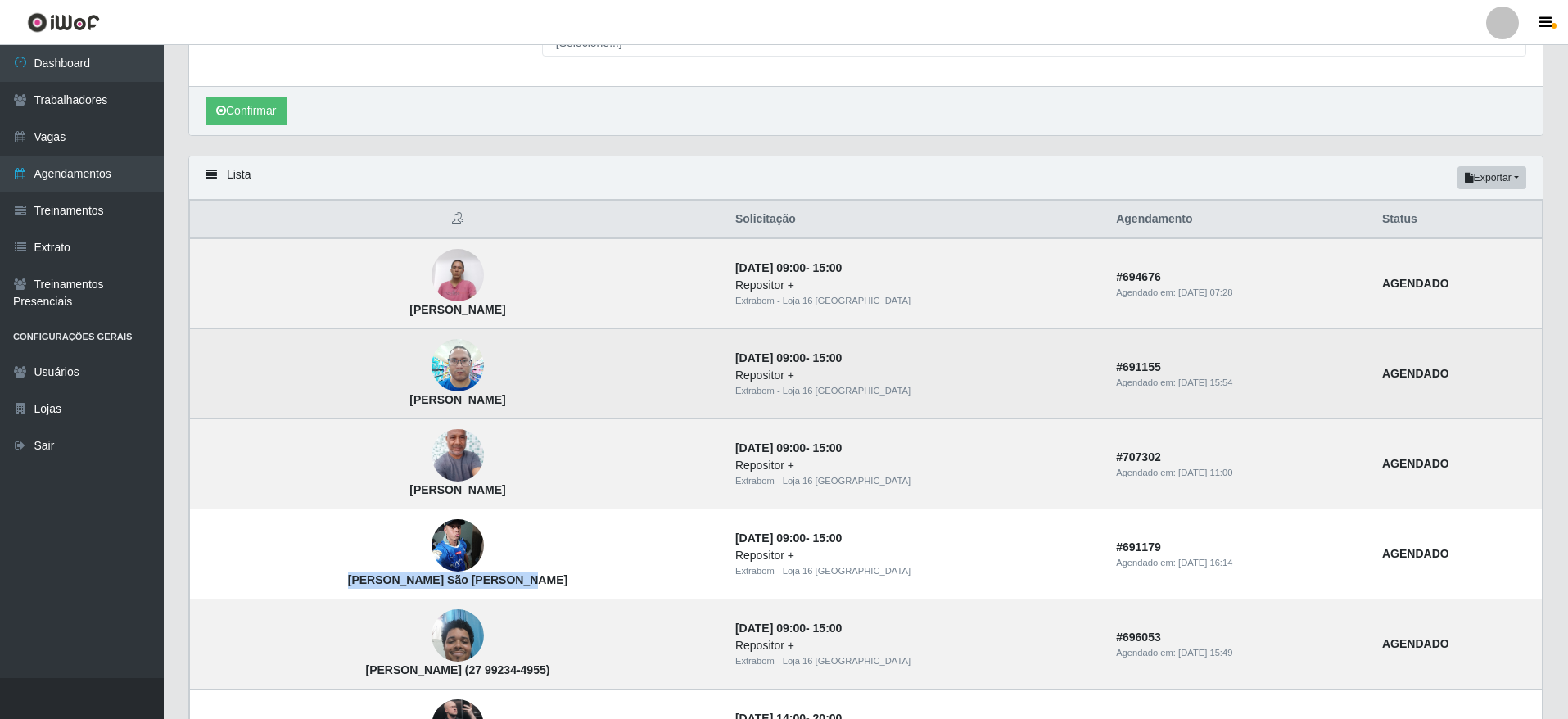
scroll to position [37, 0]
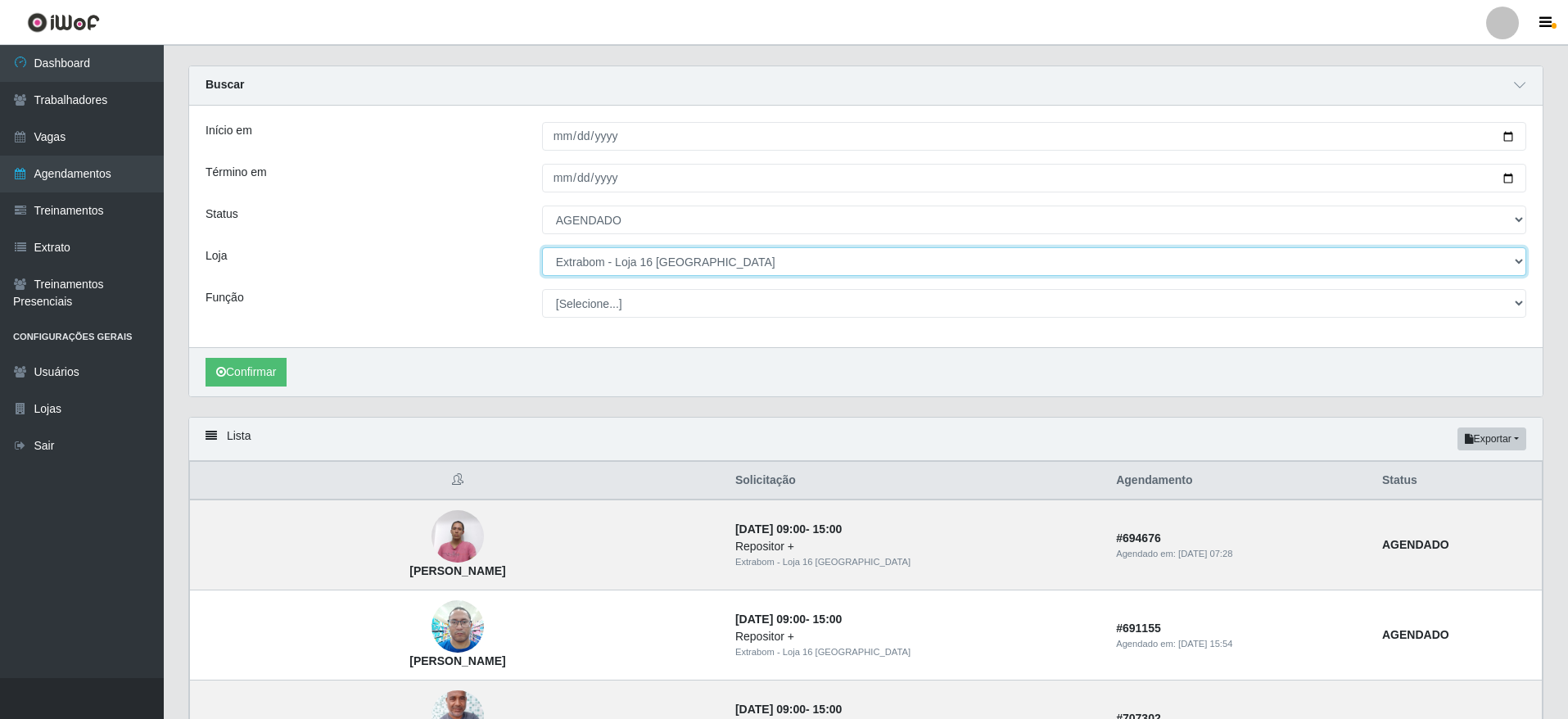
click at [668, 265] on select "[Selecione...] Atacado Vem - [GEOGRAPHIC_DATA] 30 Laranjeiras Velha Atacado Vem…" at bounding box center [1034, 262] width 984 height 29
click at [542, 248] on select "[Selecione...] Atacado Vem - [GEOGRAPHIC_DATA] 30 Laranjeiras Velha Atacado Vem…" at bounding box center [1034, 262] width 984 height 29
click at [254, 381] on button "Confirmar" at bounding box center [246, 372] width 81 height 29
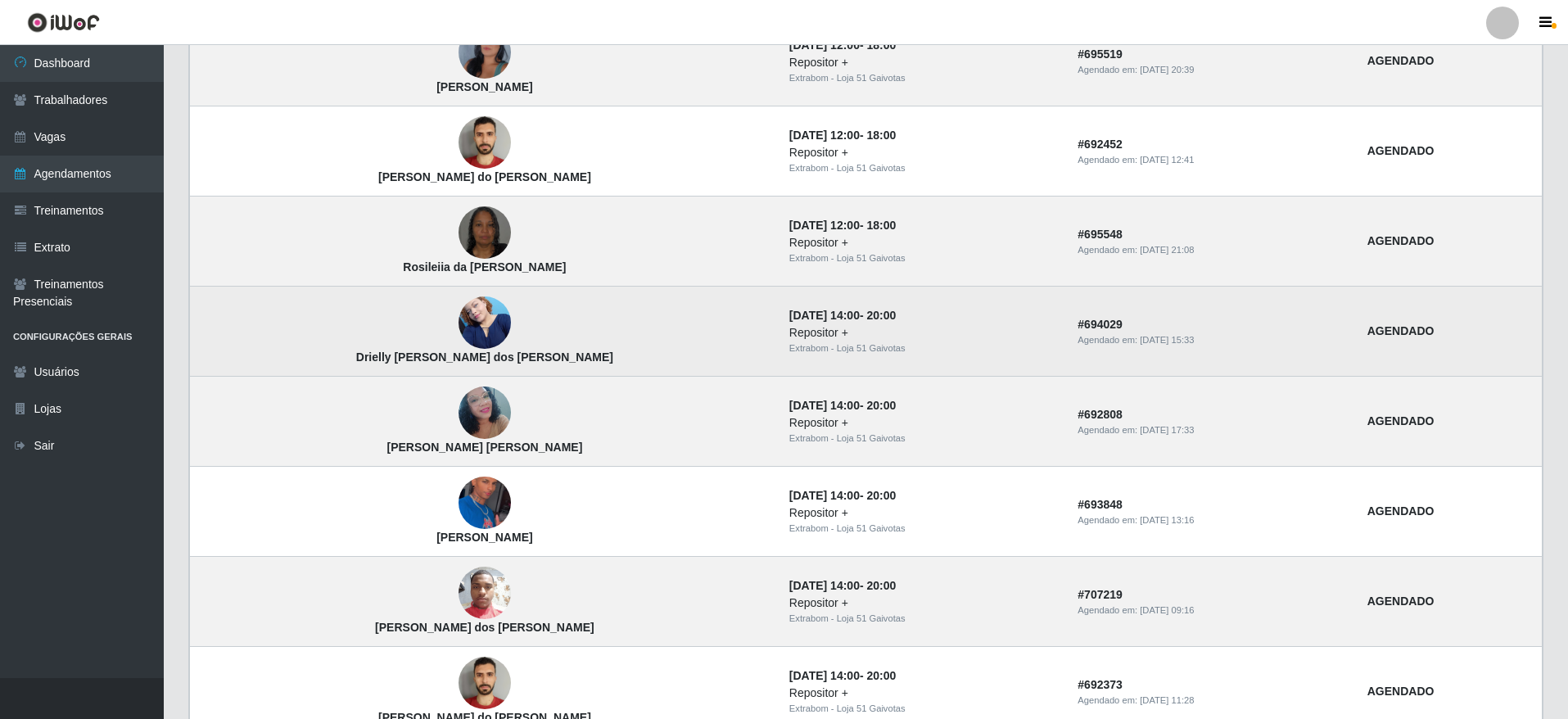
scroll to position [832, 0]
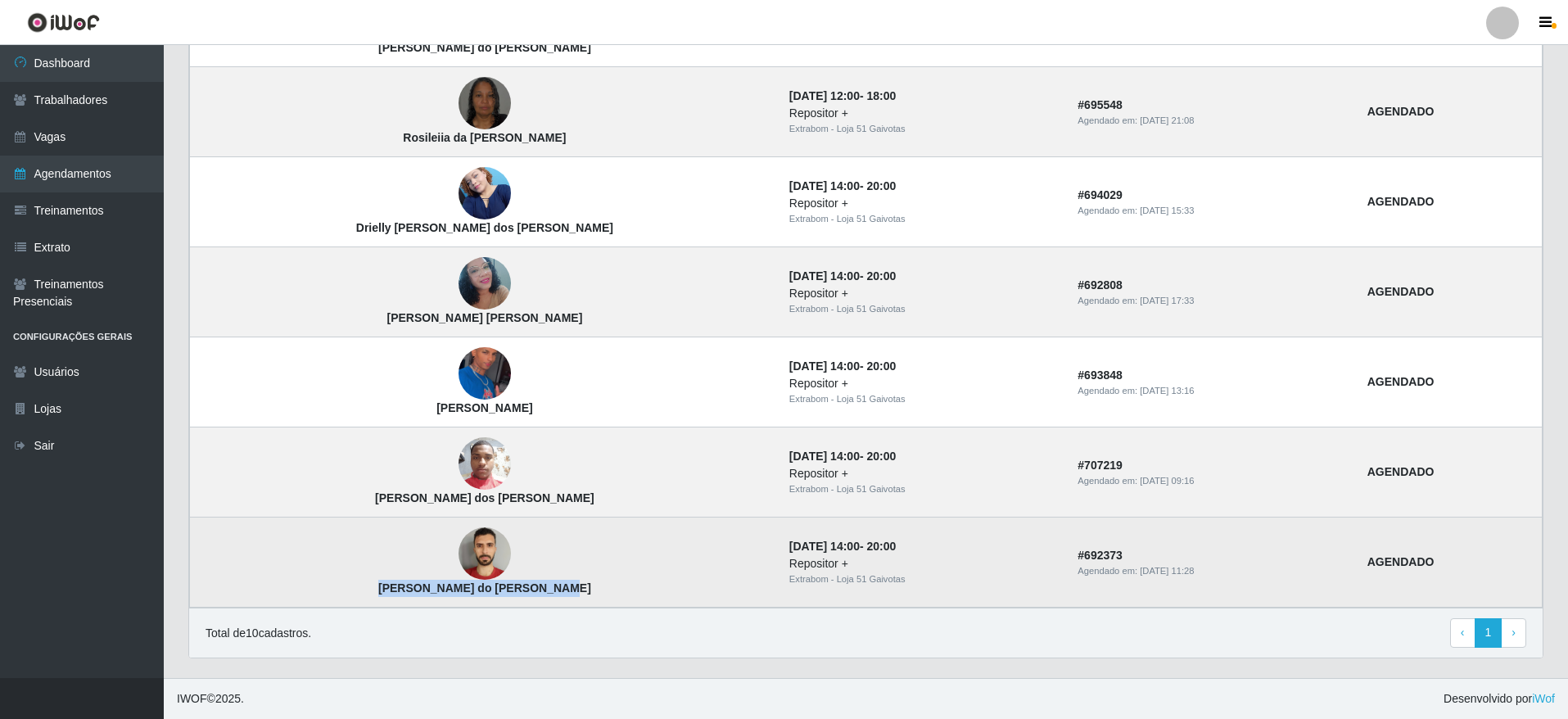
drag, startPoint x: 502, startPoint y: 585, endPoint x: 316, endPoint y: 585, distance: 186.0
click at [316, 585] on td "[PERSON_NAME] do [PERSON_NAME]" at bounding box center [484, 563] width 590 height 90
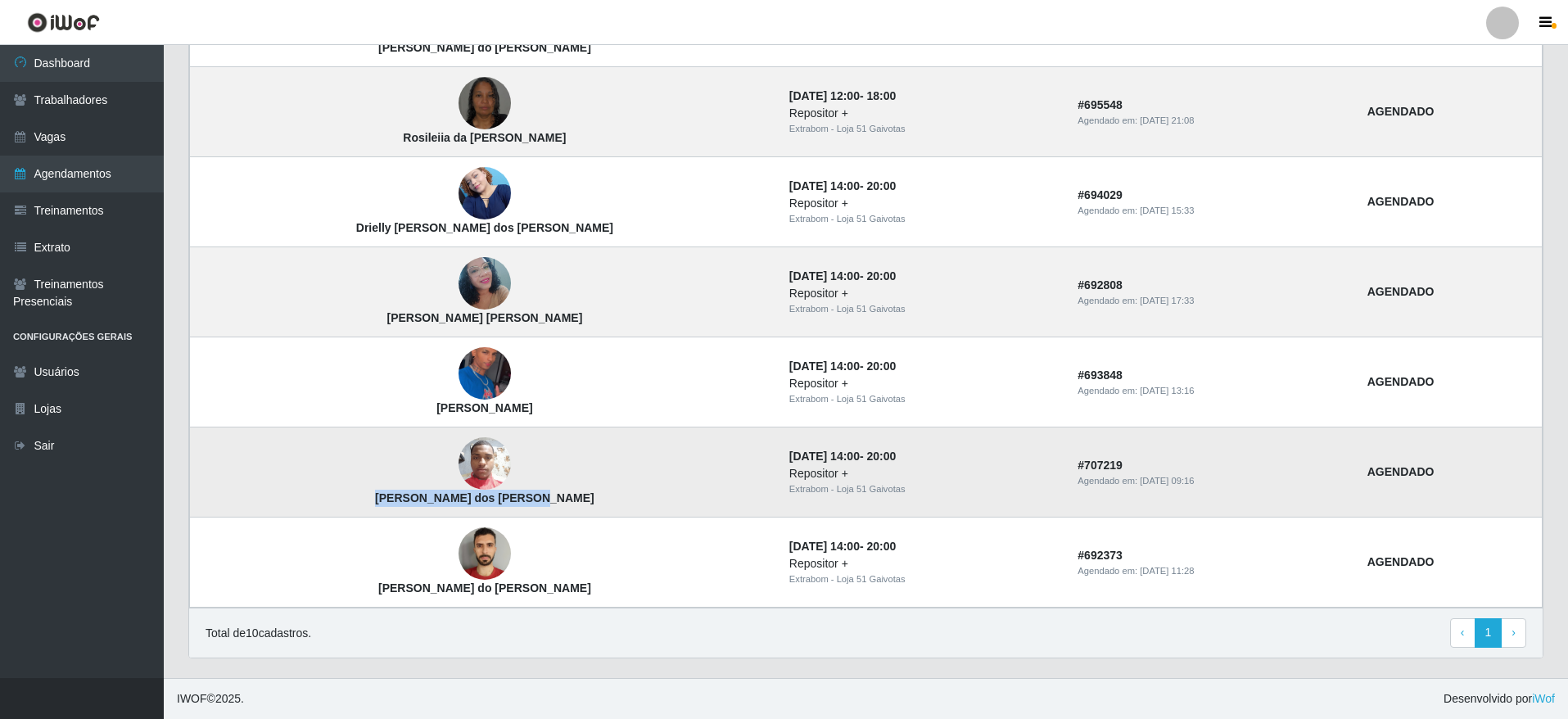
drag, startPoint x: 500, startPoint y: 504, endPoint x: 325, endPoint y: 512, distance: 175.2
click at [325, 512] on td "[PERSON_NAME] dos [PERSON_NAME]" at bounding box center [484, 473] width 590 height 90
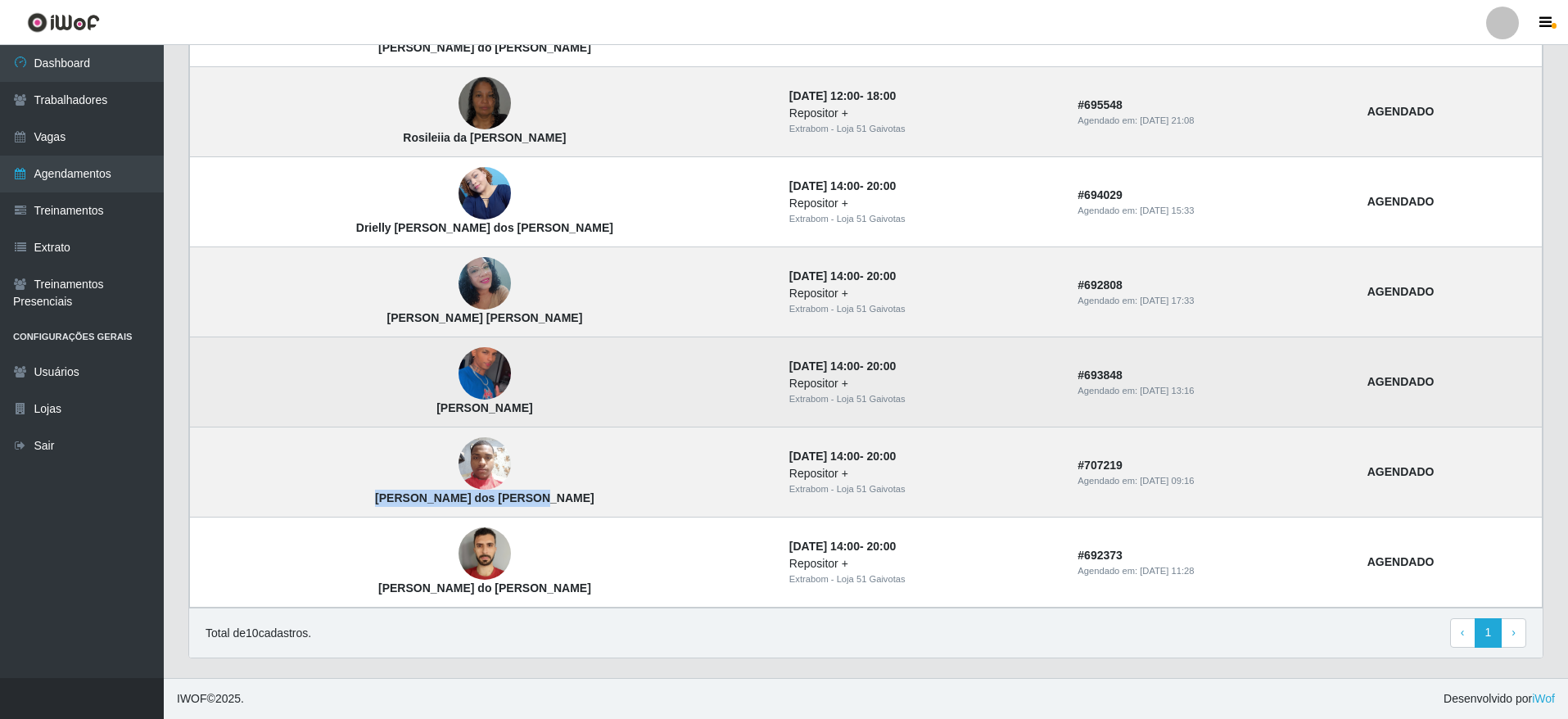
drag, startPoint x: 501, startPoint y: 407, endPoint x: 289, endPoint y: 411, distance: 212.0
click at [289, 411] on td "[PERSON_NAME]" at bounding box center [484, 383] width 590 height 90
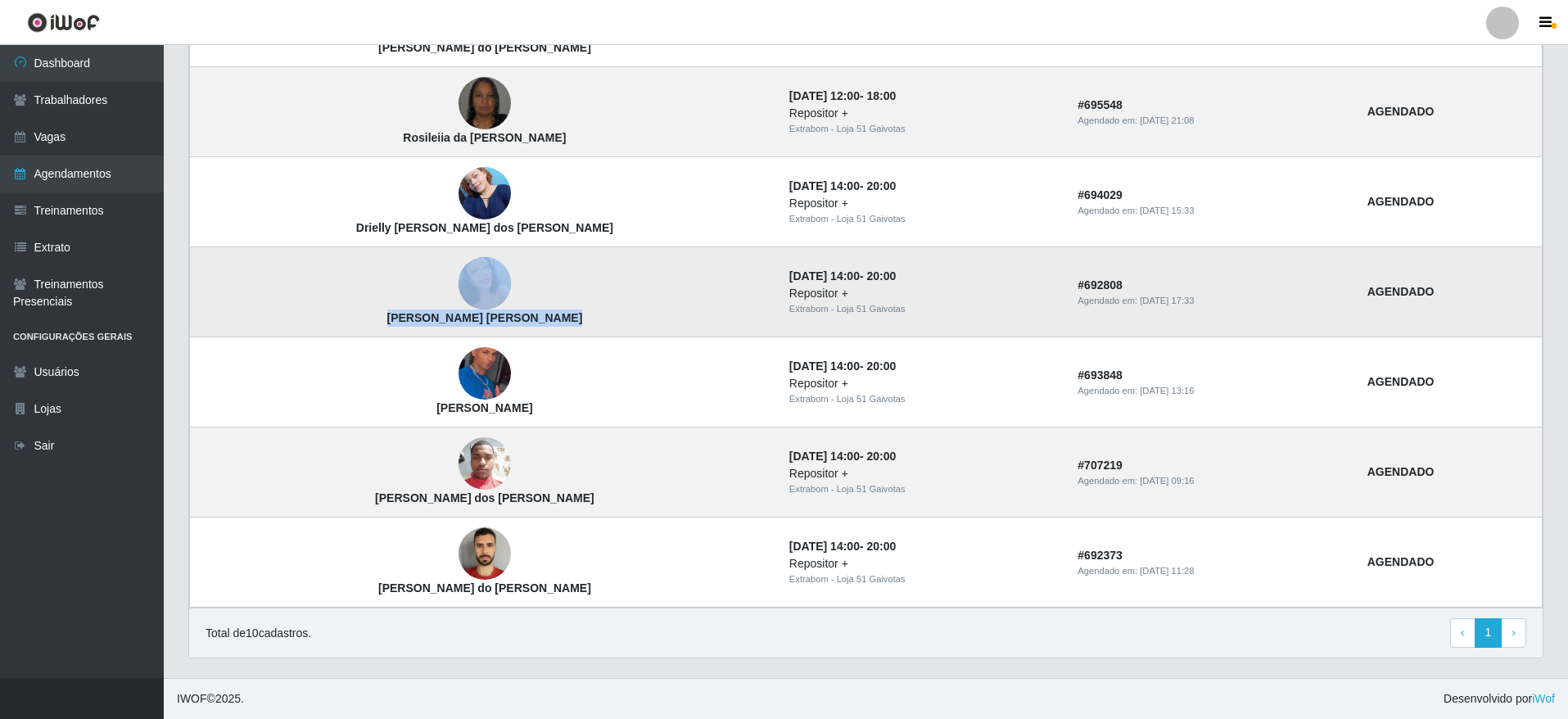
drag, startPoint x: 504, startPoint y: 308, endPoint x: 498, endPoint y: 322, distance: 15.2
click at [498, 322] on td "[PERSON_NAME] [PERSON_NAME]" at bounding box center [484, 293] width 590 height 90
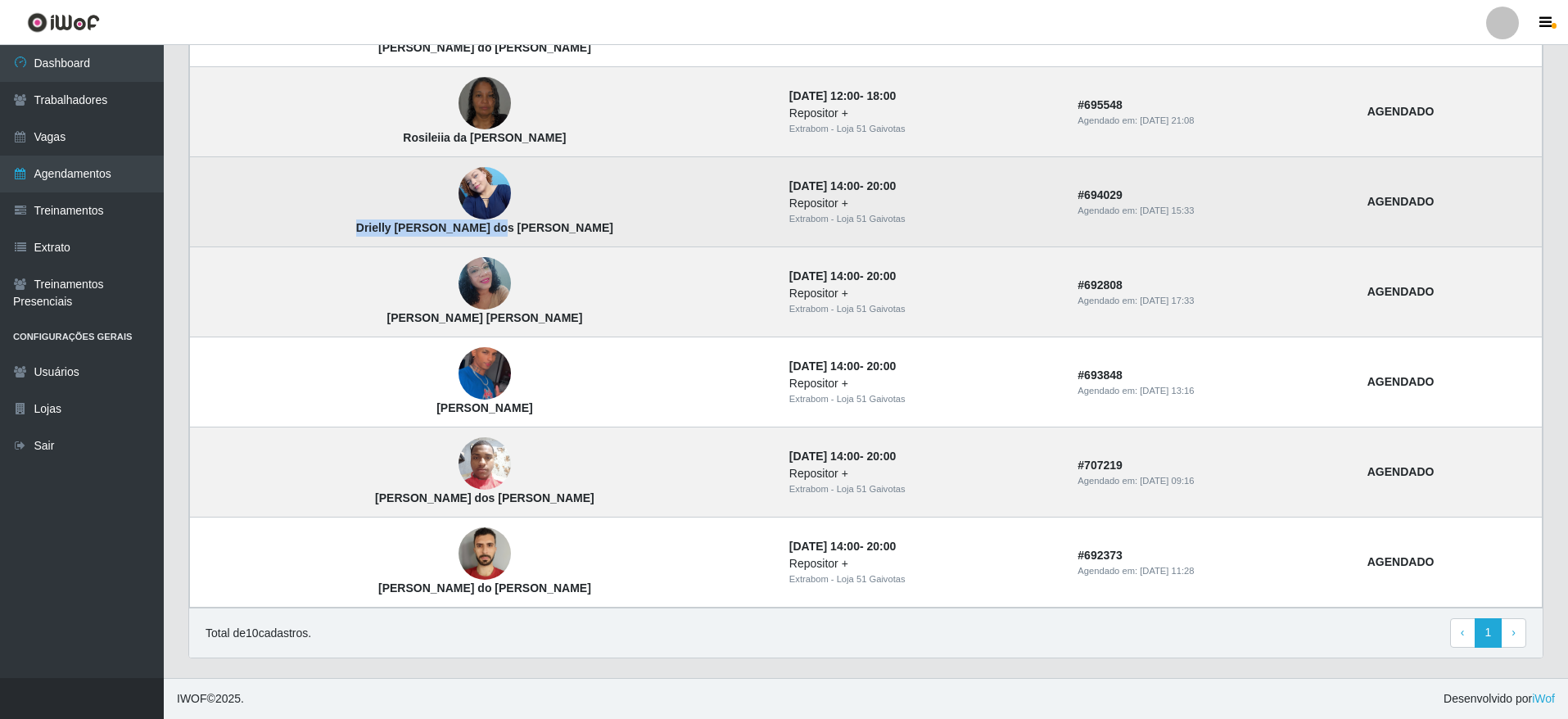
drag, startPoint x: 354, startPoint y: 230, endPoint x: 493, endPoint y: 234, distance: 139.1
click at [493, 234] on td "Drielly [PERSON_NAME] dos [PERSON_NAME]" at bounding box center [484, 202] width 590 height 90
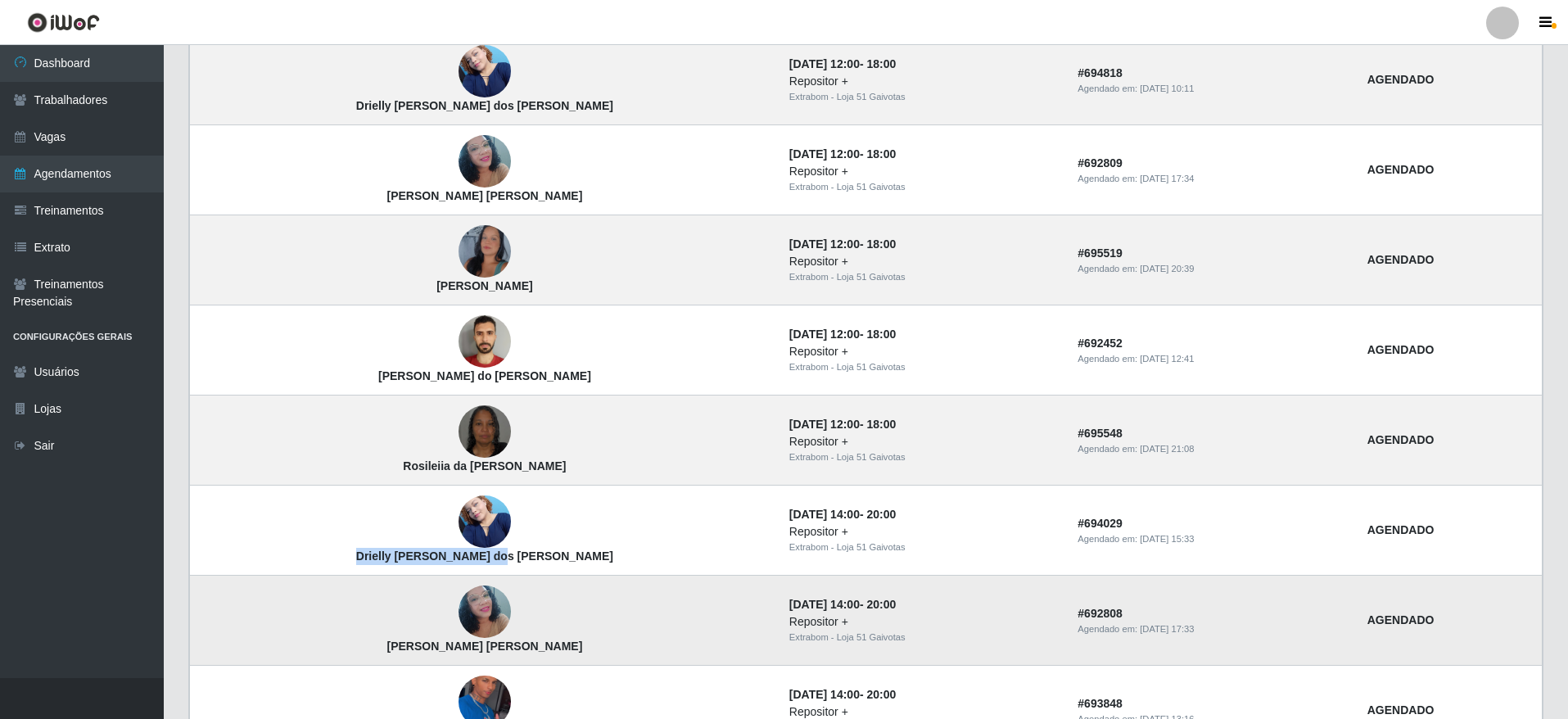
scroll to position [463, 0]
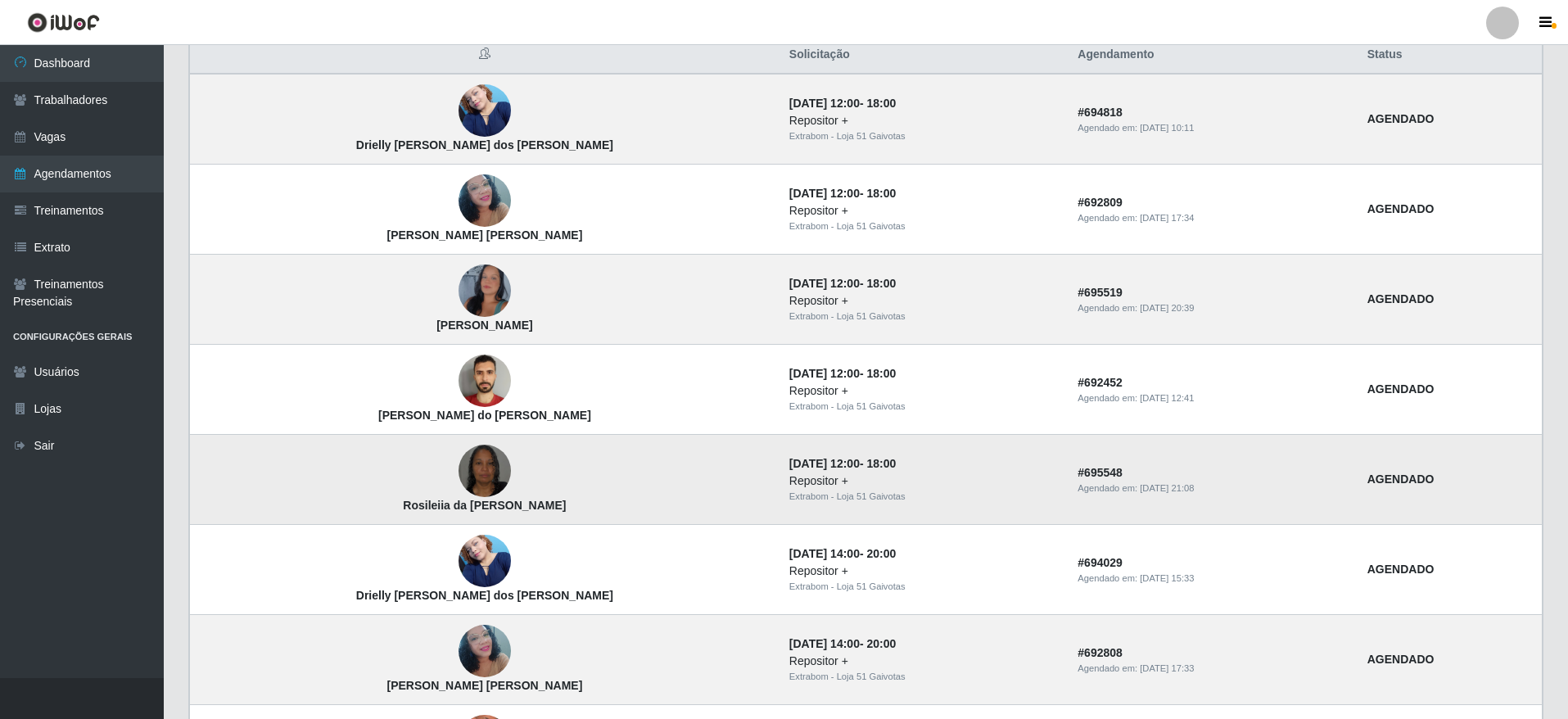
drag, startPoint x: 496, startPoint y: 497, endPoint x: 351, endPoint y: 511, distance: 145.7
click at [351, 511] on td "Rosileiia da [PERSON_NAME]" at bounding box center [484, 480] width 590 height 90
drag, startPoint x: 351, startPoint y: 509, endPoint x: 483, endPoint y: 522, distance: 132.6
click at [483, 522] on td "Rosileiia da [PERSON_NAME]" at bounding box center [484, 480] width 590 height 90
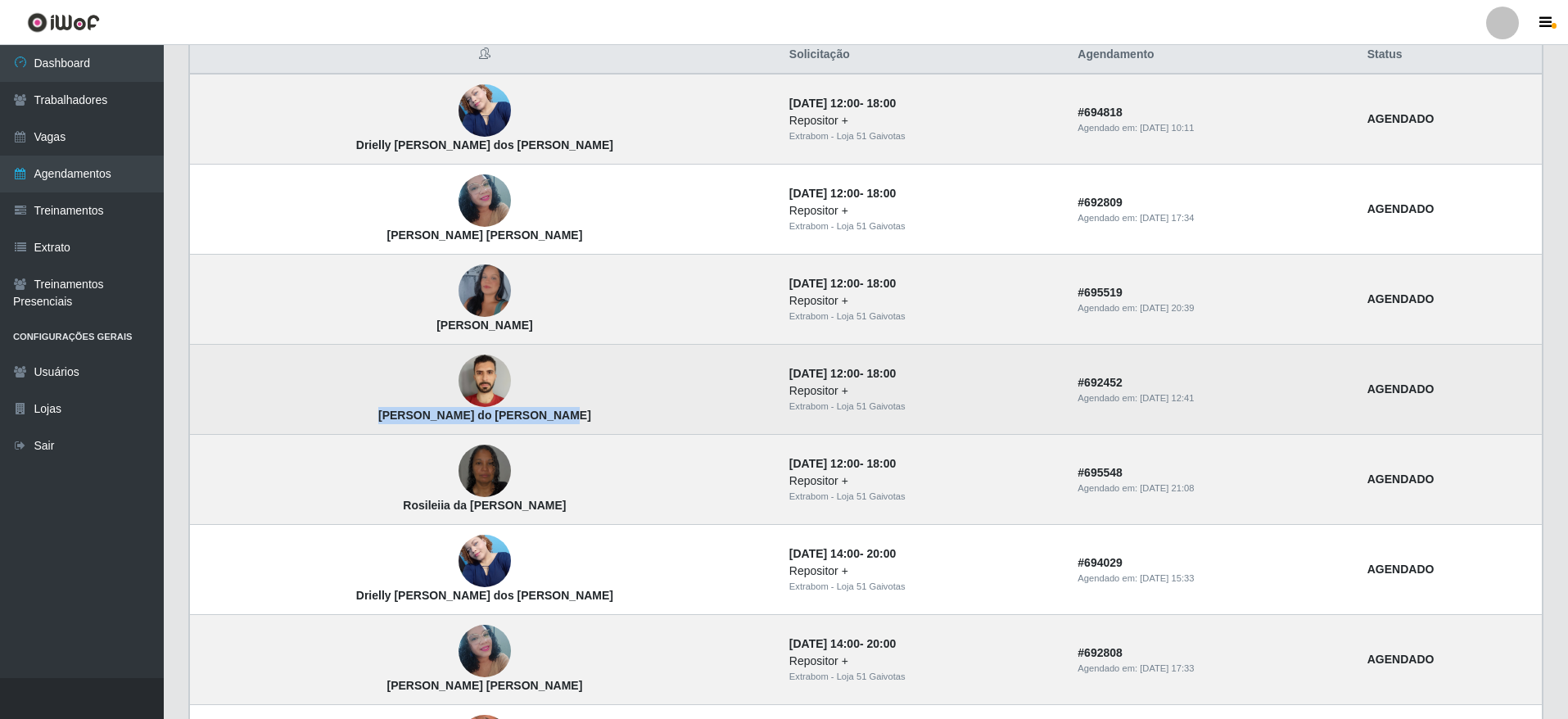
drag, startPoint x: 331, startPoint y: 416, endPoint x: 524, endPoint y: 426, distance: 193.3
click at [524, 426] on td "[PERSON_NAME] do [PERSON_NAME]" at bounding box center [484, 390] width 590 height 90
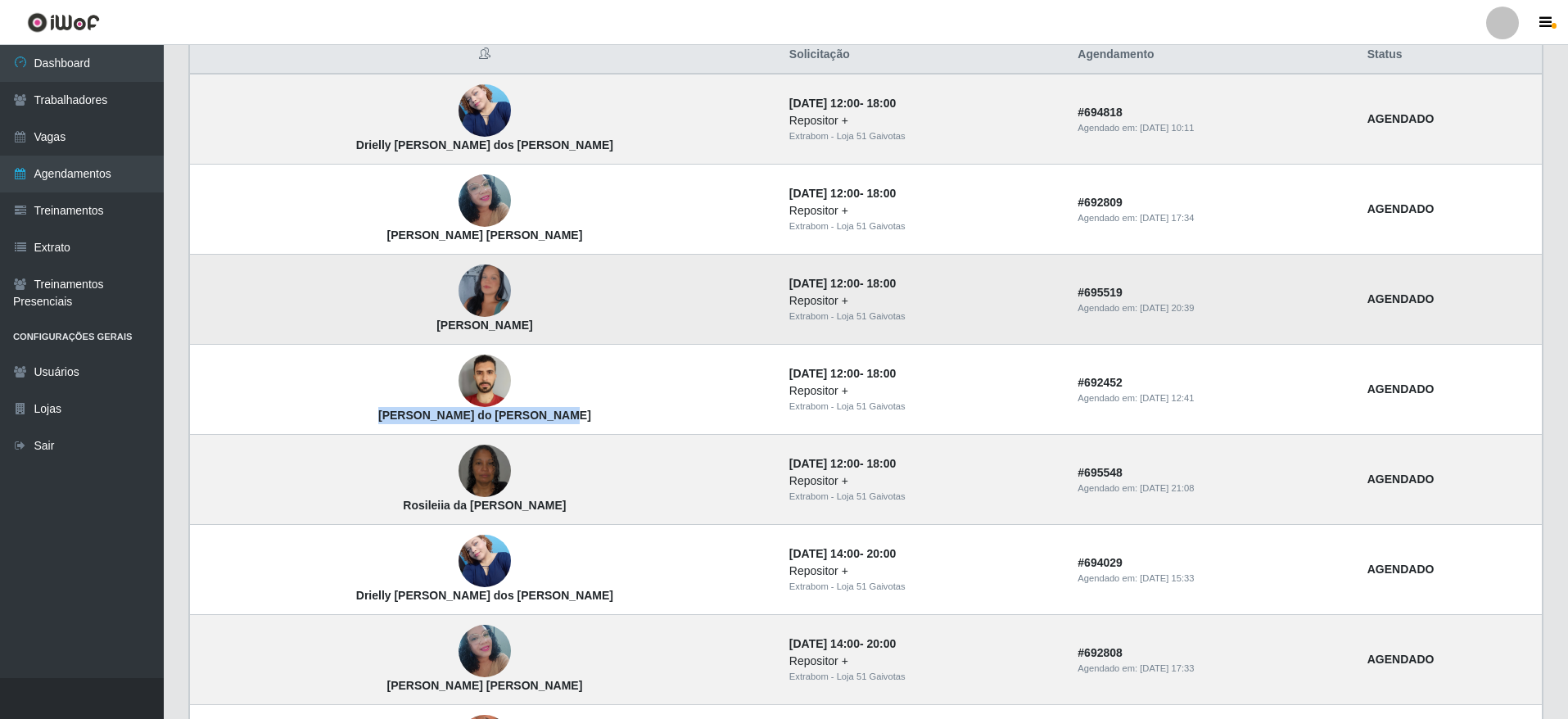
drag, startPoint x: 322, startPoint y: 322, endPoint x: 506, endPoint y: 326, distance: 184.0
click at [506, 326] on td "[PERSON_NAME]" at bounding box center [484, 300] width 590 height 90
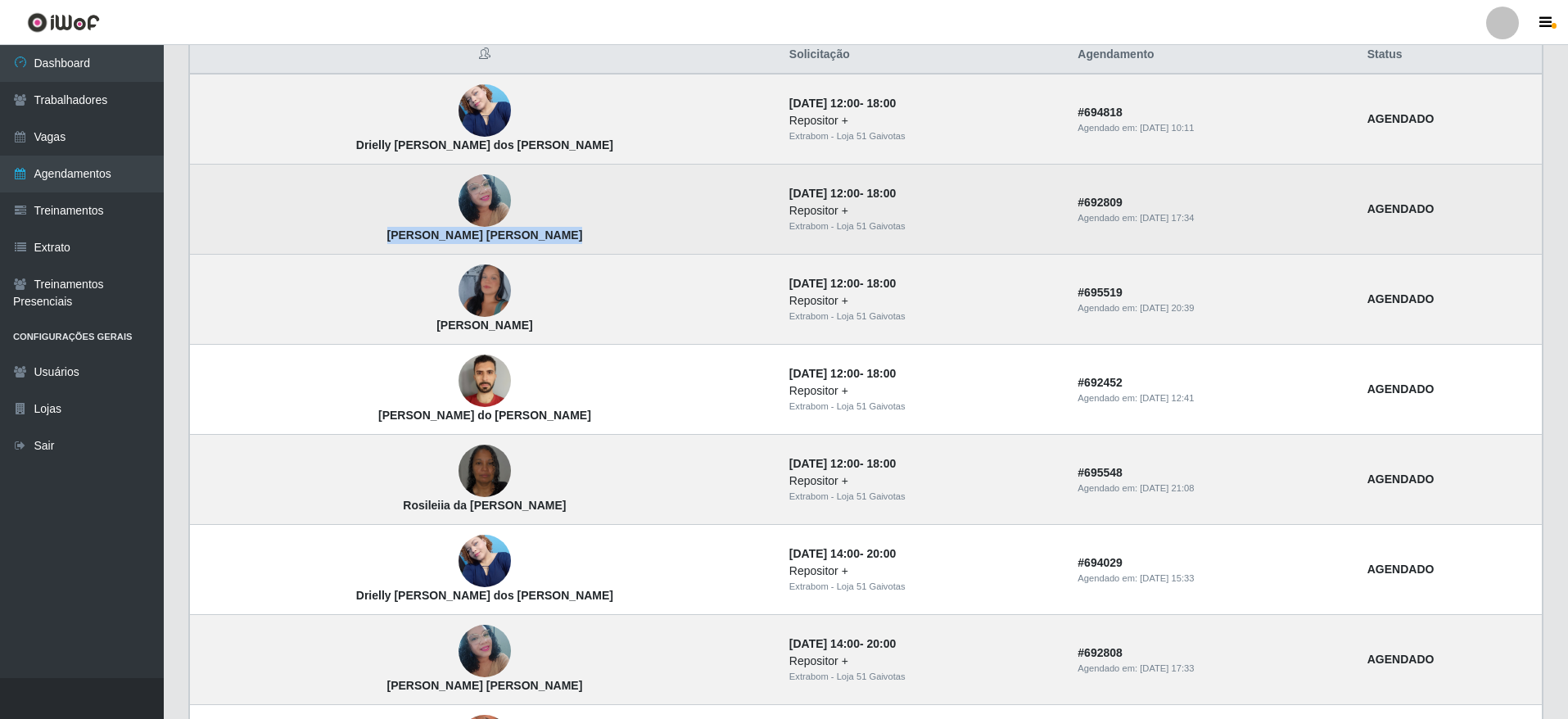
drag, startPoint x: 334, startPoint y: 230, endPoint x: 518, endPoint y: 236, distance: 184.1
click at [518, 236] on td "[PERSON_NAME] [PERSON_NAME]" at bounding box center [484, 210] width 590 height 90
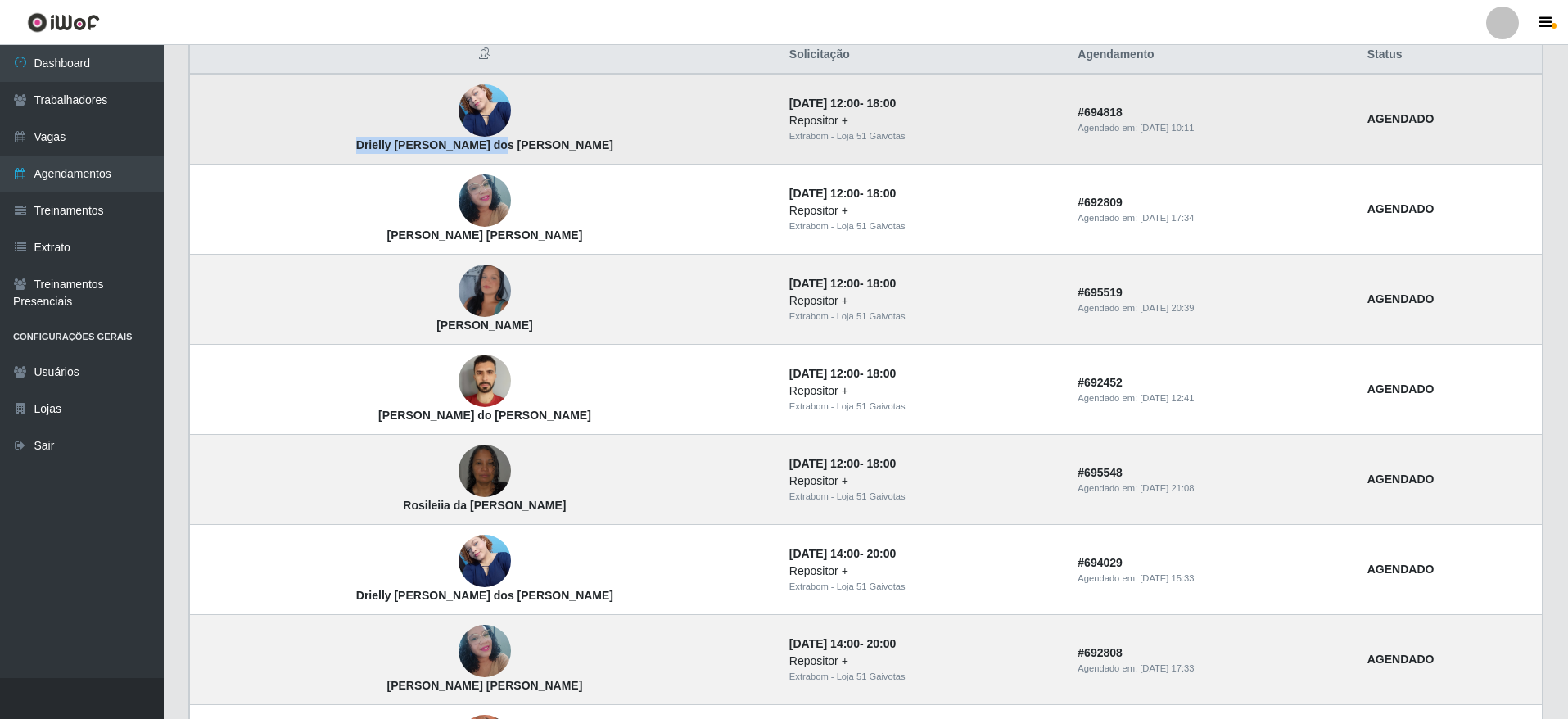
drag, startPoint x: 340, startPoint y: 143, endPoint x: 525, endPoint y: 138, distance: 185.1
click at [525, 138] on td "Drielly [PERSON_NAME] dos [PERSON_NAME]" at bounding box center [484, 119] width 590 height 91
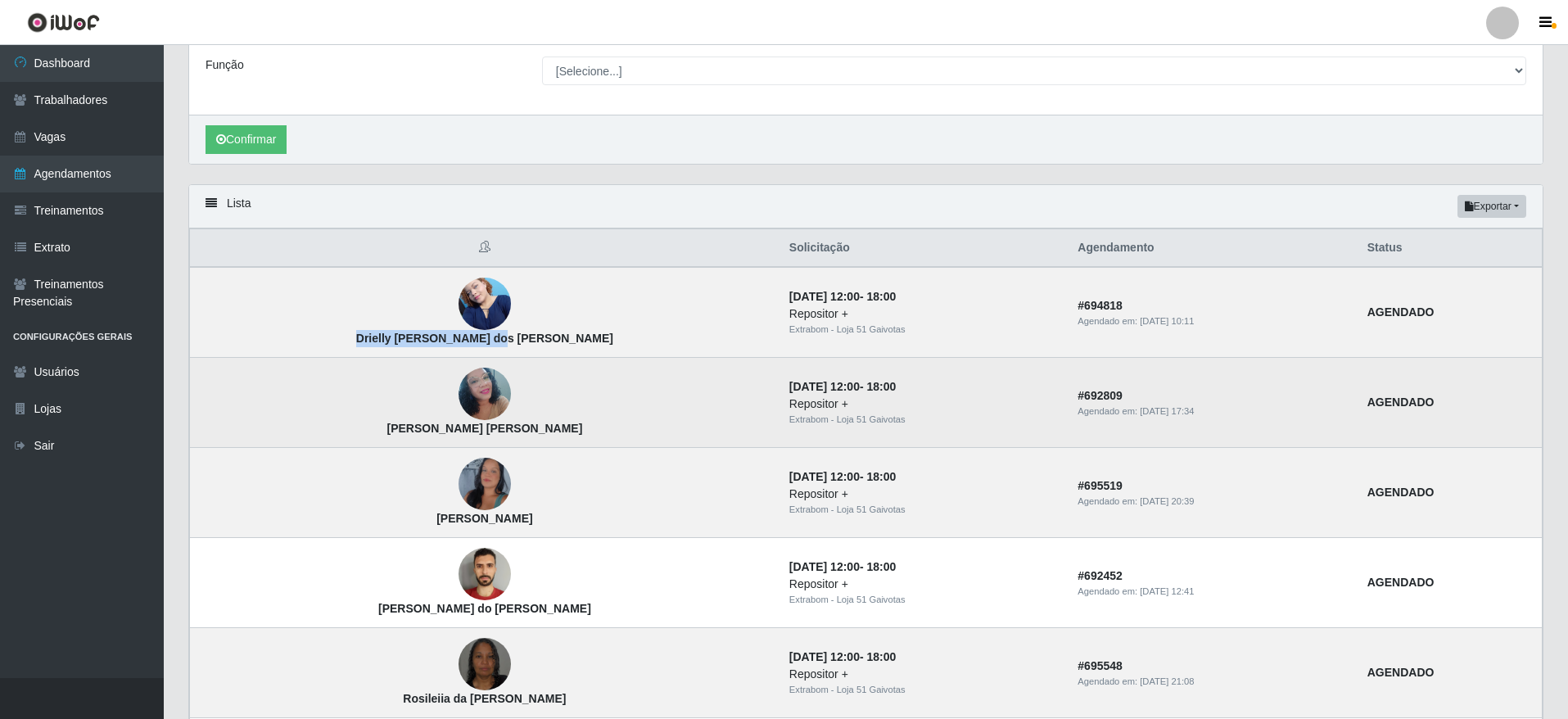
scroll to position [95, 0]
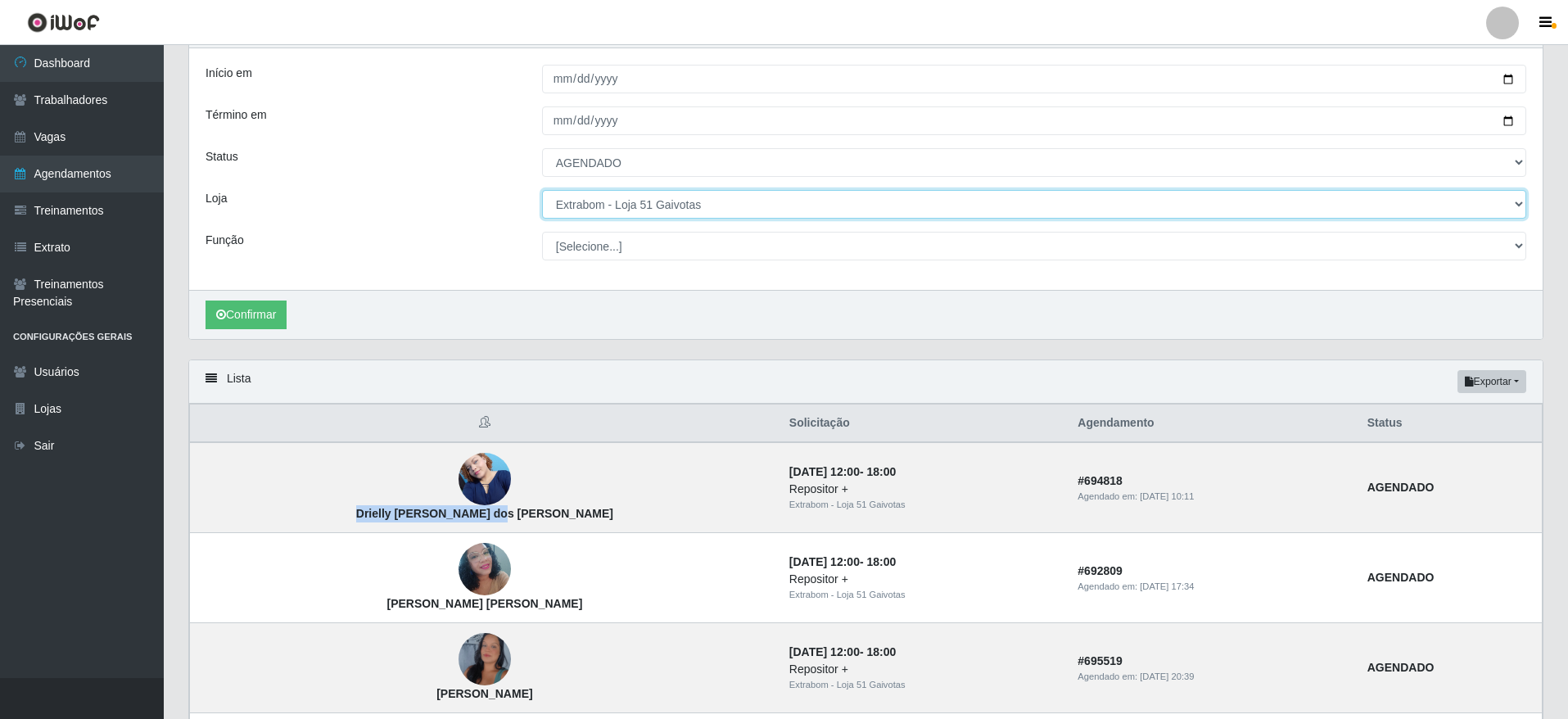
drag, startPoint x: 668, startPoint y: 193, endPoint x: 669, endPoint y: 214, distance: 21.0
click at [668, 193] on select "[Selecione...] Atacado Vem - [GEOGRAPHIC_DATA] 30 Laranjeiras Velha Atacado Vem…" at bounding box center [1034, 204] width 984 height 29
click at [542, 191] on select "[Selecione...] Atacado Vem - [GEOGRAPHIC_DATA] 30 Laranjeiras Velha Atacado Vem…" at bounding box center [1034, 204] width 984 height 29
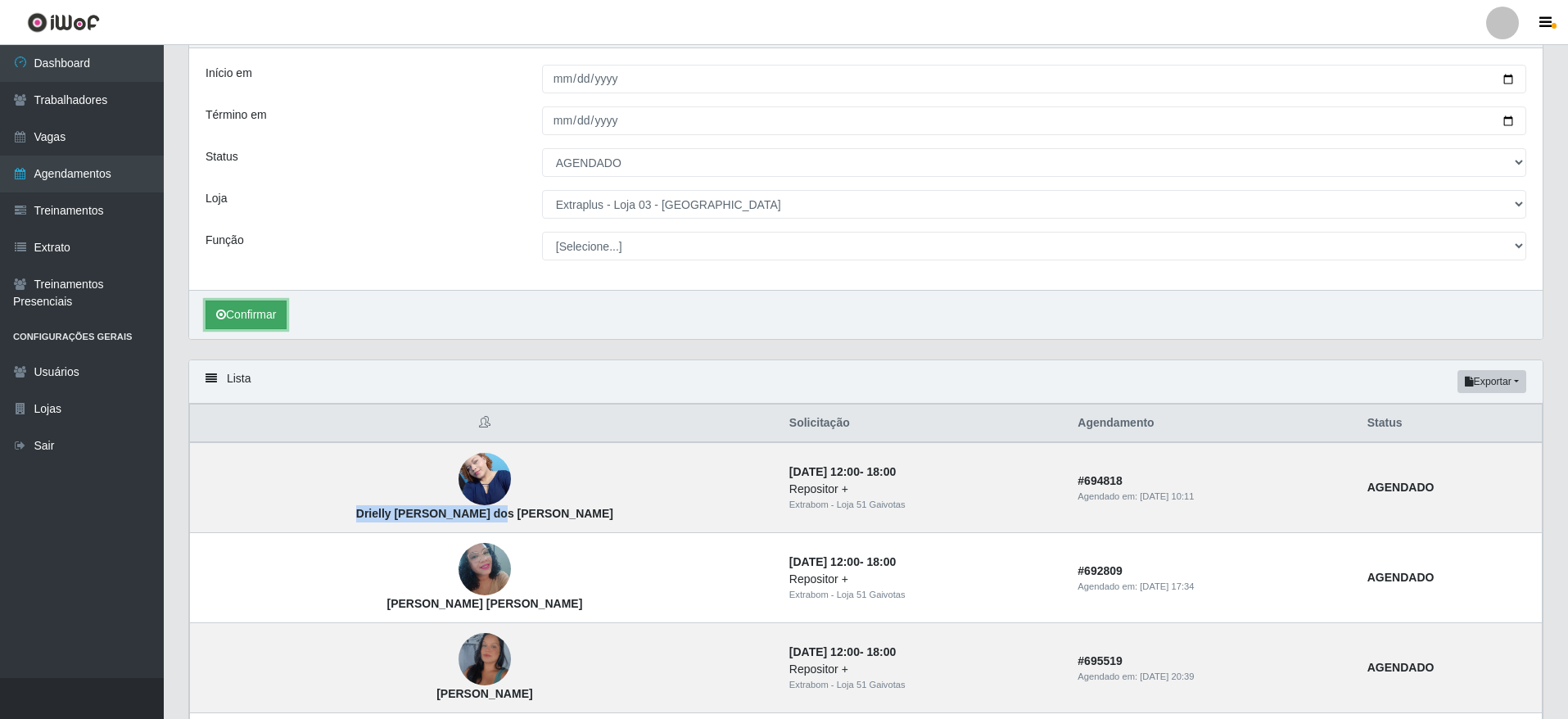
click at [263, 322] on button "Confirmar" at bounding box center [246, 314] width 81 height 29
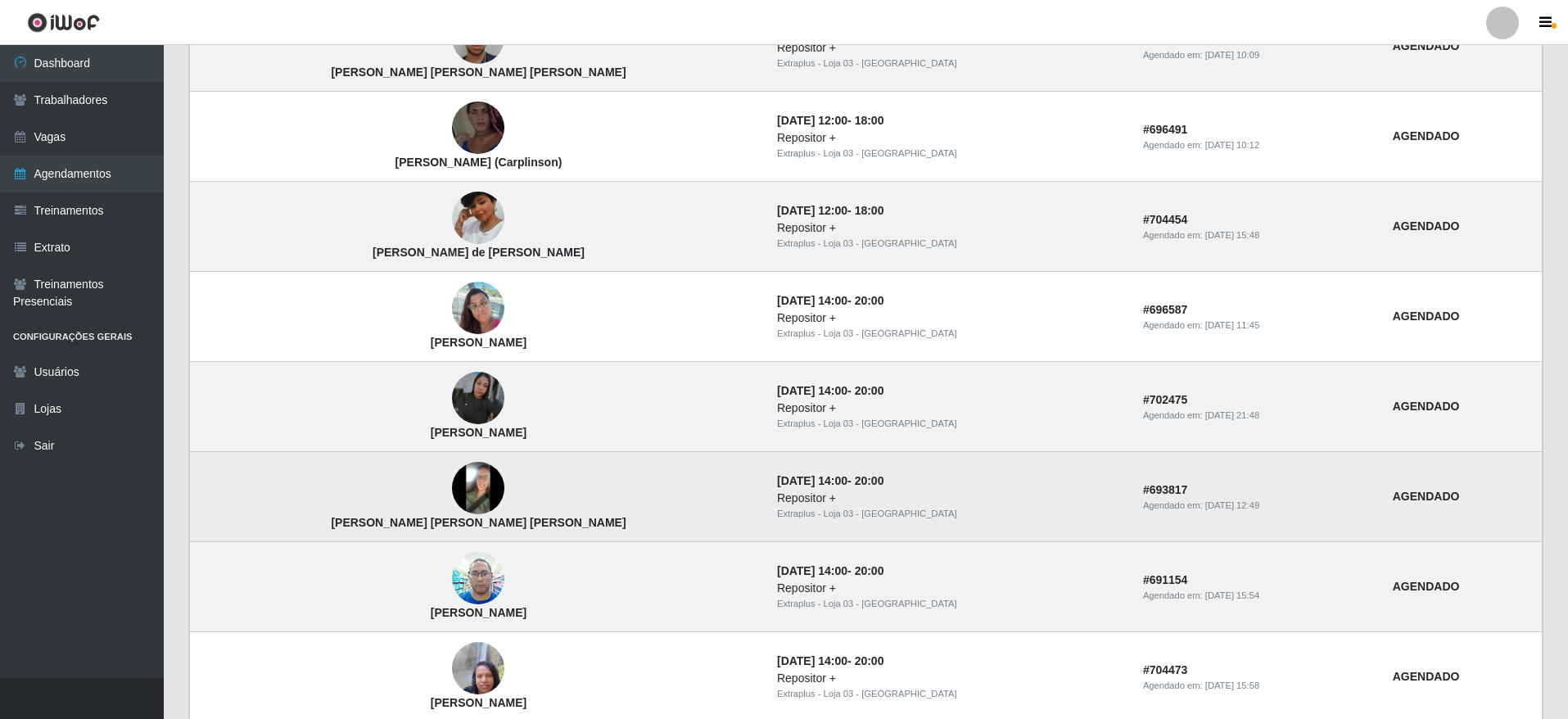
scroll to position [832, 0]
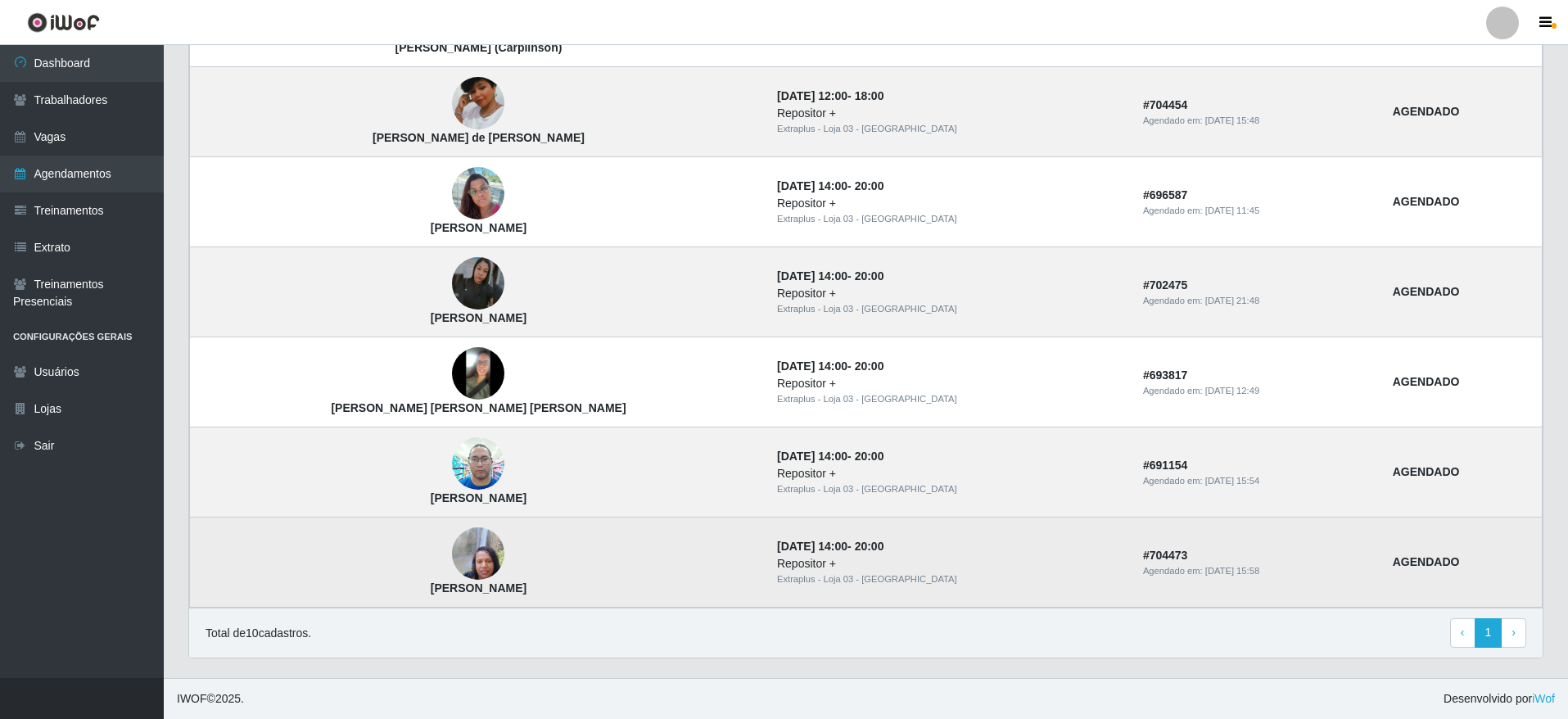
drag, startPoint x: 488, startPoint y: 592, endPoint x: 325, endPoint y: 595, distance: 163.0
click at [325, 595] on td "[PERSON_NAME]" at bounding box center [479, 563] width 577 height 90
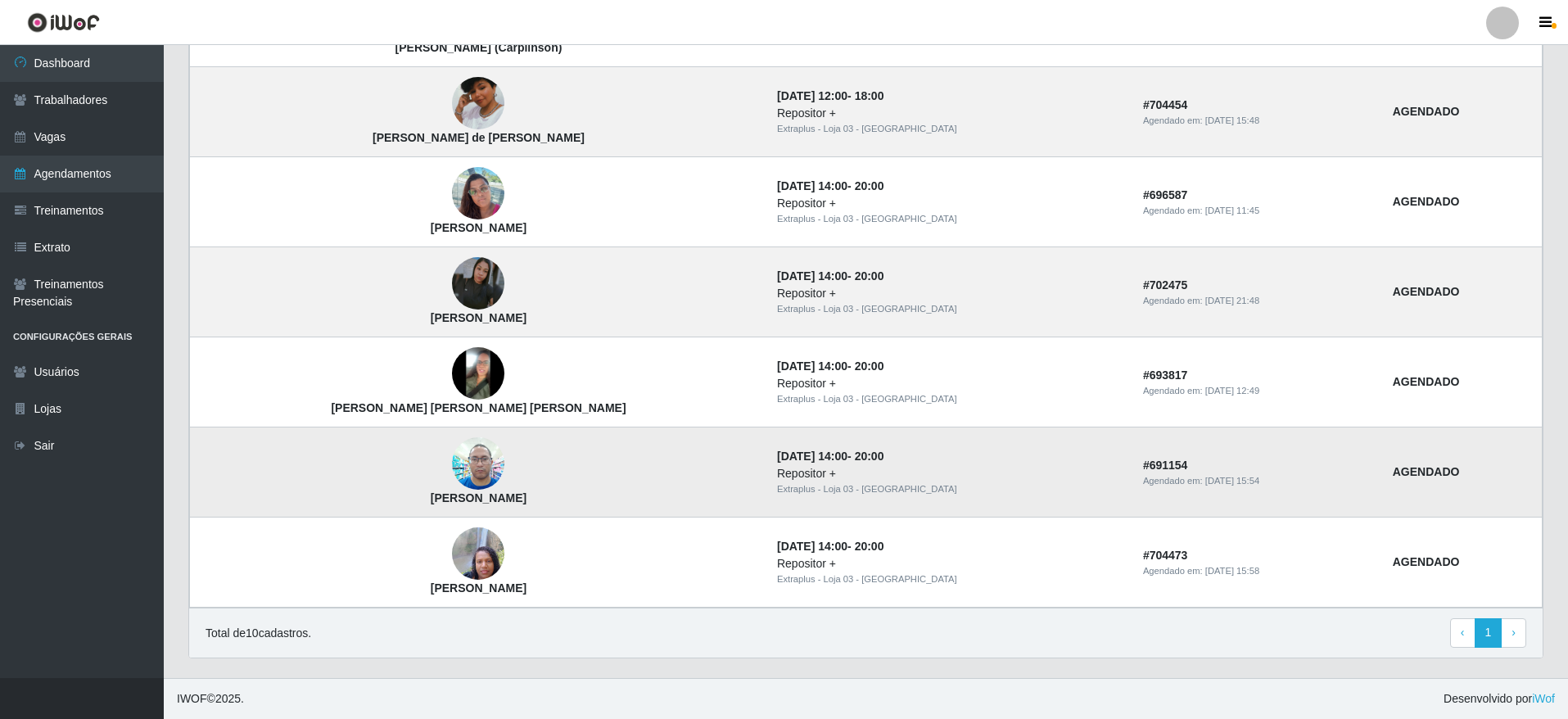
drag, startPoint x: 471, startPoint y: 503, endPoint x: 224, endPoint y: 511, distance: 247.1
click at [224, 511] on td "[PERSON_NAME]" at bounding box center [479, 473] width 577 height 90
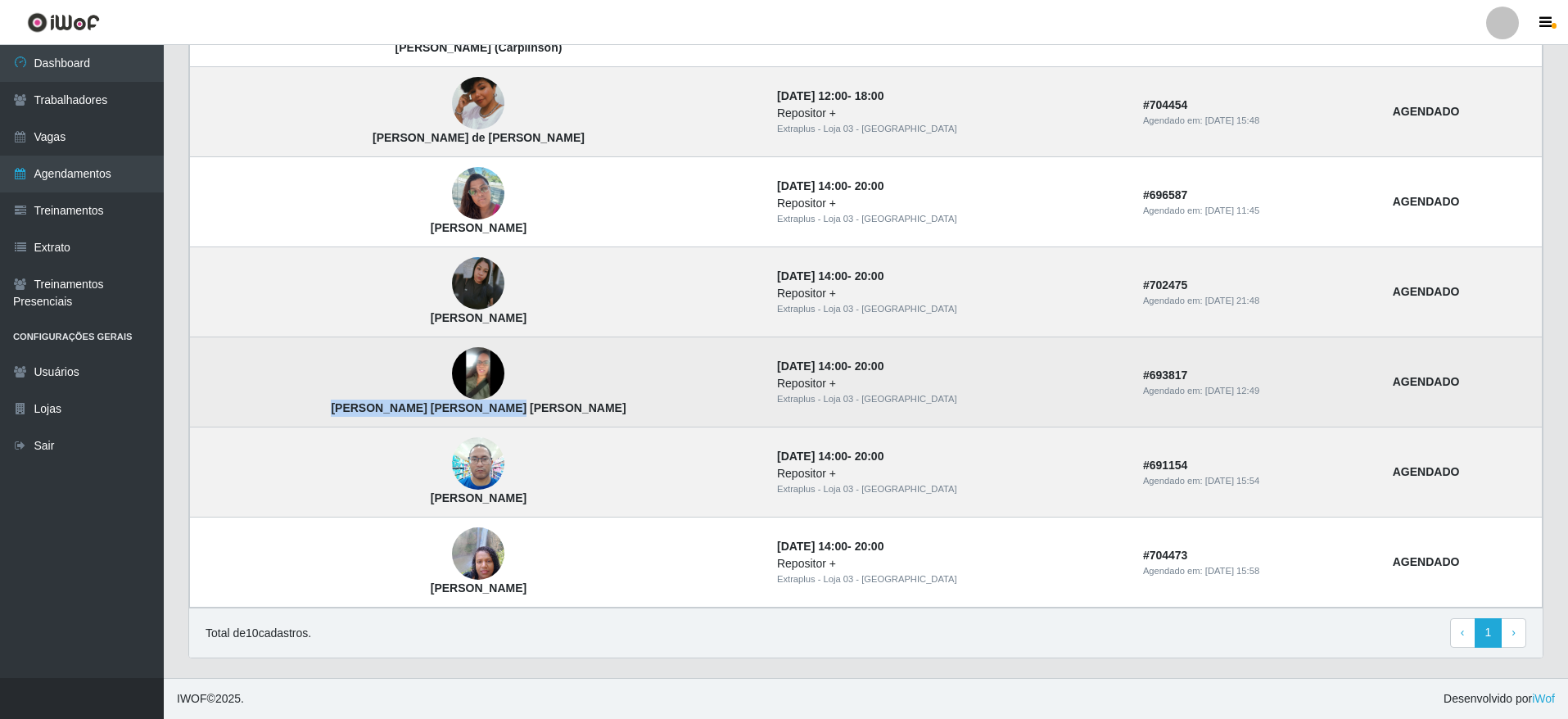
drag, startPoint x: 233, startPoint y: 408, endPoint x: 221, endPoint y: 408, distance: 12.0
click at [221, 408] on td "[PERSON_NAME] [PERSON_NAME] [PERSON_NAME]" at bounding box center [479, 383] width 577 height 90
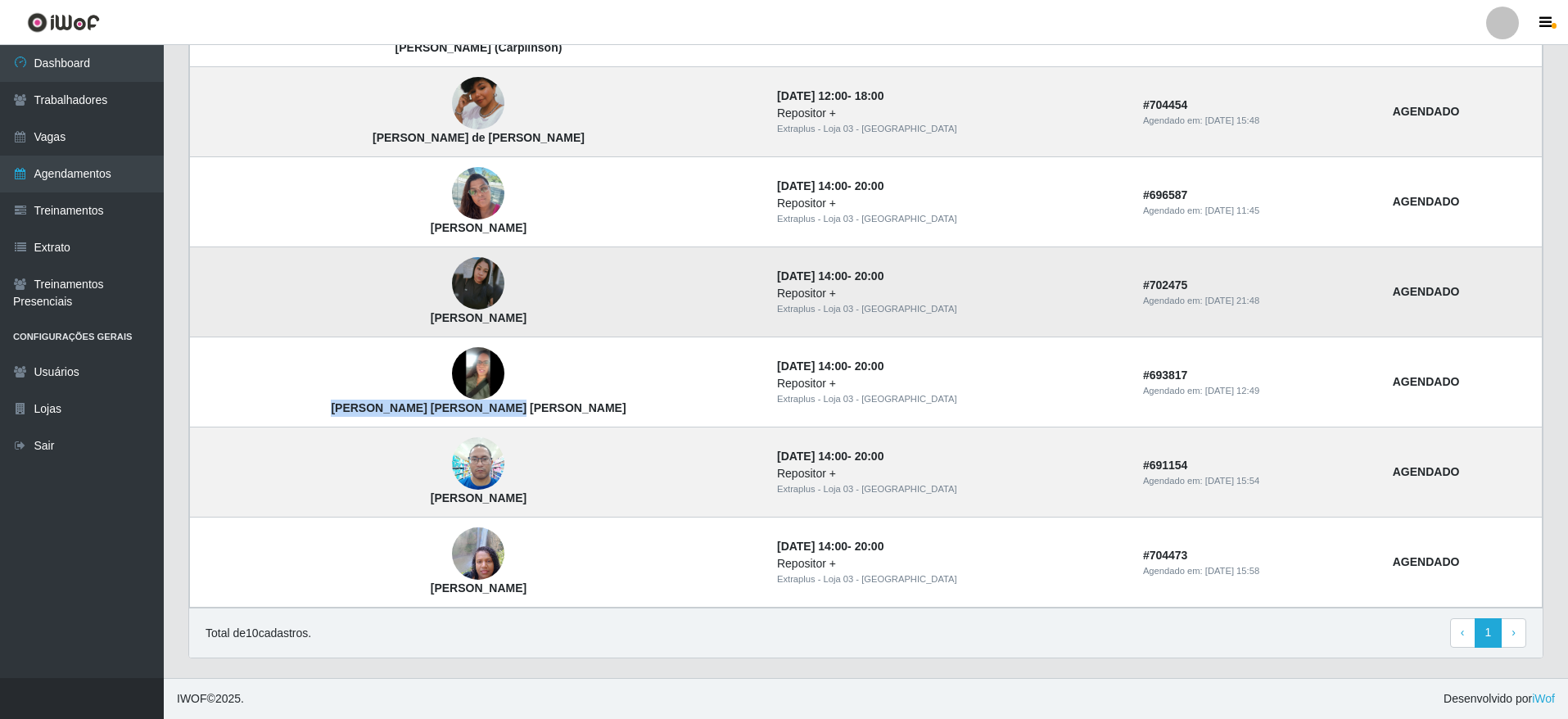
drag, startPoint x: 503, startPoint y: 311, endPoint x: 244, endPoint y: 311, distance: 259.0
click at [244, 311] on td "[PERSON_NAME]" at bounding box center [479, 293] width 577 height 90
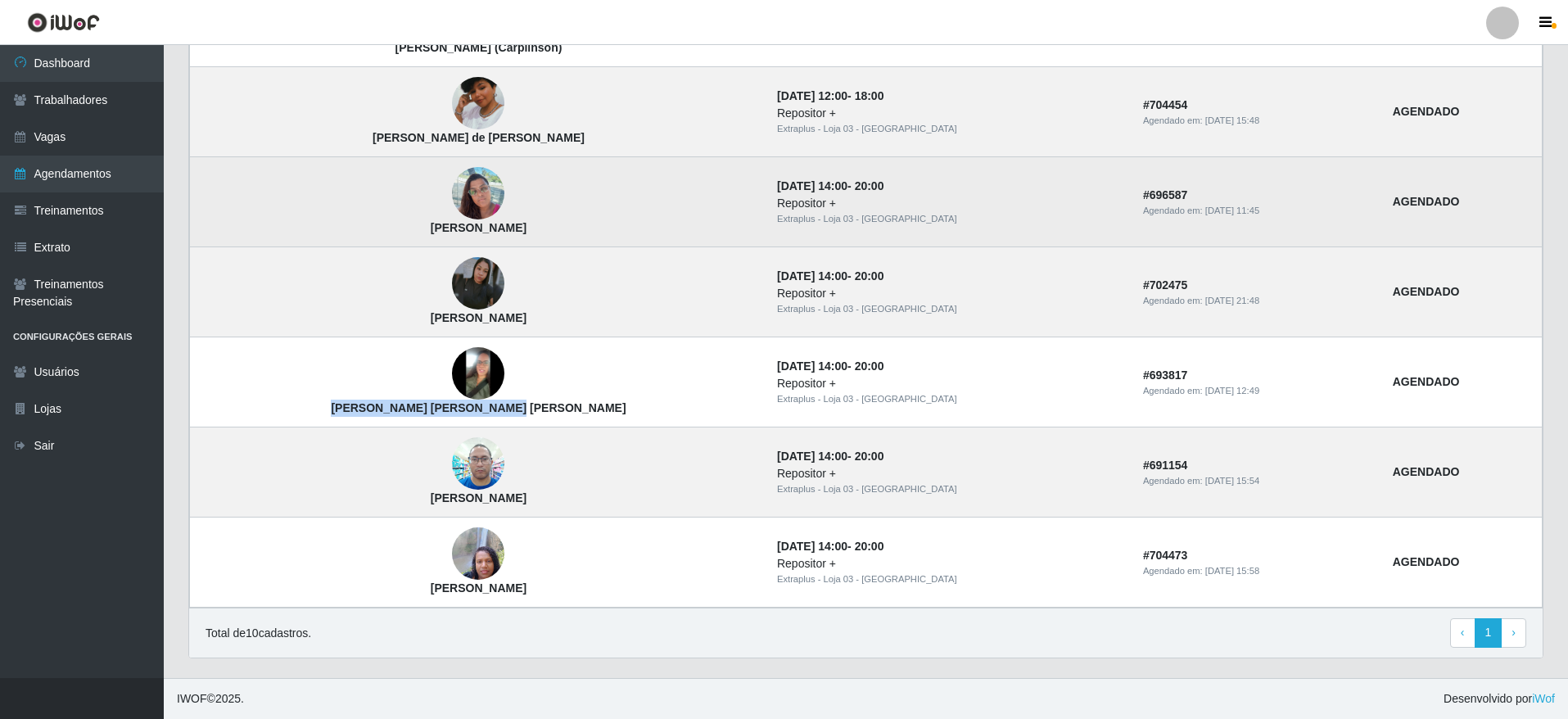
drag, startPoint x: 506, startPoint y: 233, endPoint x: 326, endPoint y: 212, distance: 181.2
click at [326, 212] on td "[PERSON_NAME]" at bounding box center [479, 202] width 577 height 90
click at [431, 223] on strong "[PERSON_NAME]" at bounding box center [479, 228] width 95 height 13
click at [431, 225] on strong "[PERSON_NAME]" at bounding box center [479, 228] width 95 height 13
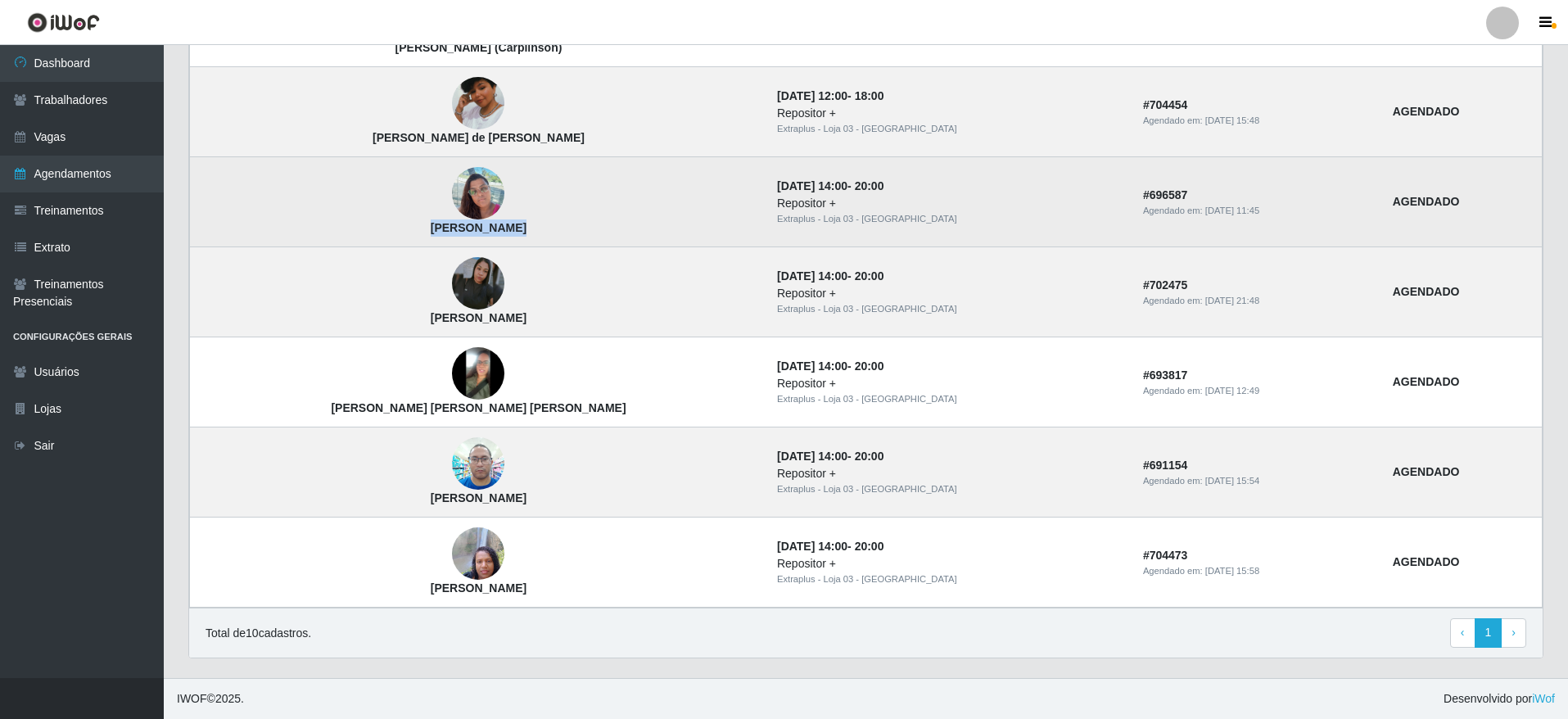
click at [431, 225] on strong "[PERSON_NAME]" at bounding box center [479, 228] width 95 height 13
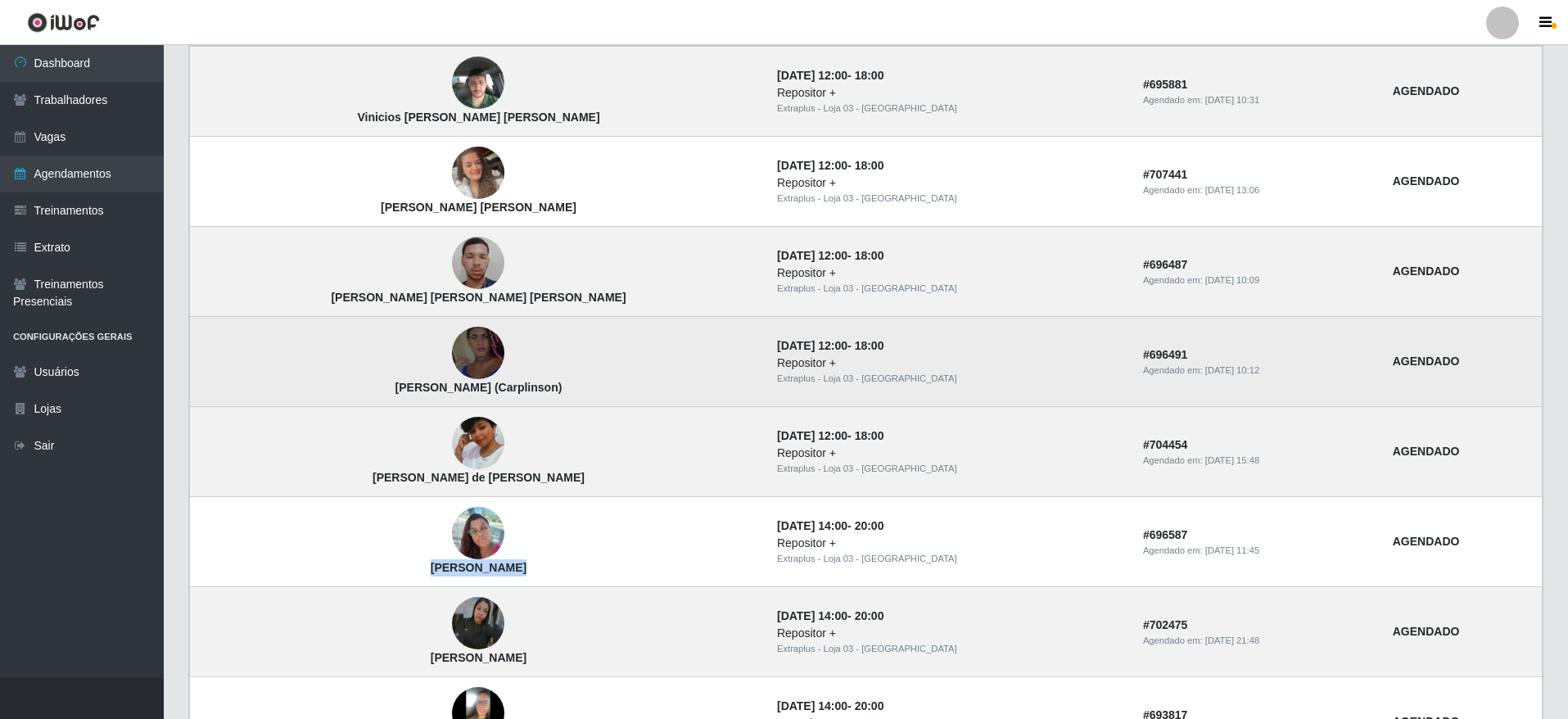
scroll to position [463, 0]
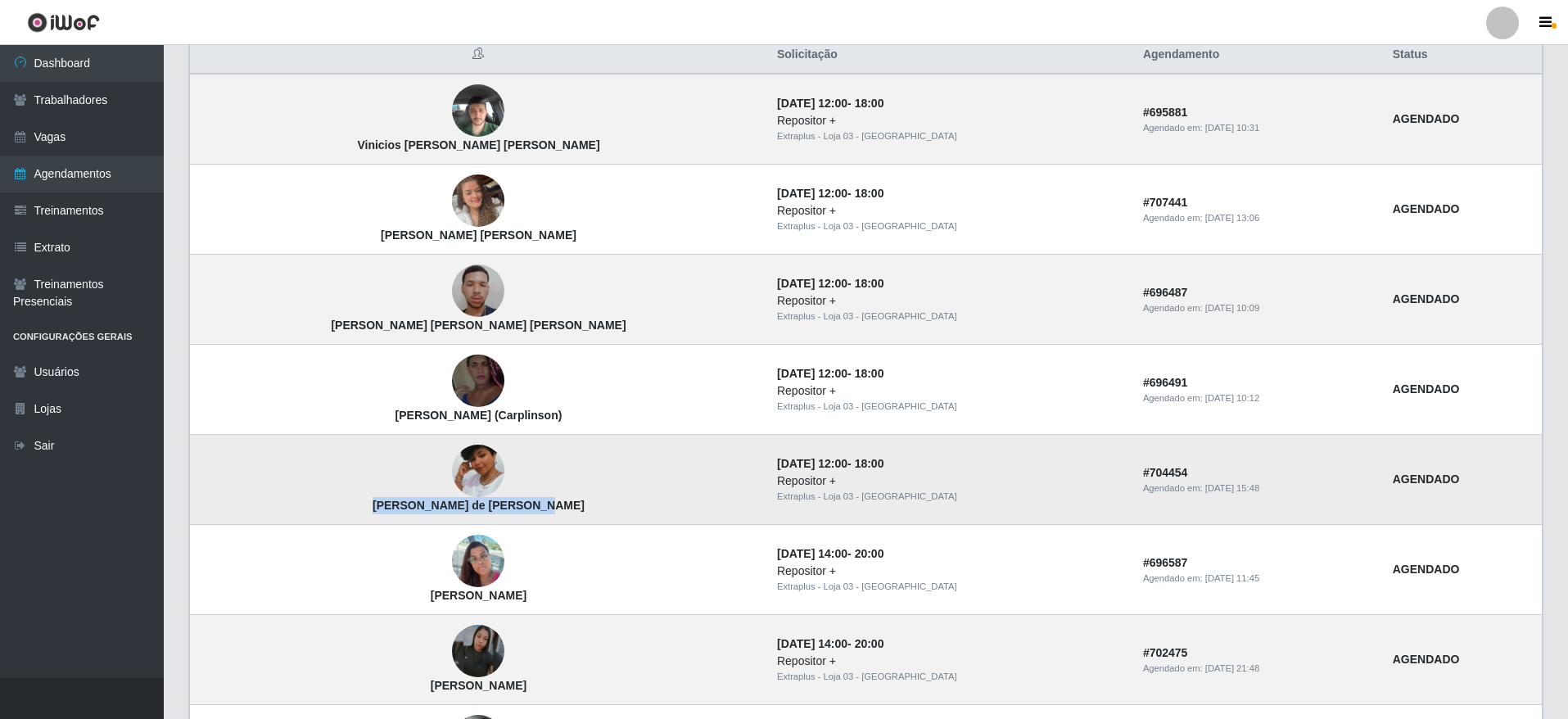
drag, startPoint x: 337, startPoint y: 515, endPoint x: 492, endPoint y: 513, distance: 155.0
click at [492, 513] on td "[PERSON_NAME] de [PERSON_NAME]" at bounding box center [479, 480] width 577 height 90
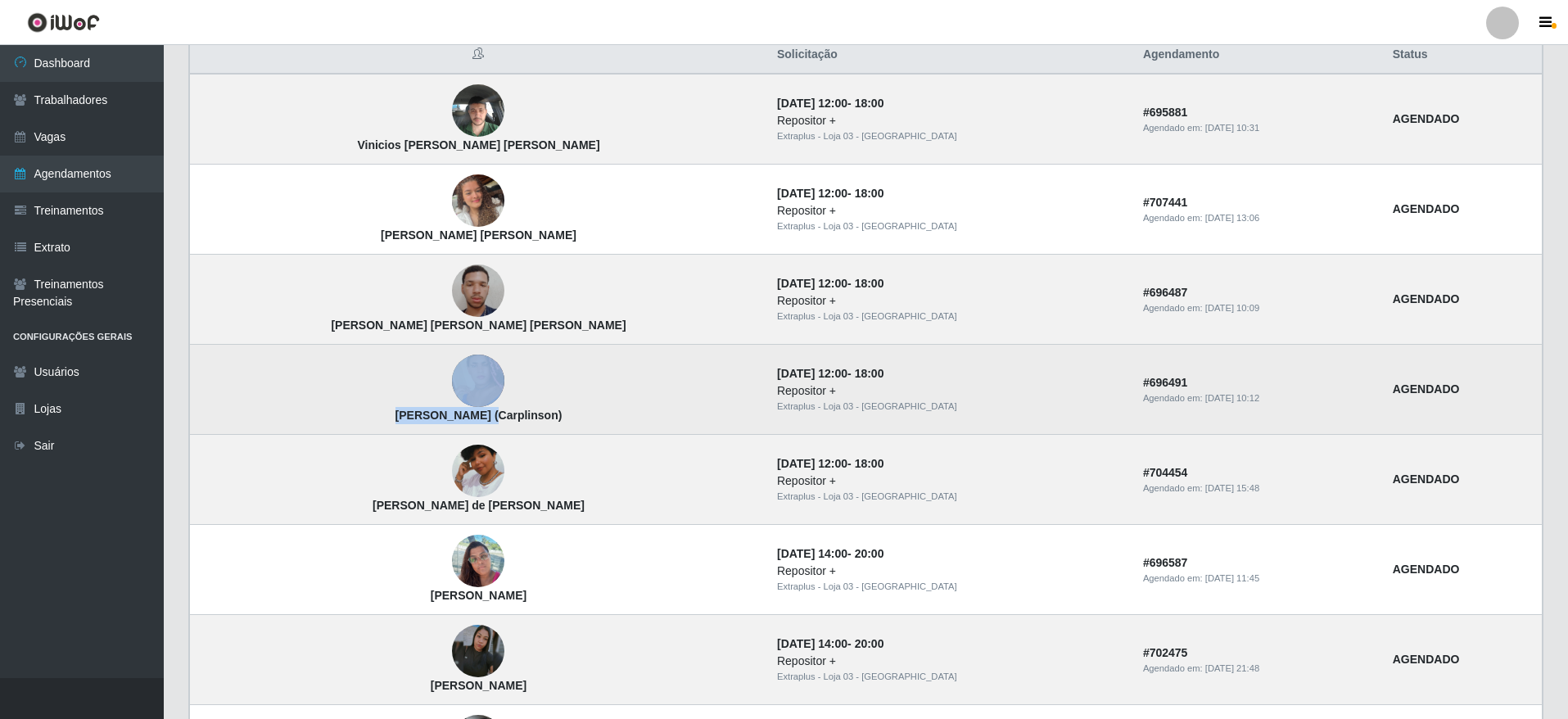
drag, startPoint x: 329, startPoint y: 406, endPoint x: 416, endPoint y: 416, distance: 87.6
click at [416, 416] on td "[PERSON_NAME] (Carplinson)" at bounding box center [479, 390] width 577 height 90
click at [421, 422] on strong "[PERSON_NAME] (Carplinson)" at bounding box center [479, 415] width 167 height 13
drag, startPoint x: 421, startPoint y: 424, endPoint x: 345, endPoint y: 424, distance: 76.0
click at [395, 422] on strong "[PERSON_NAME] (Carplinson)" at bounding box center [479, 415] width 167 height 13
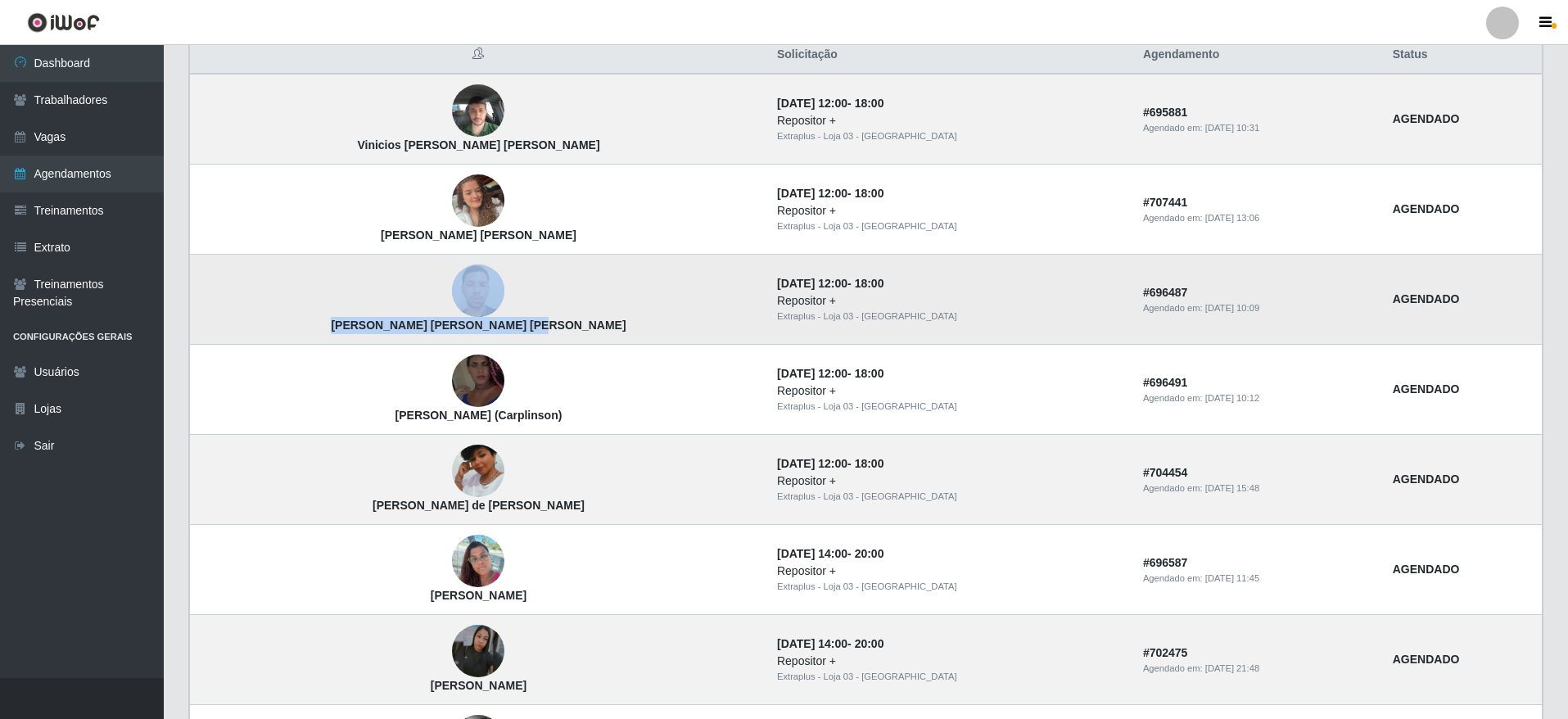
drag, startPoint x: 316, startPoint y: 316, endPoint x: 497, endPoint y: 325, distance: 181.2
click at [497, 325] on td "[PERSON_NAME] [PERSON_NAME] [PERSON_NAME]" at bounding box center [479, 300] width 577 height 90
click at [492, 332] on strong "[PERSON_NAME] [PERSON_NAME] [PERSON_NAME]" at bounding box center [478, 325] width 294 height 13
drag, startPoint x: 505, startPoint y: 333, endPoint x: 327, endPoint y: 333, distance: 178.0
click at [327, 333] on td "[PERSON_NAME] [PERSON_NAME] [PERSON_NAME]" at bounding box center [479, 300] width 577 height 90
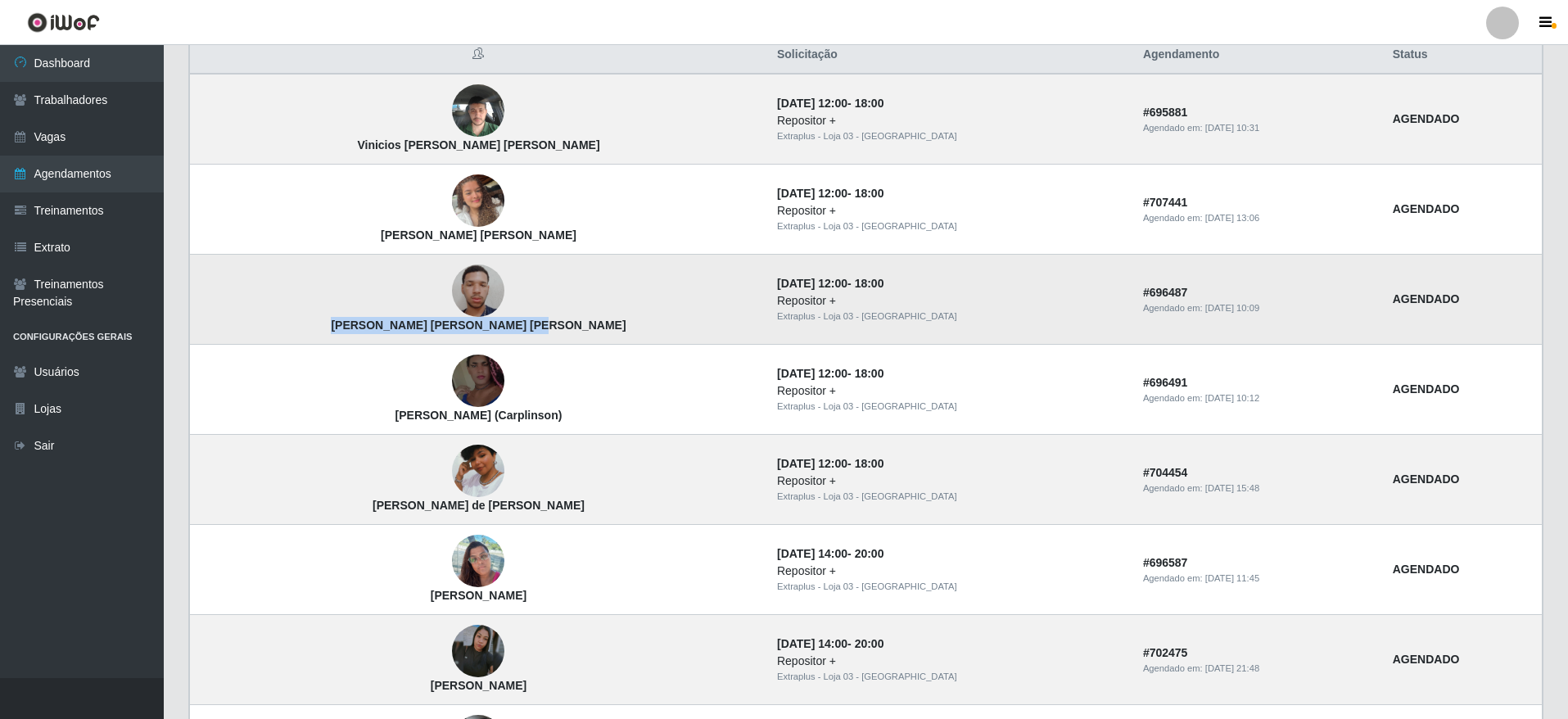
drag, startPoint x: 320, startPoint y: 328, endPoint x: 517, endPoint y: 334, distance: 197.1
click at [517, 334] on td "[PERSON_NAME] [PERSON_NAME] [PERSON_NAME]" at bounding box center [479, 300] width 577 height 90
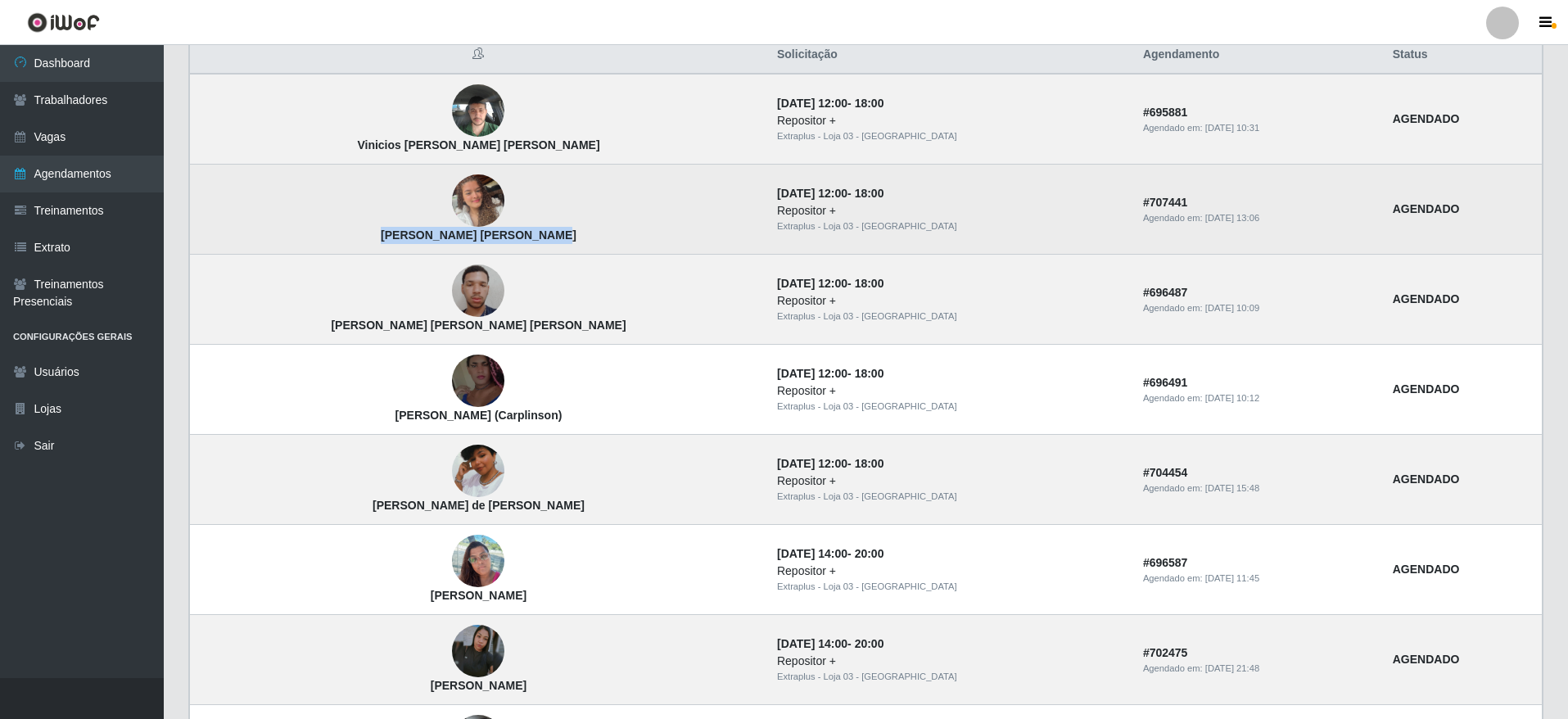
drag, startPoint x: 333, startPoint y: 239, endPoint x: 488, endPoint y: 235, distance: 155.1
click at [488, 235] on td "[PERSON_NAME] [PERSON_NAME]" at bounding box center [479, 210] width 577 height 90
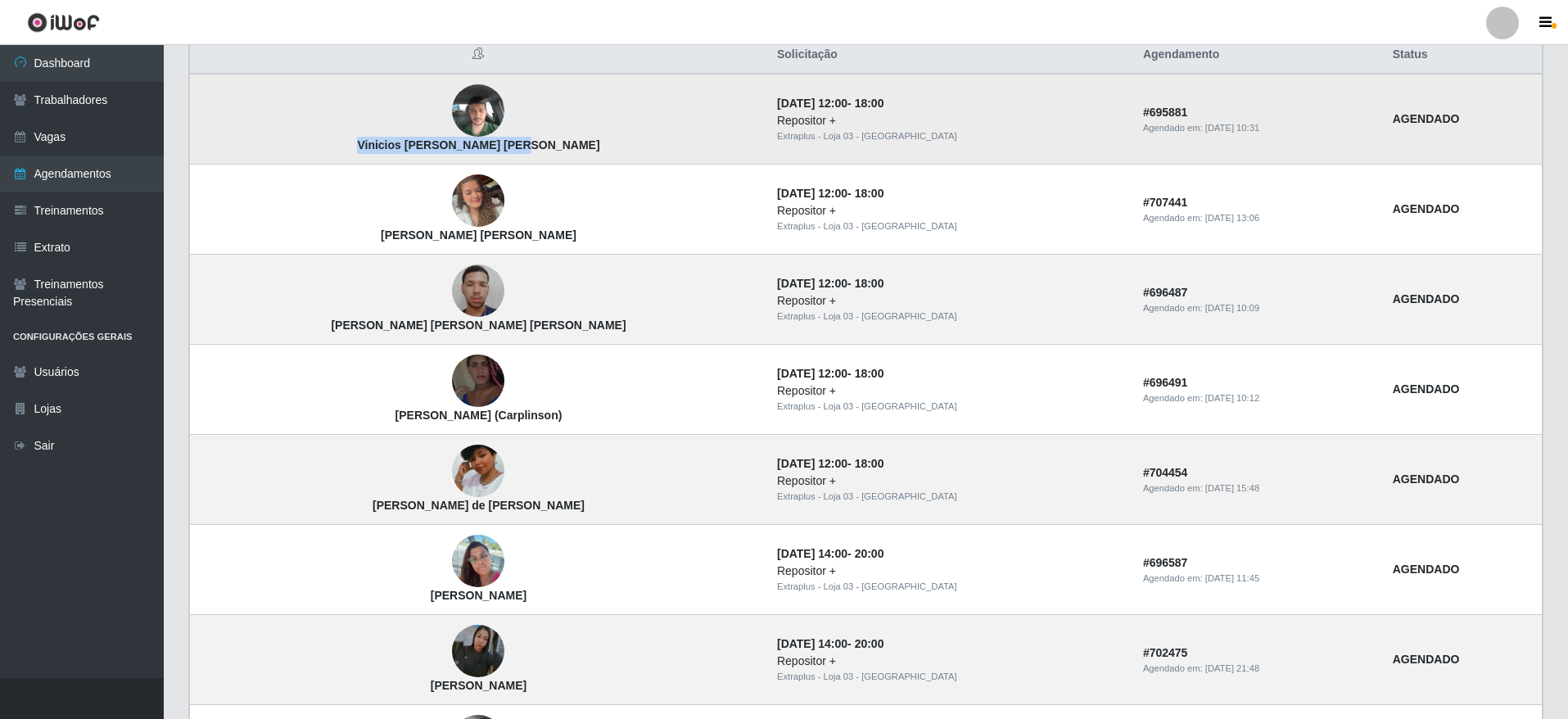
drag, startPoint x: 340, startPoint y: 147, endPoint x: 479, endPoint y: 141, distance: 139.1
click at [479, 141] on strong "Vinicios [PERSON_NAME] [PERSON_NAME]" at bounding box center [478, 145] width 243 height 13
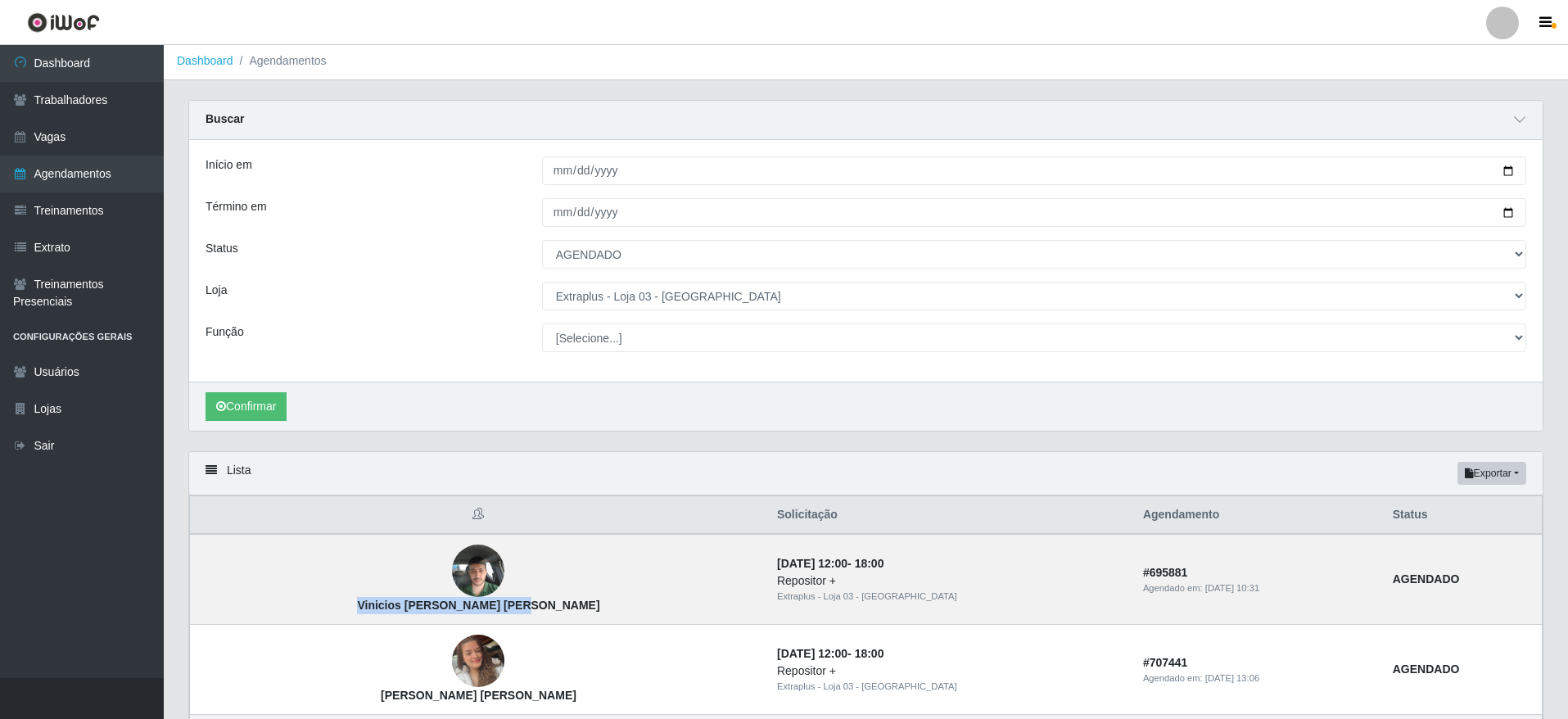
scroll to position [0, 0]
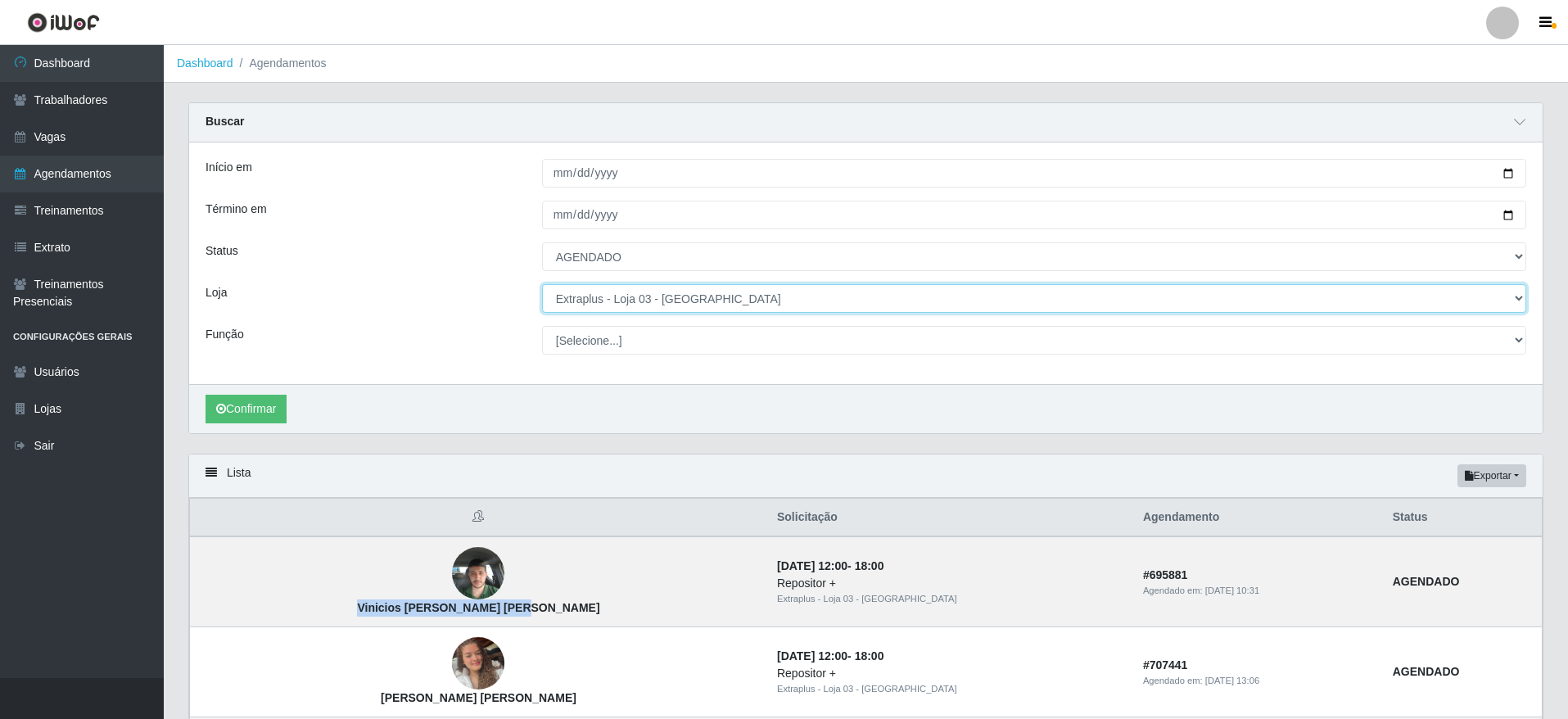
click at [654, 299] on select "[Selecione...] Atacado Vem - [GEOGRAPHIC_DATA] 30 Laranjeiras Velha Atacado Vem…" at bounding box center [1034, 299] width 984 height 29
select select "451"
click at [542, 285] on select "[Selecione...] Atacado Vem - [GEOGRAPHIC_DATA] 30 Laranjeiras Velha Atacado Vem…" at bounding box center [1034, 299] width 984 height 29
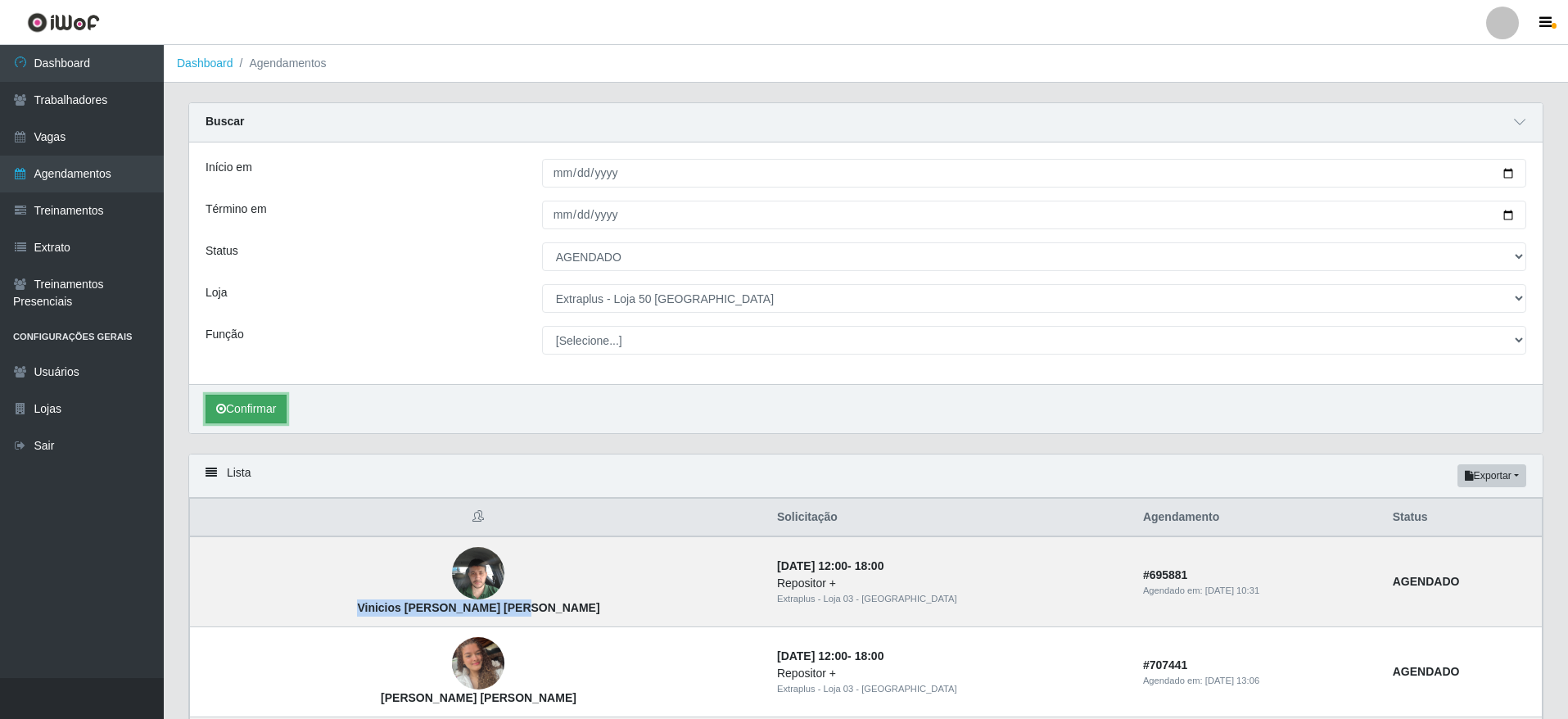
click at [265, 399] on button "Confirmar" at bounding box center [246, 409] width 81 height 29
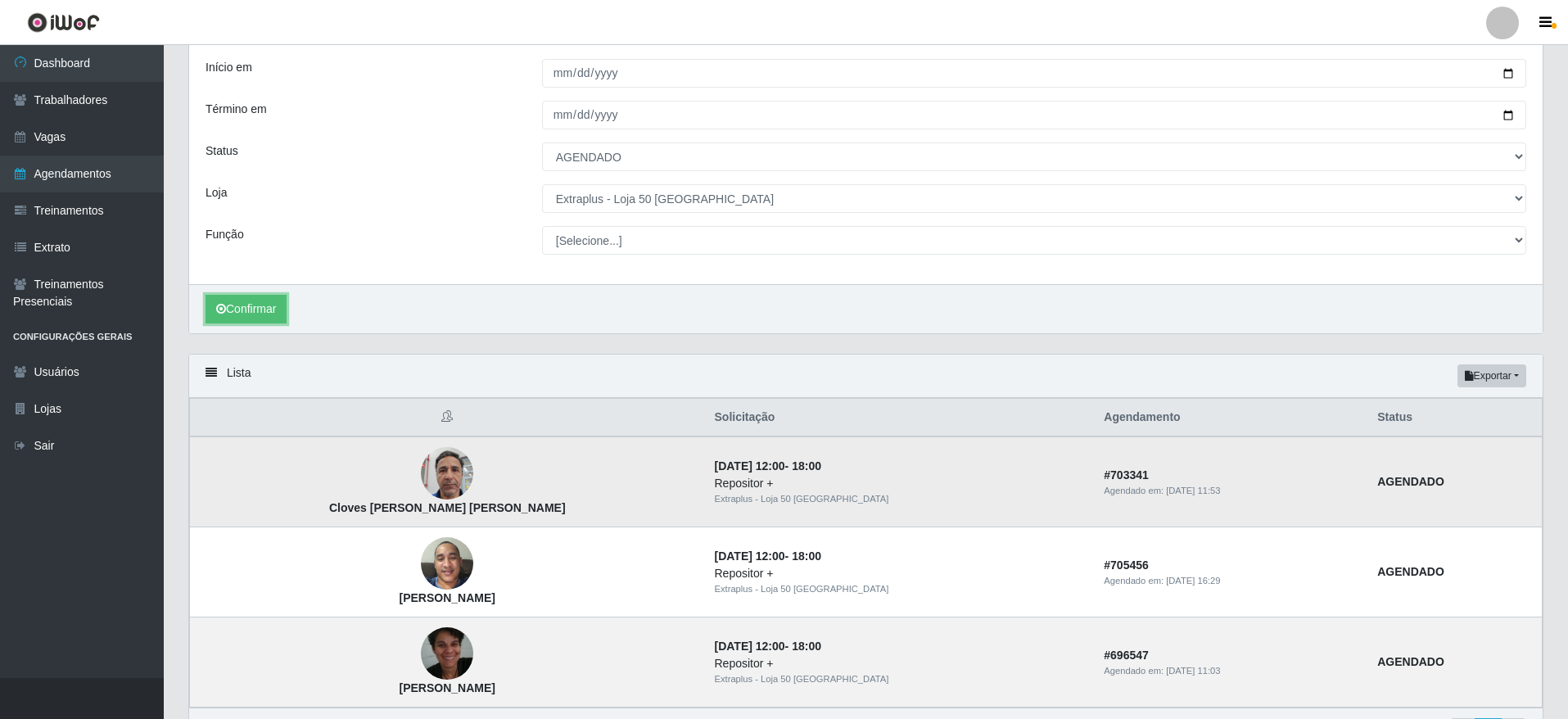
scroll to position [201, 0]
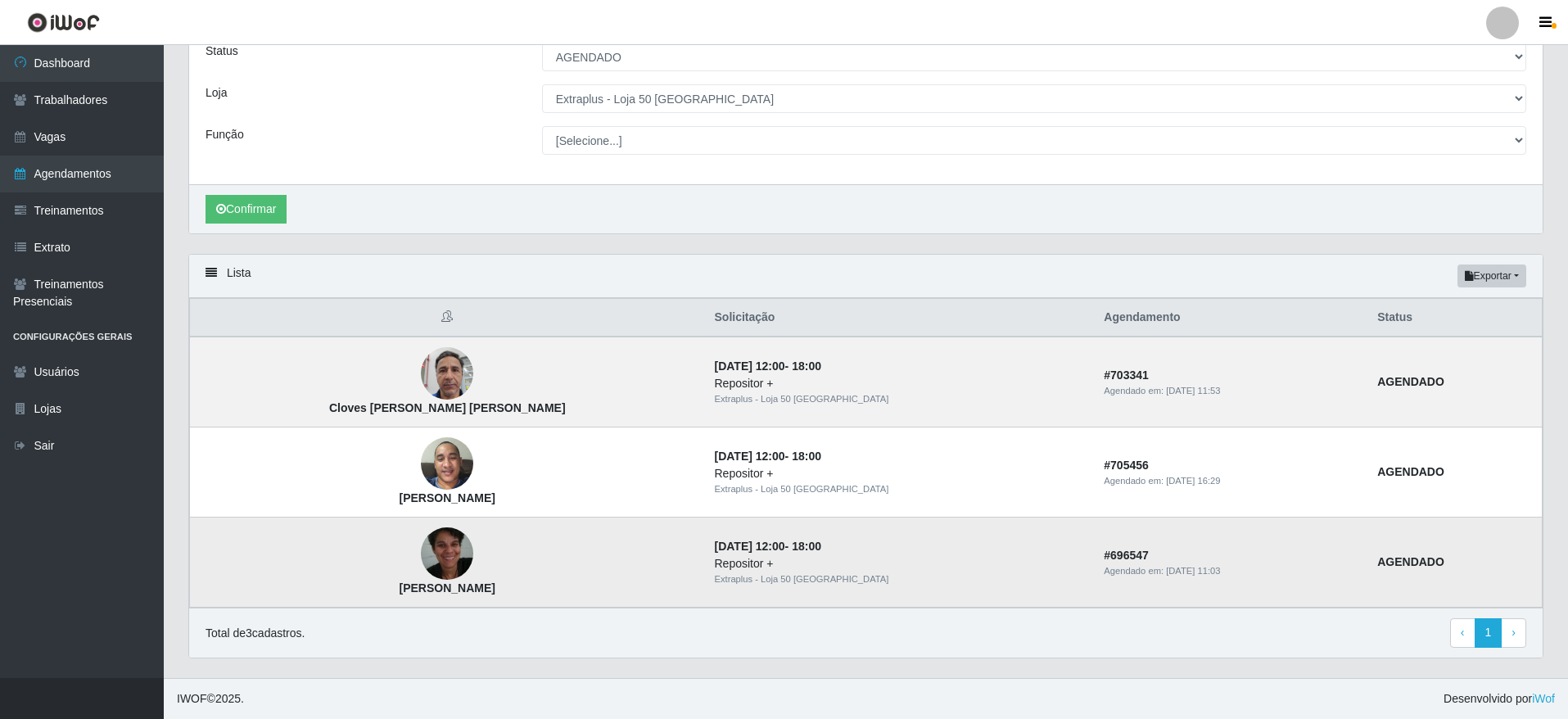
drag, startPoint x: 315, startPoint y: 594, endPoint x: 505, endPoint y: 588, distance: 190.1
click at [505, 588] on td "[PERSON_NAME]" at bounding box center [447, 563] width 515 height 90
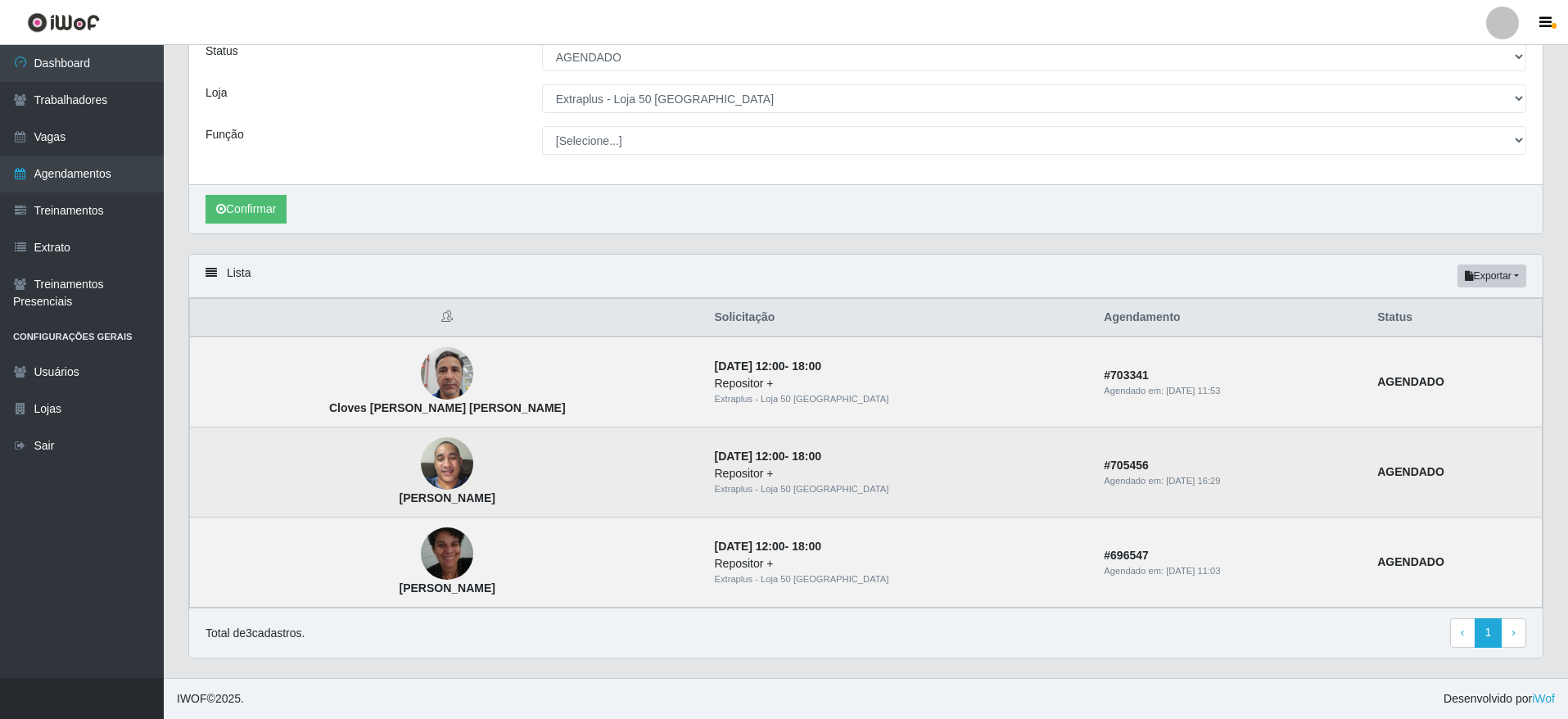
drag, startPoint x: 312, startPoint y: 501, endPoint x: 485, endPoint y: 506, distance: 173.1
click at [485, 506] on td "[PERSON_NAME]" at bounding box center [447, 473] width 515 height 90
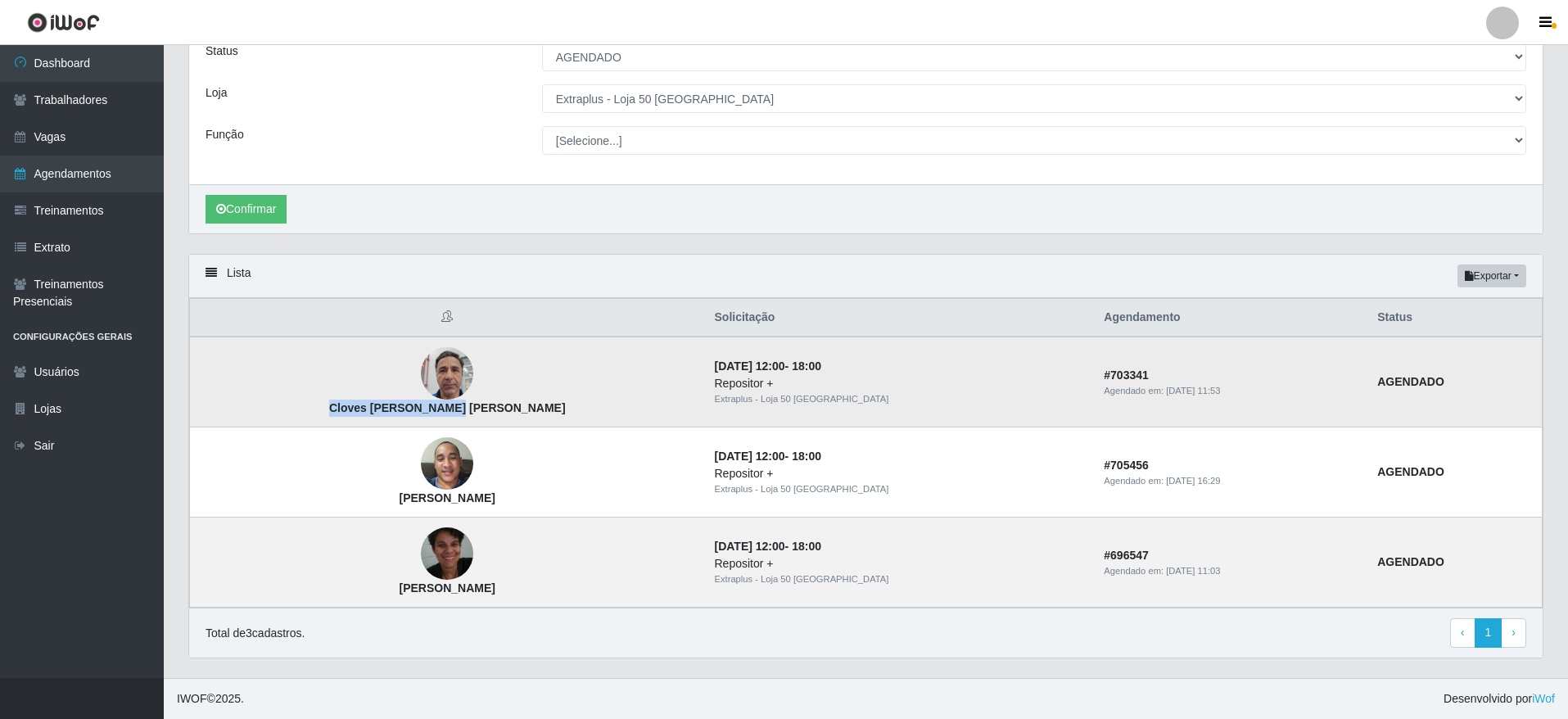
drag, startPoint x: 323, startPoint y: 404, endPoint x: 499, endPoint y: 404, distance: 176.0
click at [499, 404] on td "Cloves [PERSON_NAME] [PERSON_NAME]" at bounding box center [447, 382] width 515 height 91
